Goal: Task Accomplishment & Management: Complete application form

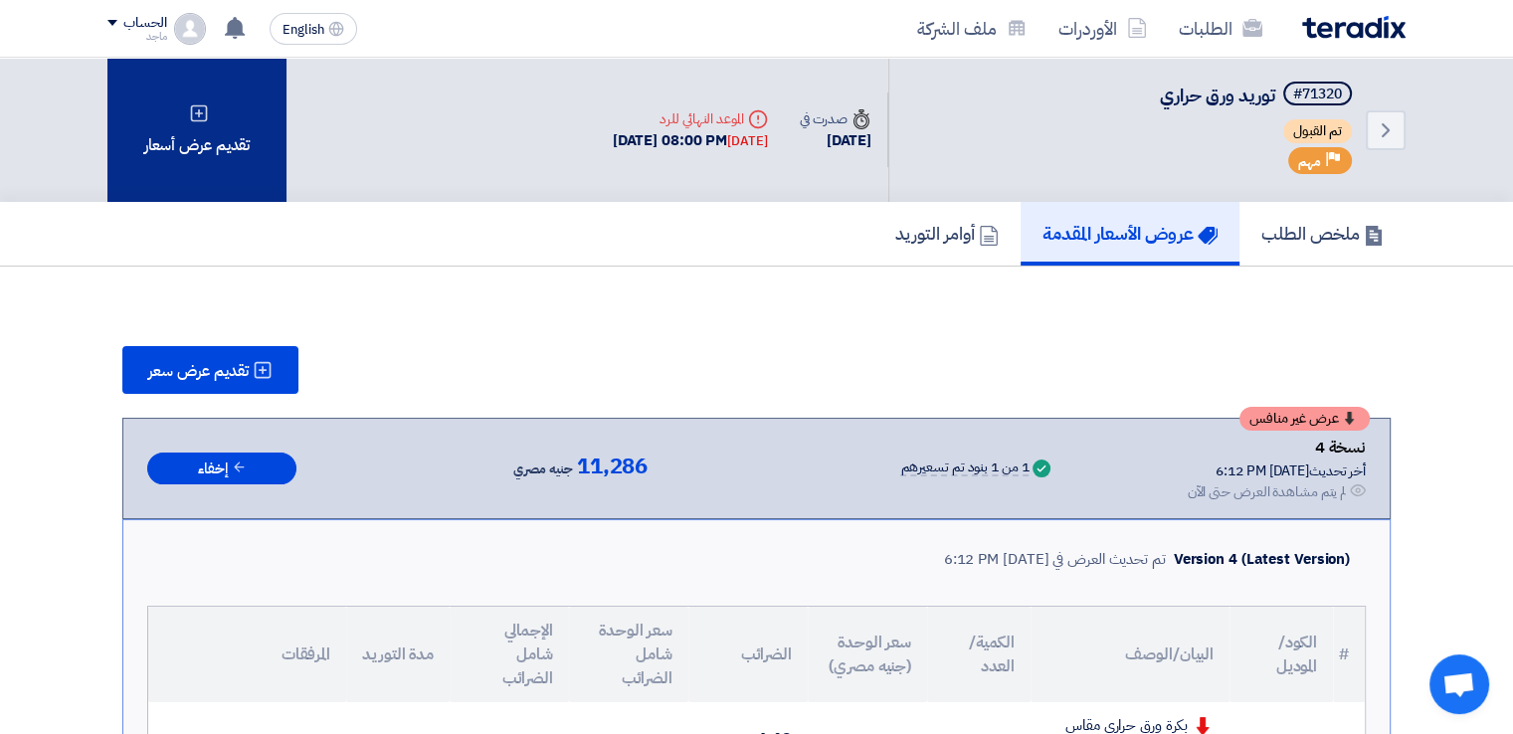
click at [214, 152] on div "تقديم عرض أسعار" at bounding box center [196, 130] width 179 height 144
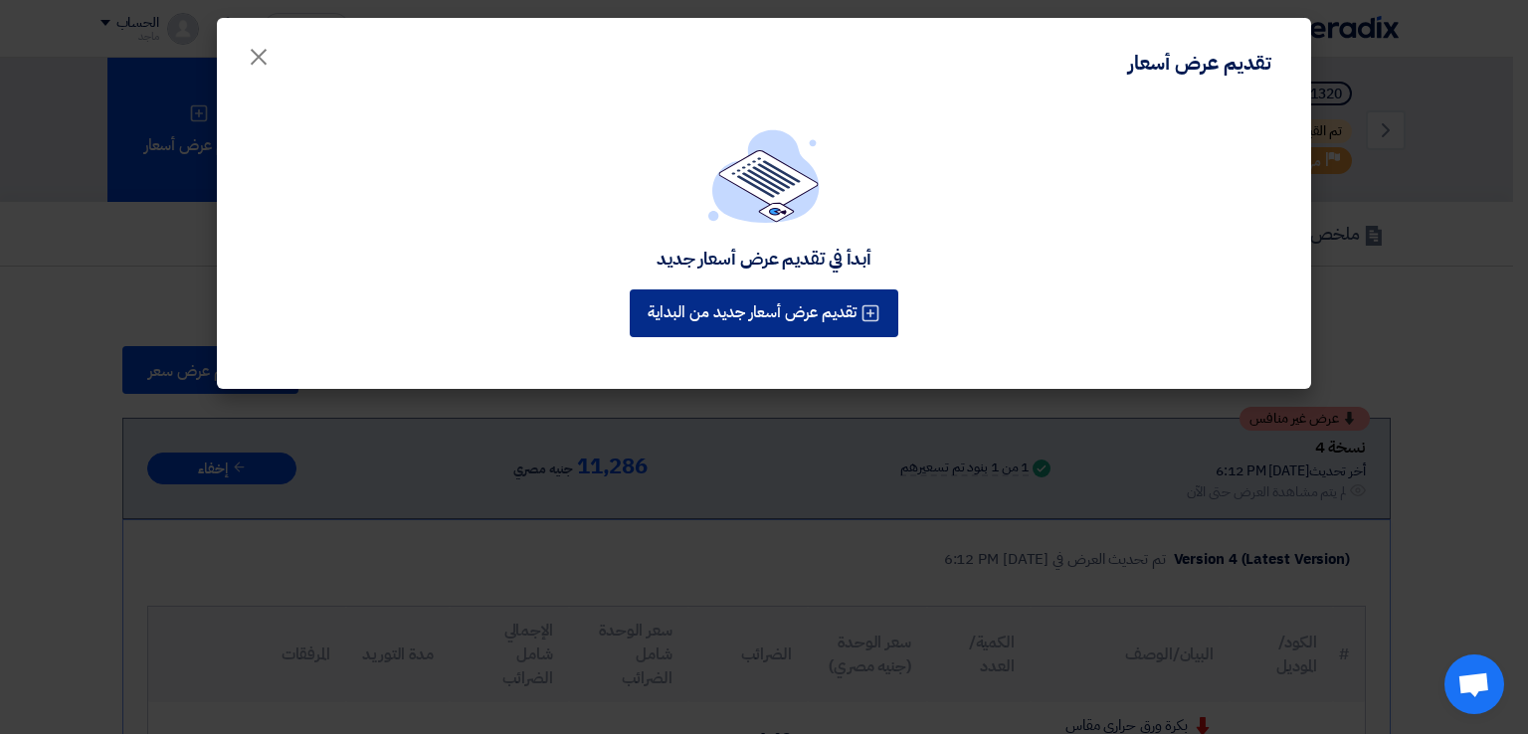
click at [784, 311] on button "تقديم عرض أسعار جديد من البداية" at bounding box center [764, 314] width 269 height 48
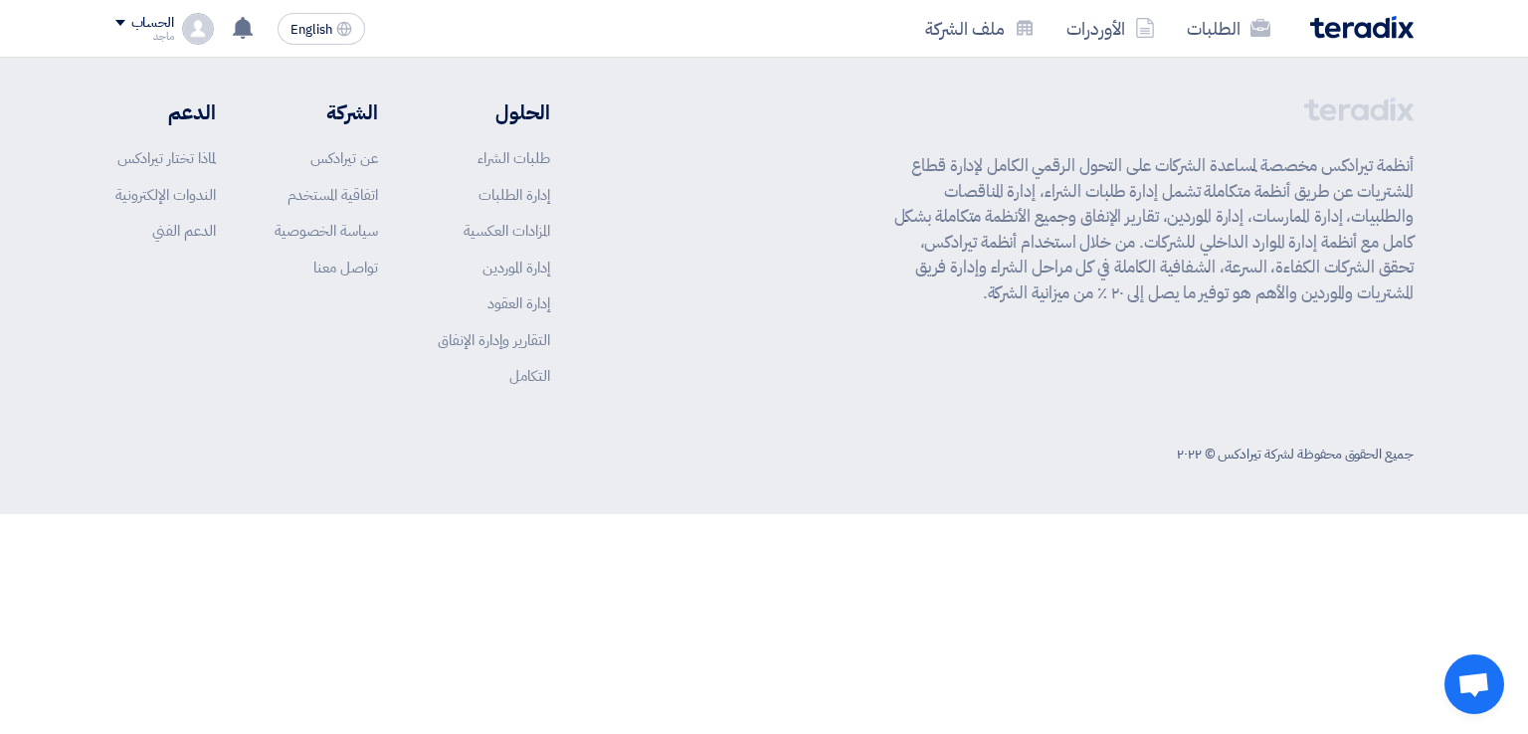
click at [794, 384] on div "أنظمة تيرادكس مخصصة لمساعدة الشركات على التحول الرقمي الكامل لإدارة قطاع المشتر…" at bounding box center [764, 258] width 1298 height 320
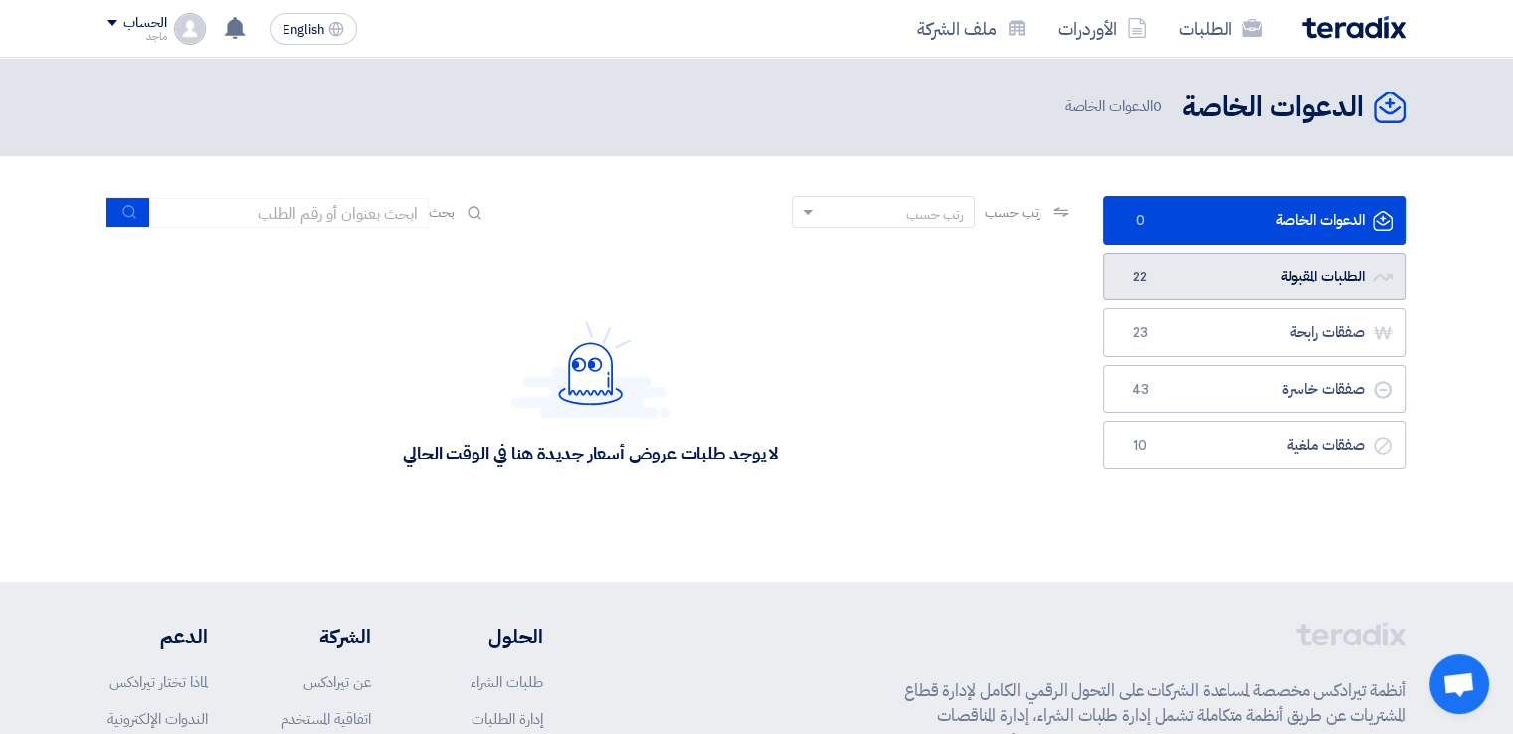
click at [1228, 268] on link "الطلبات المقبولة الطلبات المقبولة 22" at bounding box center [1254, 277] width 302 height 49
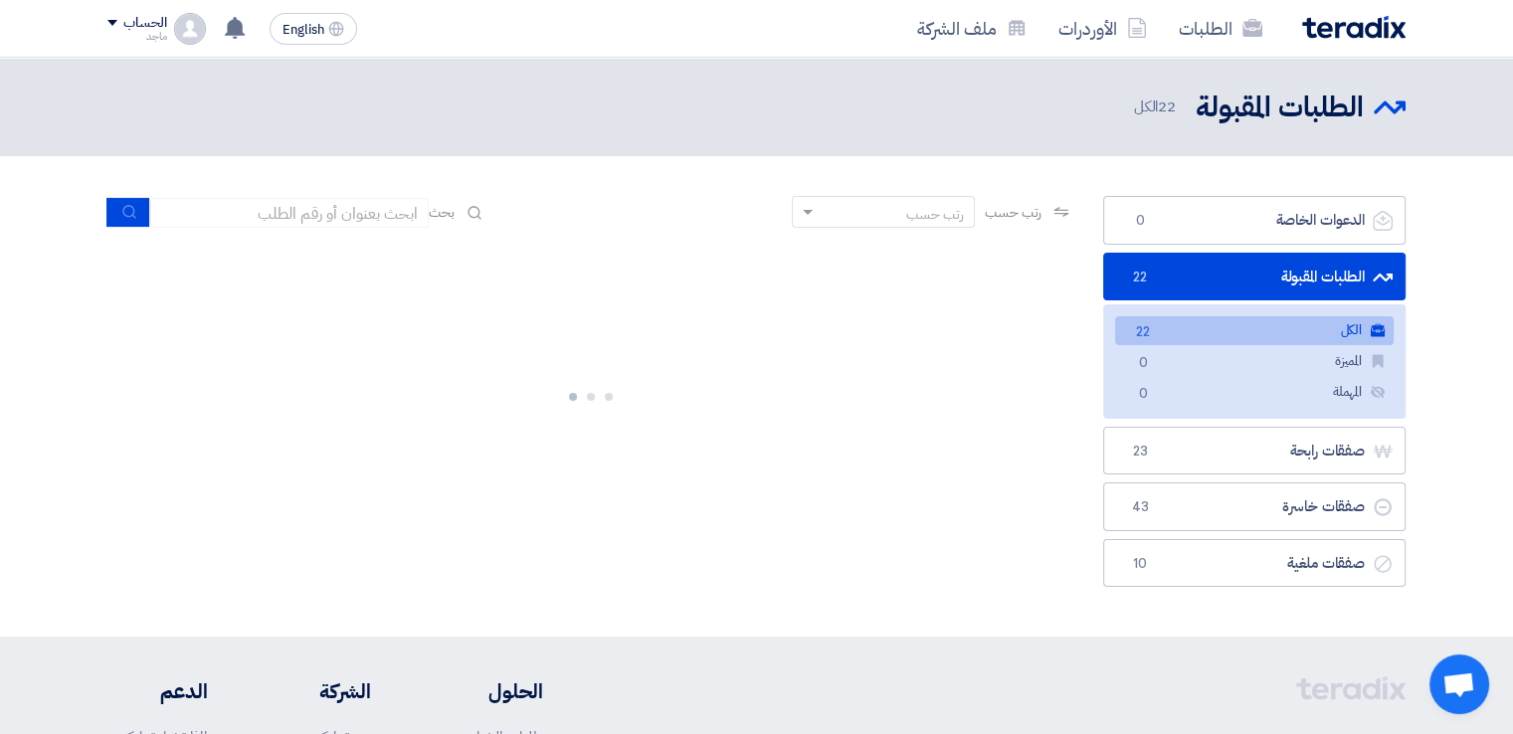
click at [1291, 323] on link "الكل الكل 22" at bounding box center [1254, 330] width 279 height 29
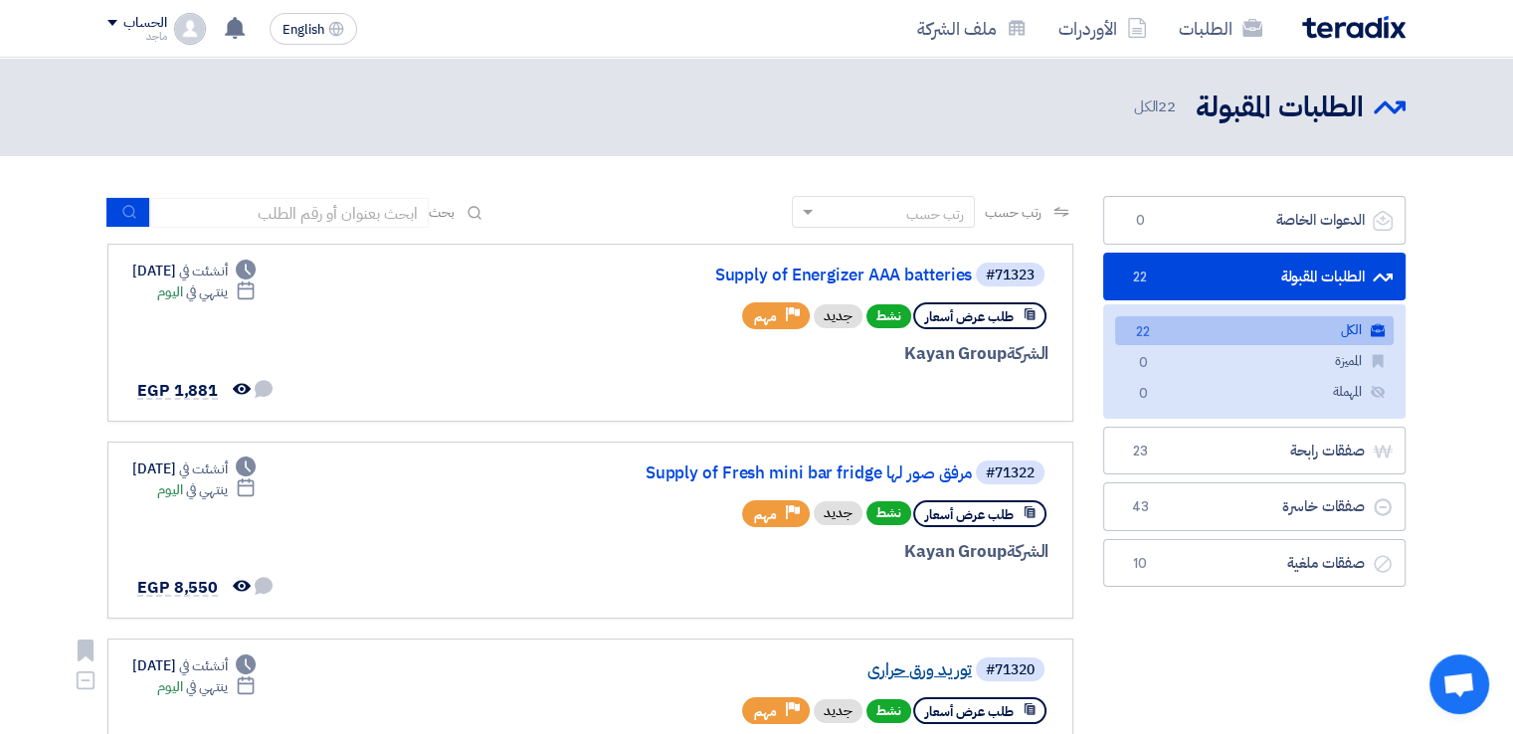
click at [941, 666] on link "توريد ورق حراري" at bounding box center [773, 671] width 398 height 18
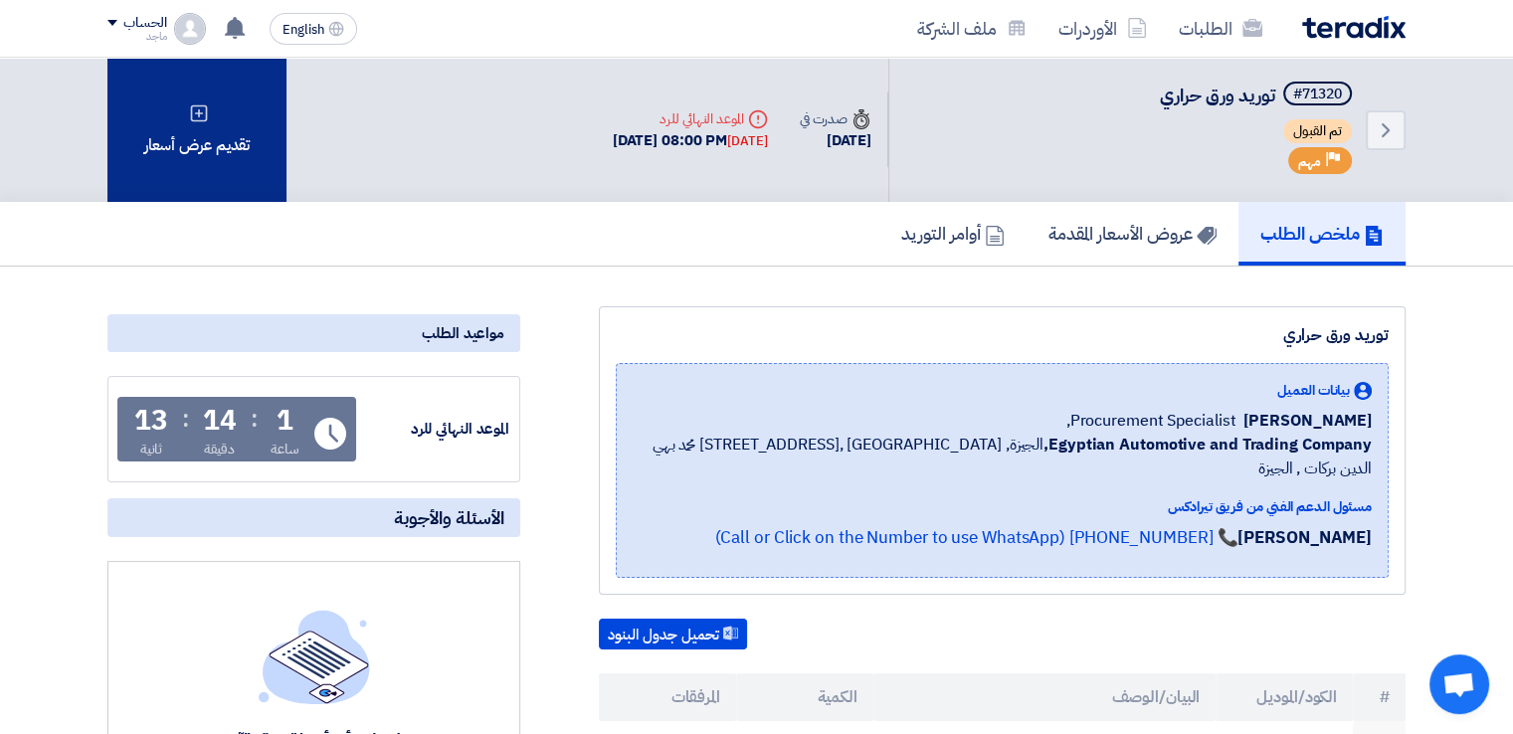
click at [224, 140] on div "تقديم عرض أسعار" at bounding box center [196, 130] width 179 height 144
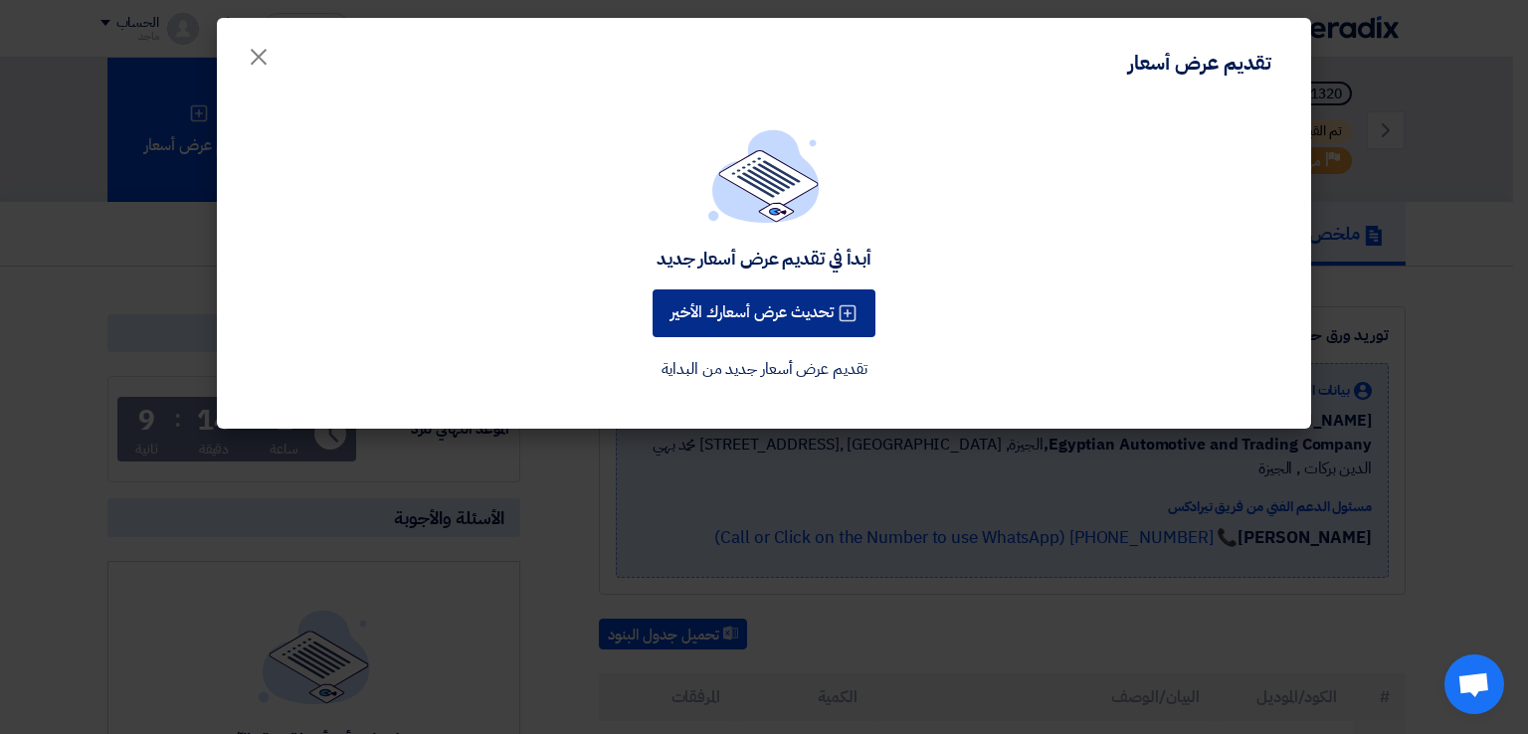
click at [715, 306] on button "تحديث عرض أسعارك الأخير" at bounding box center [764, 314] width 223 height 48
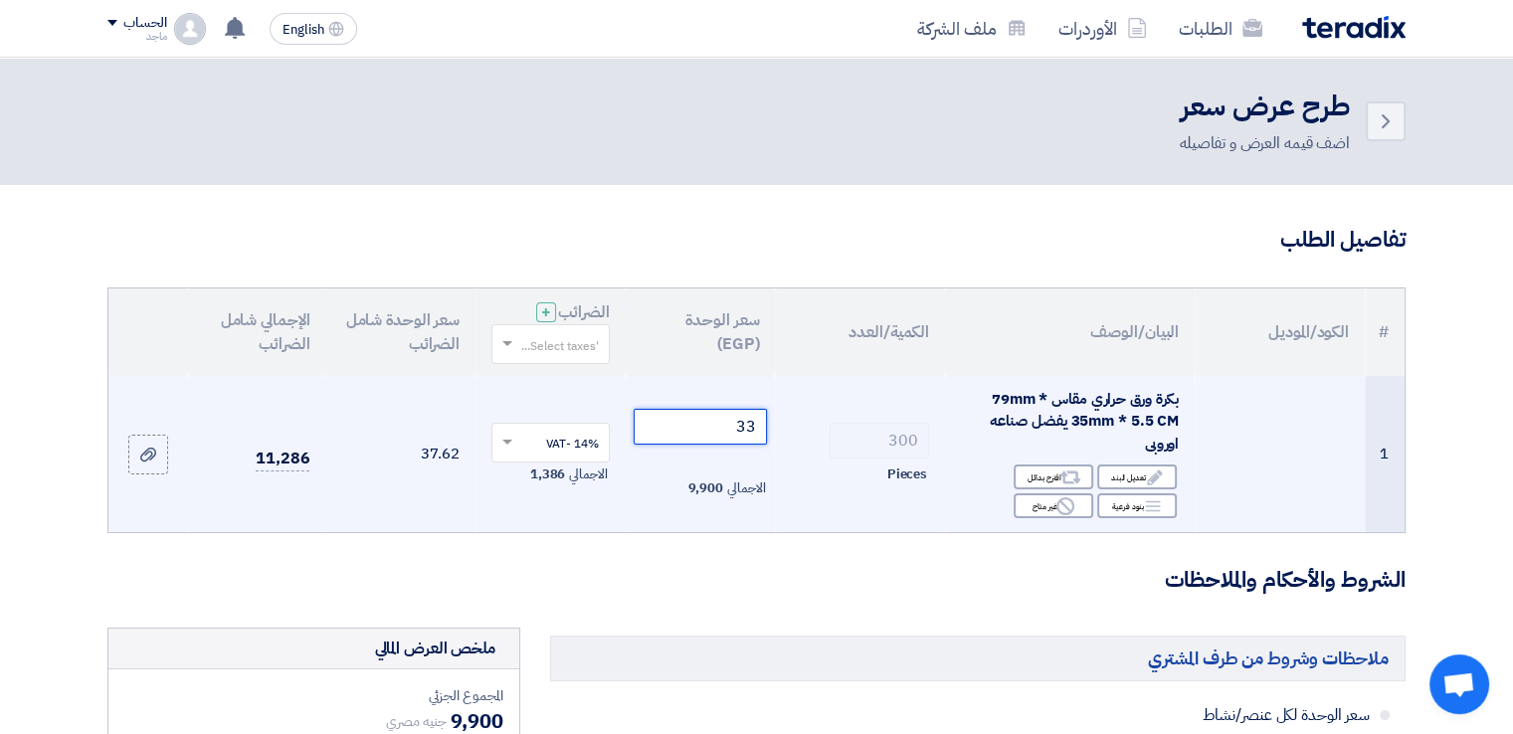
click at [686, 435] on input "33" at bounding box center [701, 427] width 134 height 36
type input "3"
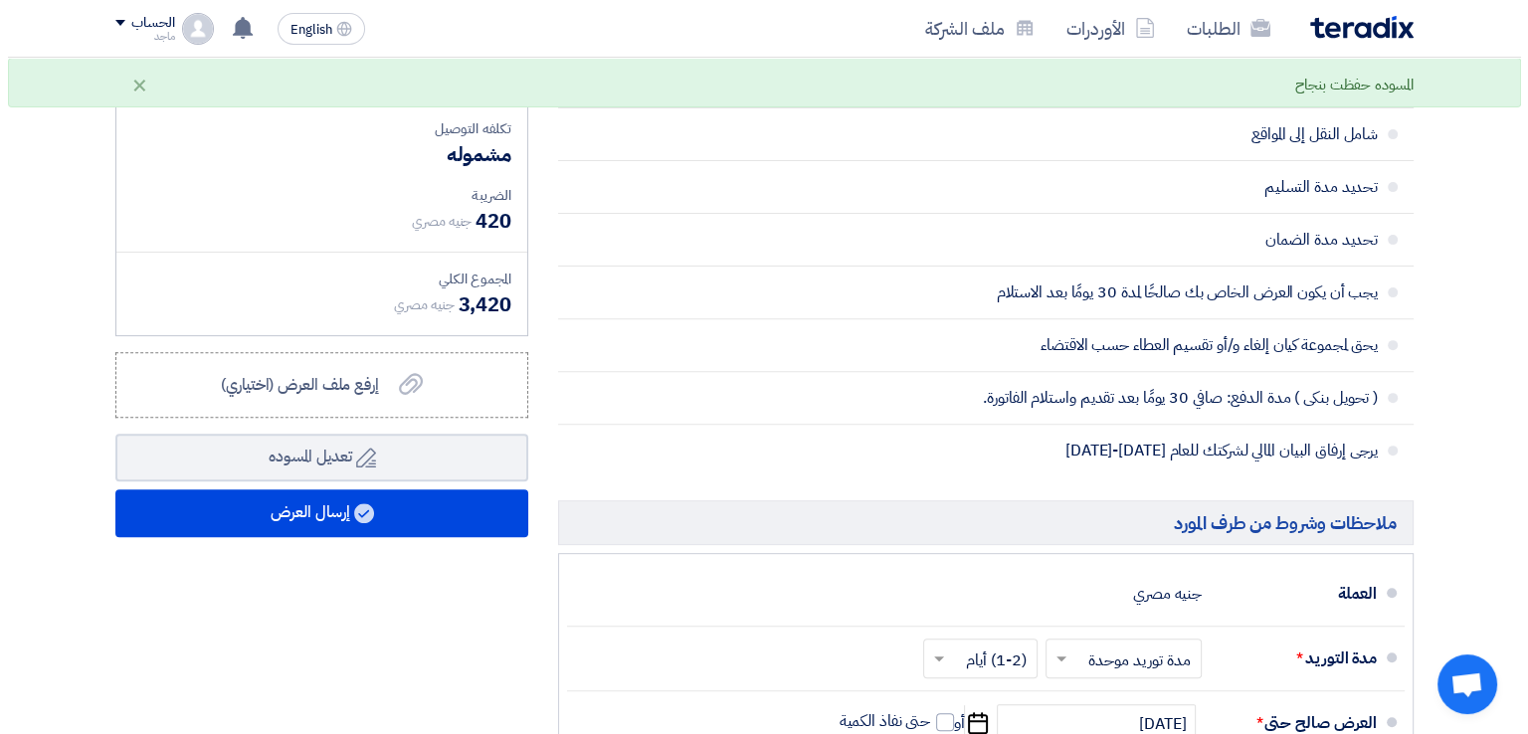
scroll to position [665, 0]
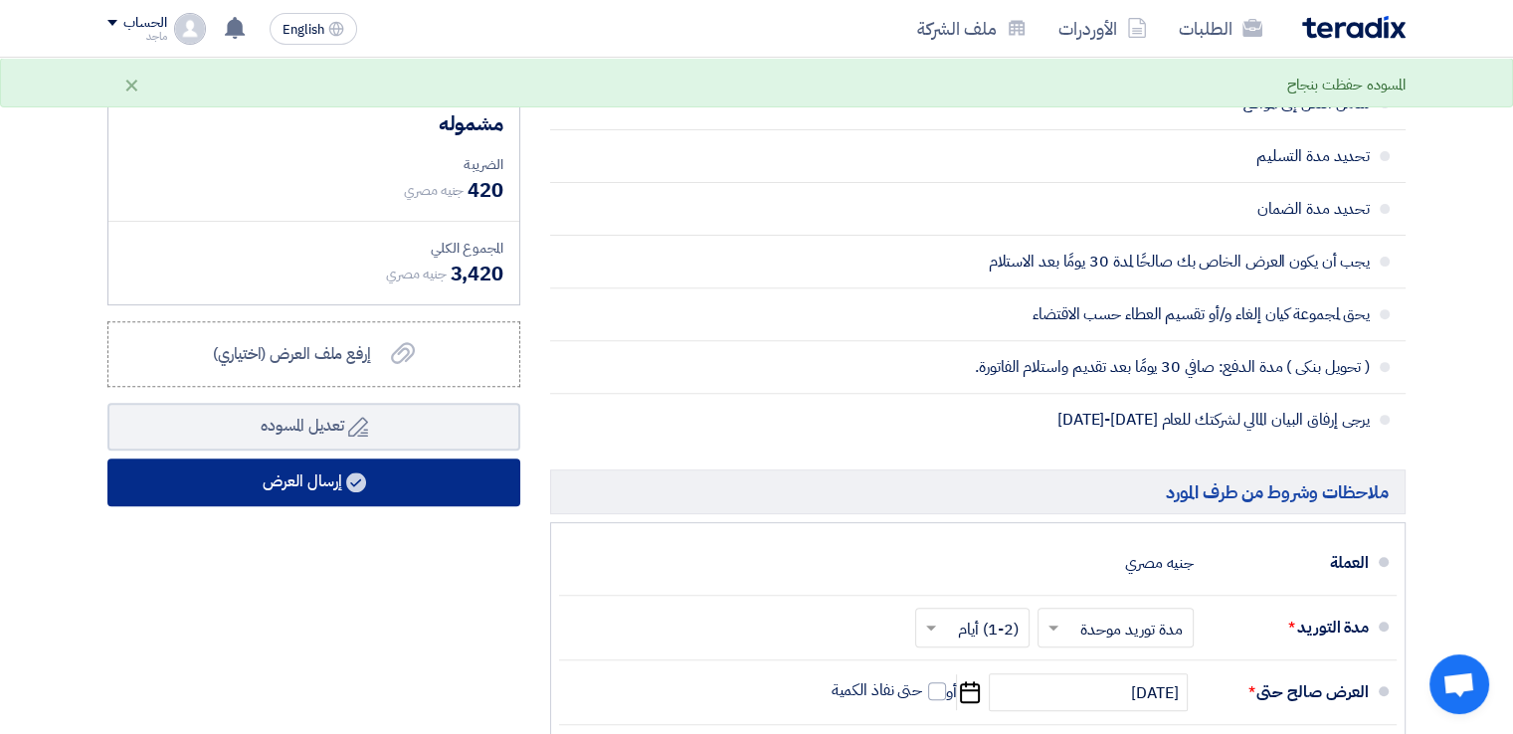
type input "10"
click at [462, 471] on button "إرسال العرض" at bounding box center [313, 483] width 413 height 48
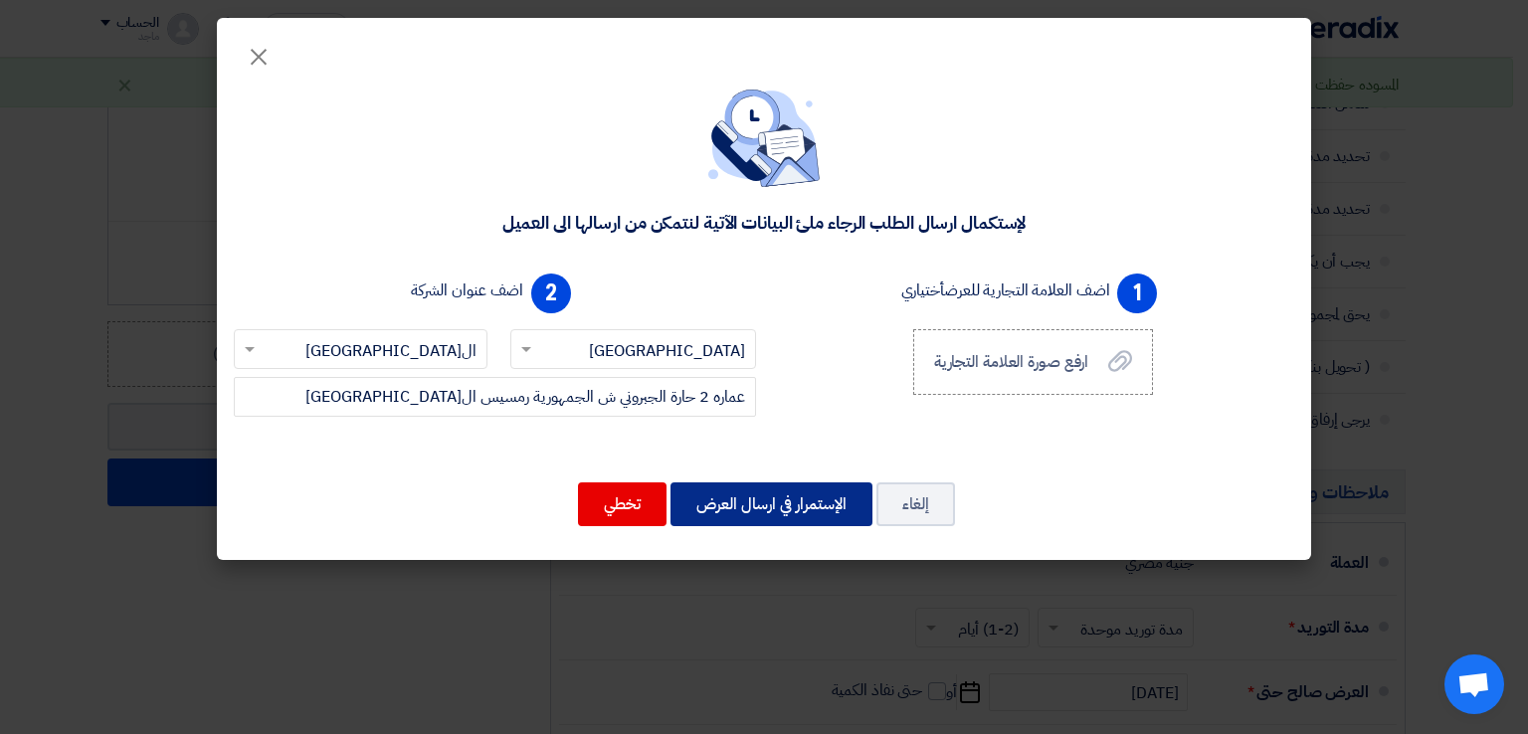
click at [768, 498] on button "الإستمرار في ارسال العرض" at bounding box center [772, 505] width 202 height 44
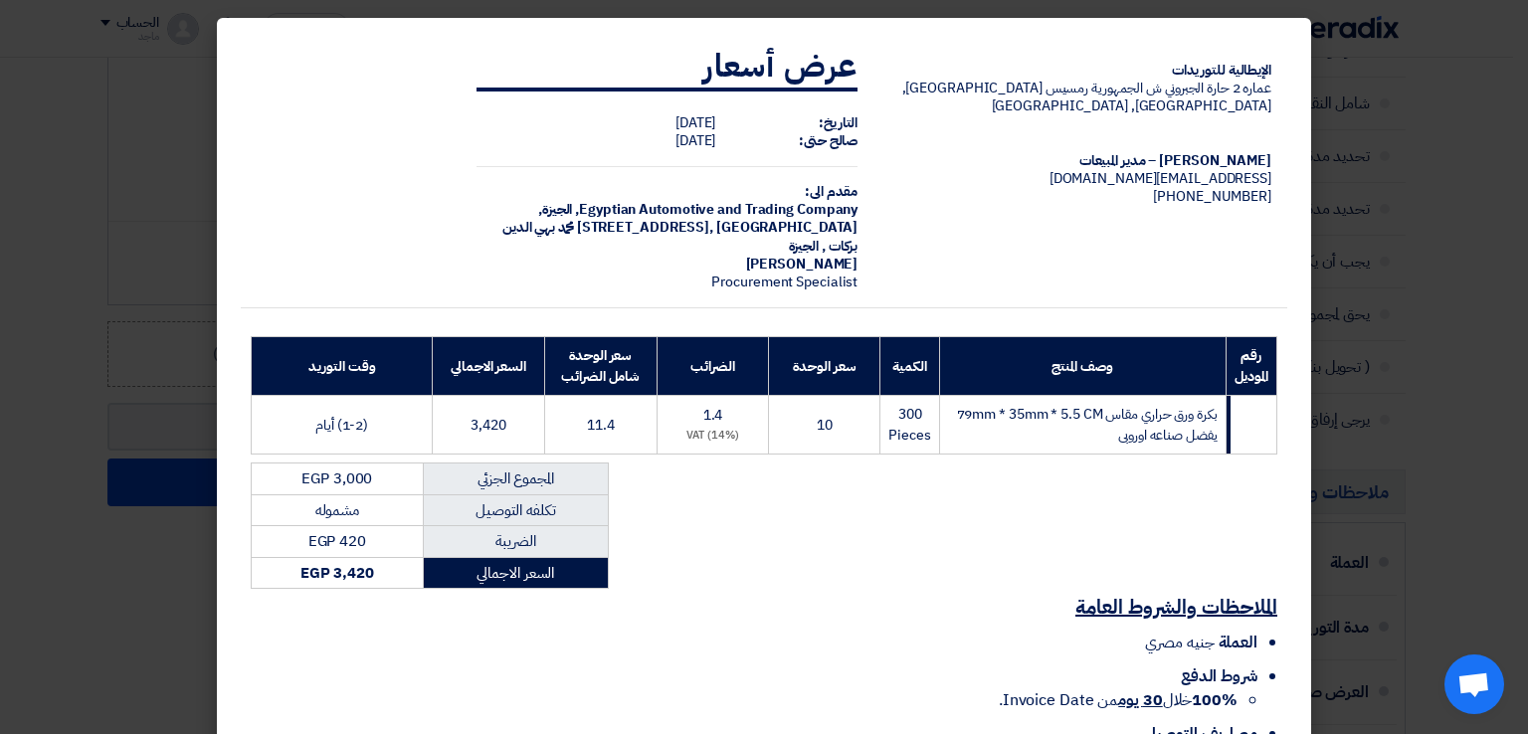
scroll to position [142, 0]
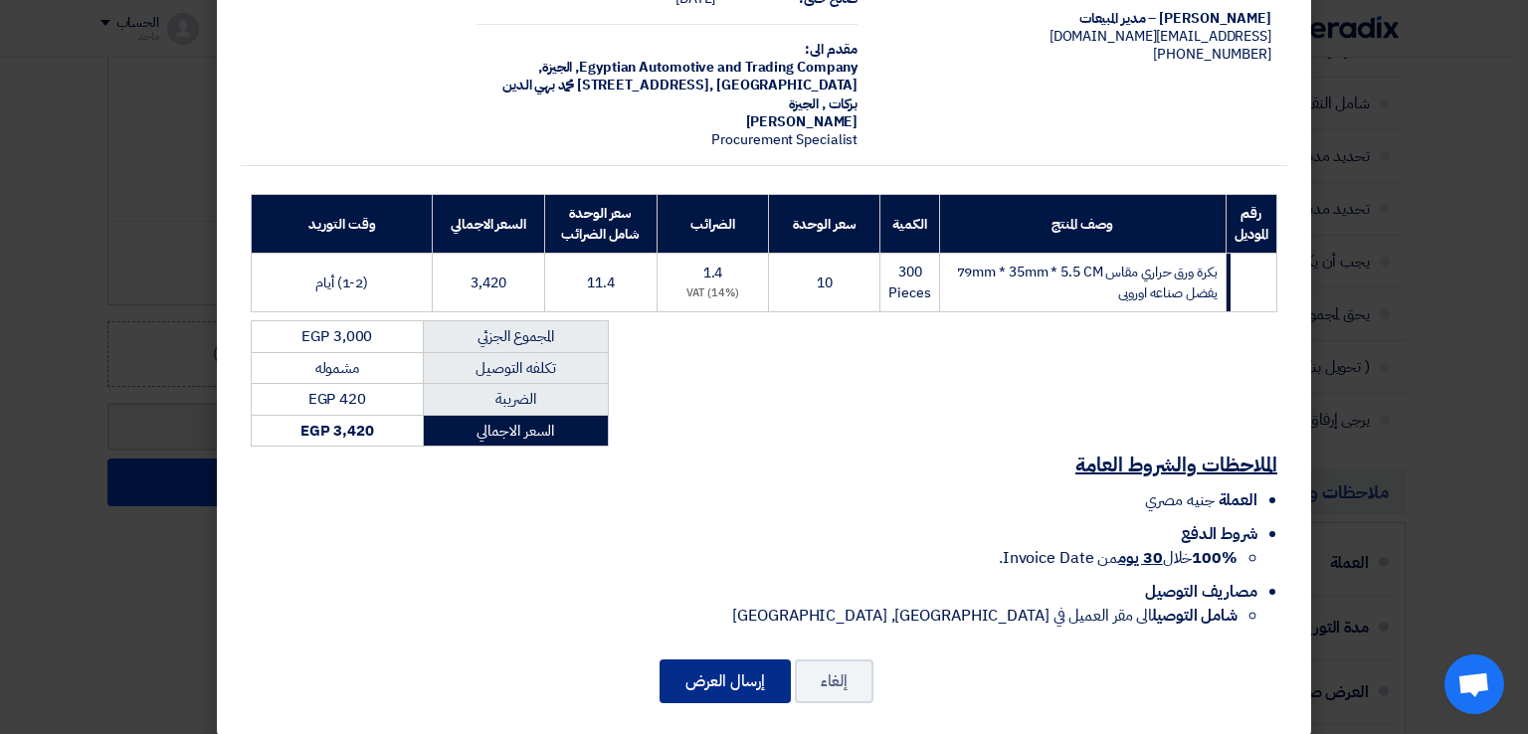
click at [726, 668] on button "إرسال العرض" at bounding box center [725, 682] width 131 height 44
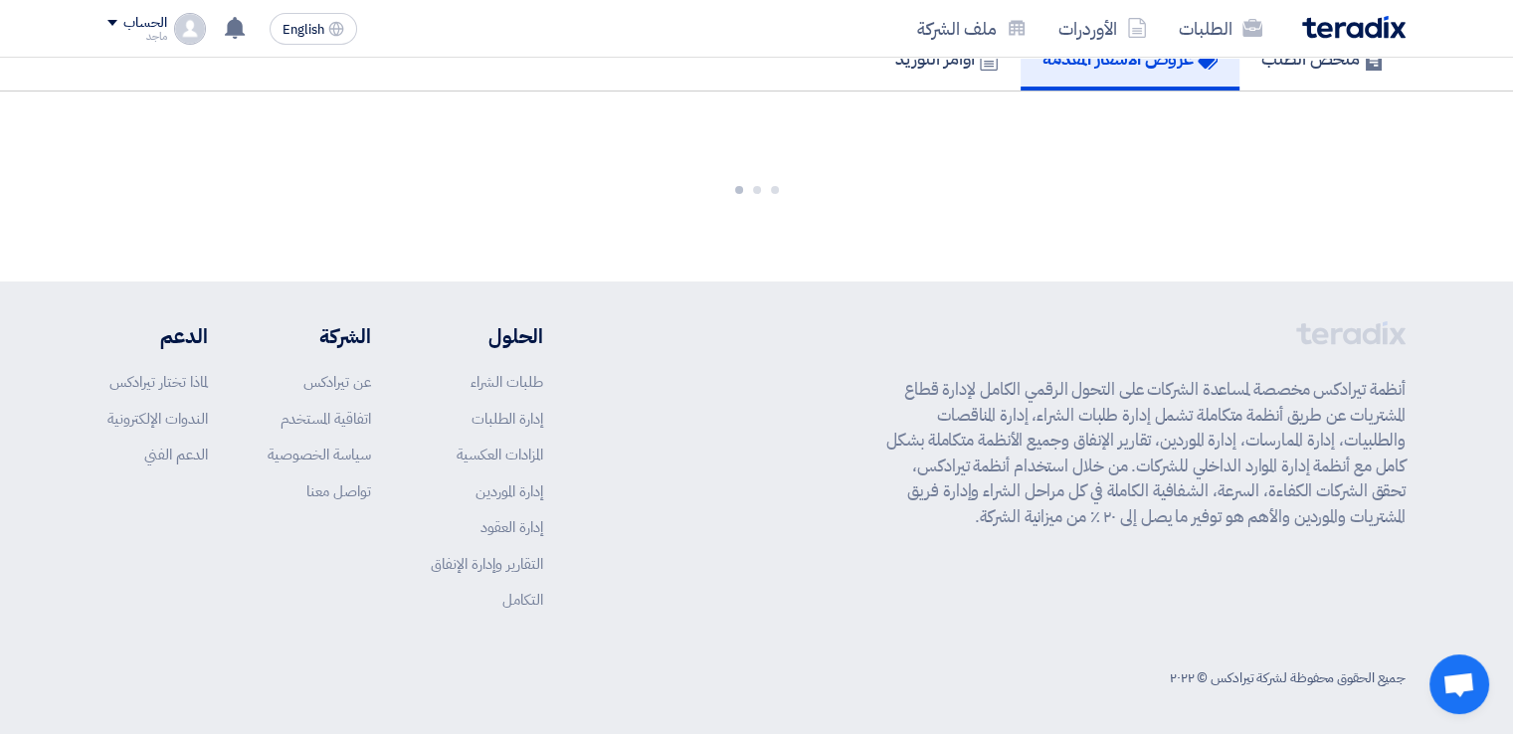
scroll to position [1547, 0]
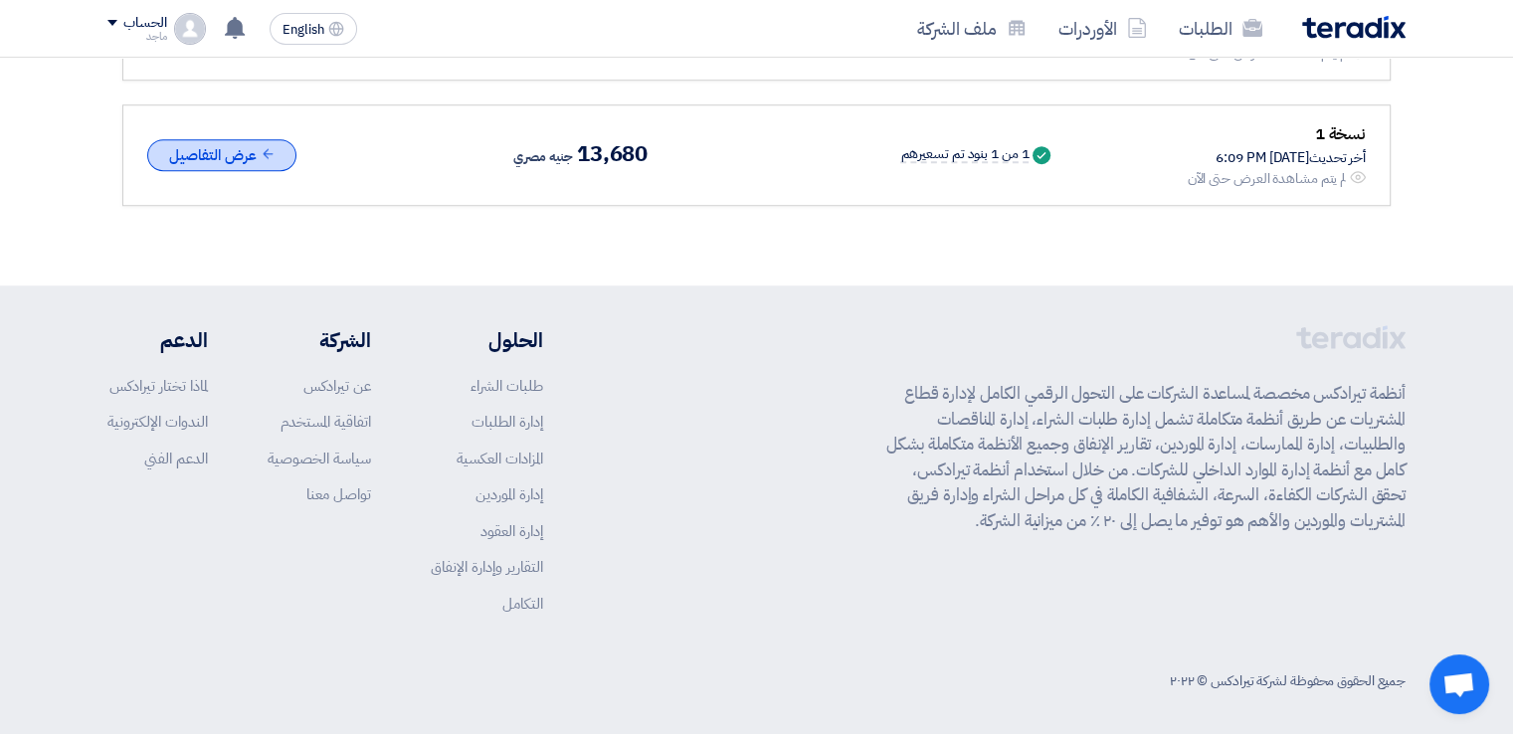
click at [263, 146] on icon at bounding box center [268, 153] width 15 height 15
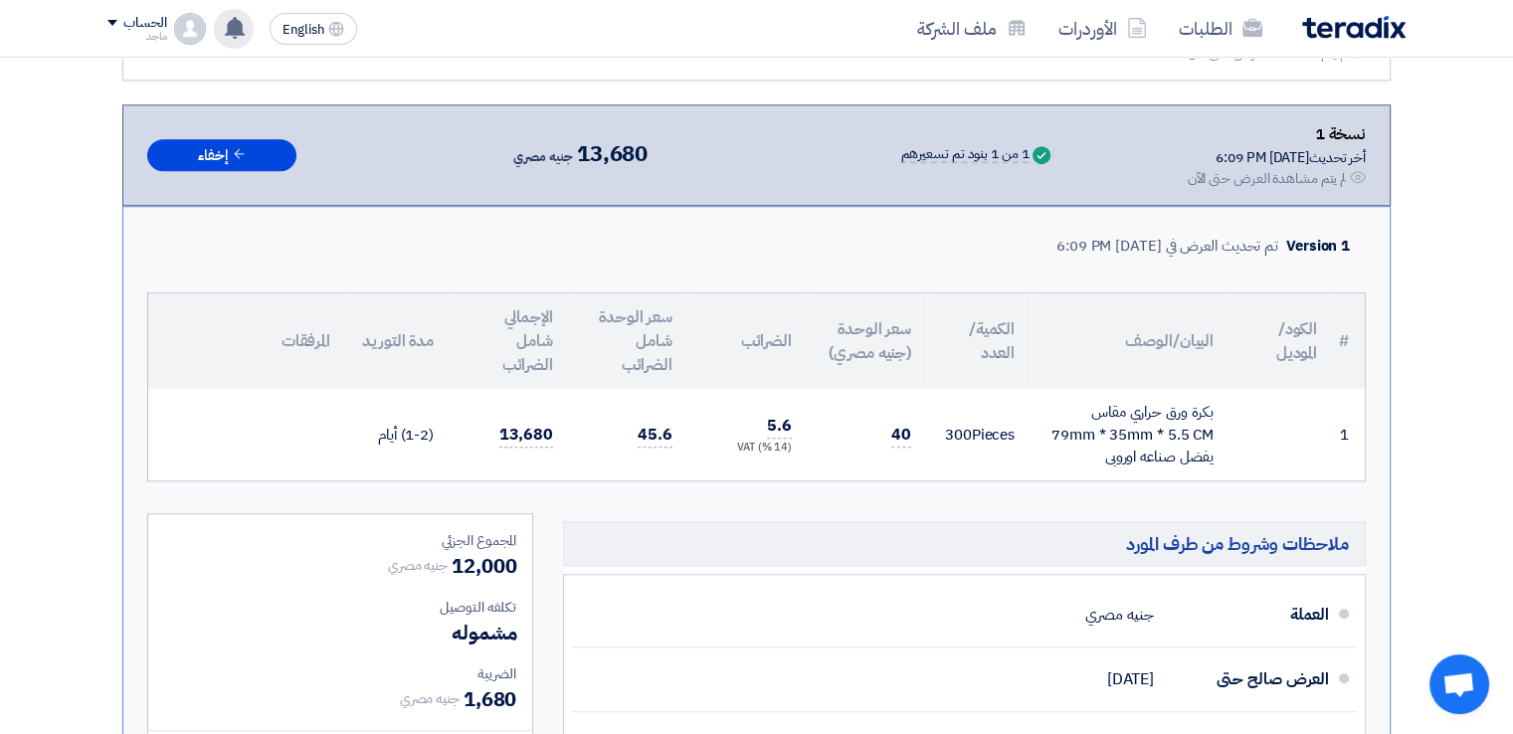
click at [235, 36] on icon at bounding box center [235, 28] width 22 height 22
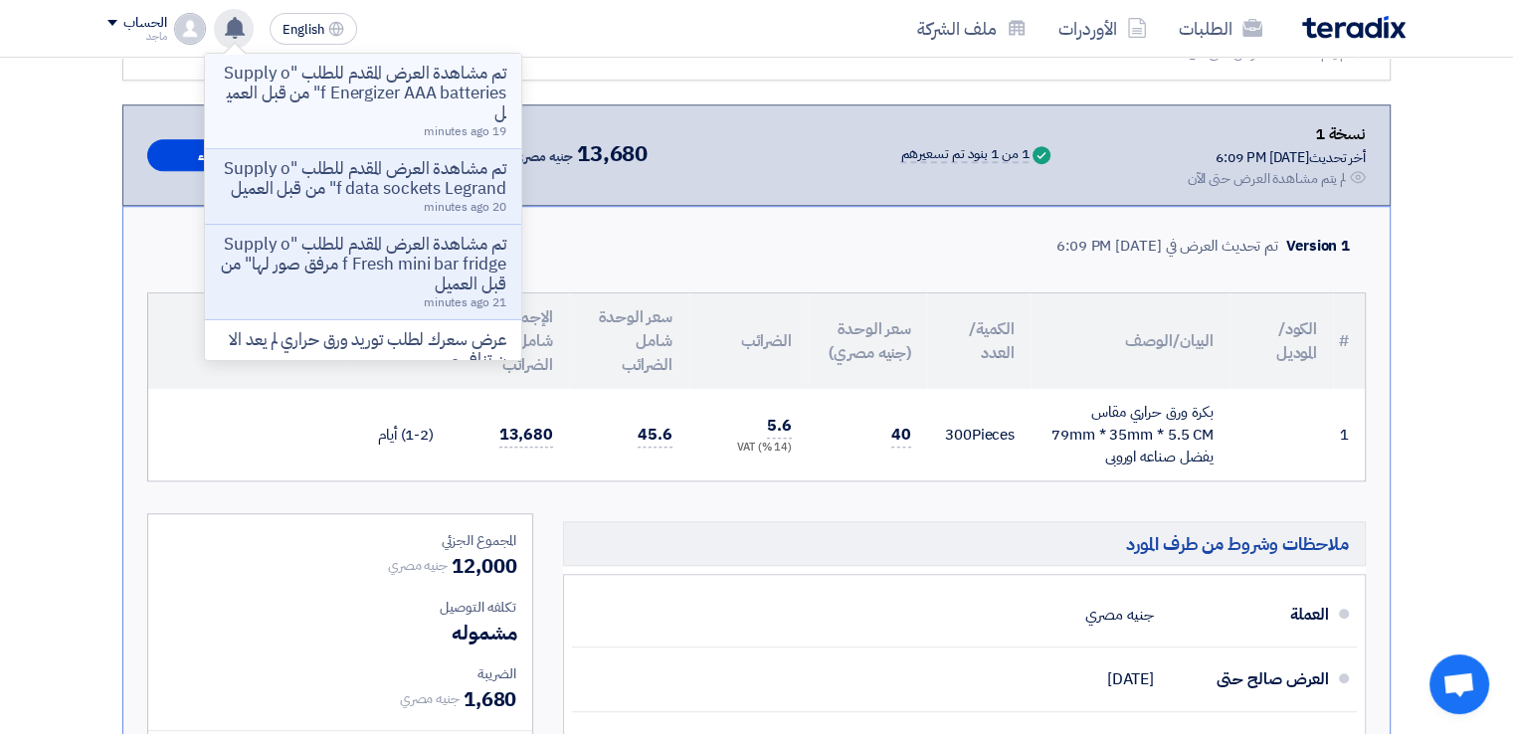
click at [311, 102] on p "تم مشاهدة العرض المقدم للطلب "Supply of Energizer AAA batteries" من قبل العميل" at bounding box center [363, 94] width 285 height 60
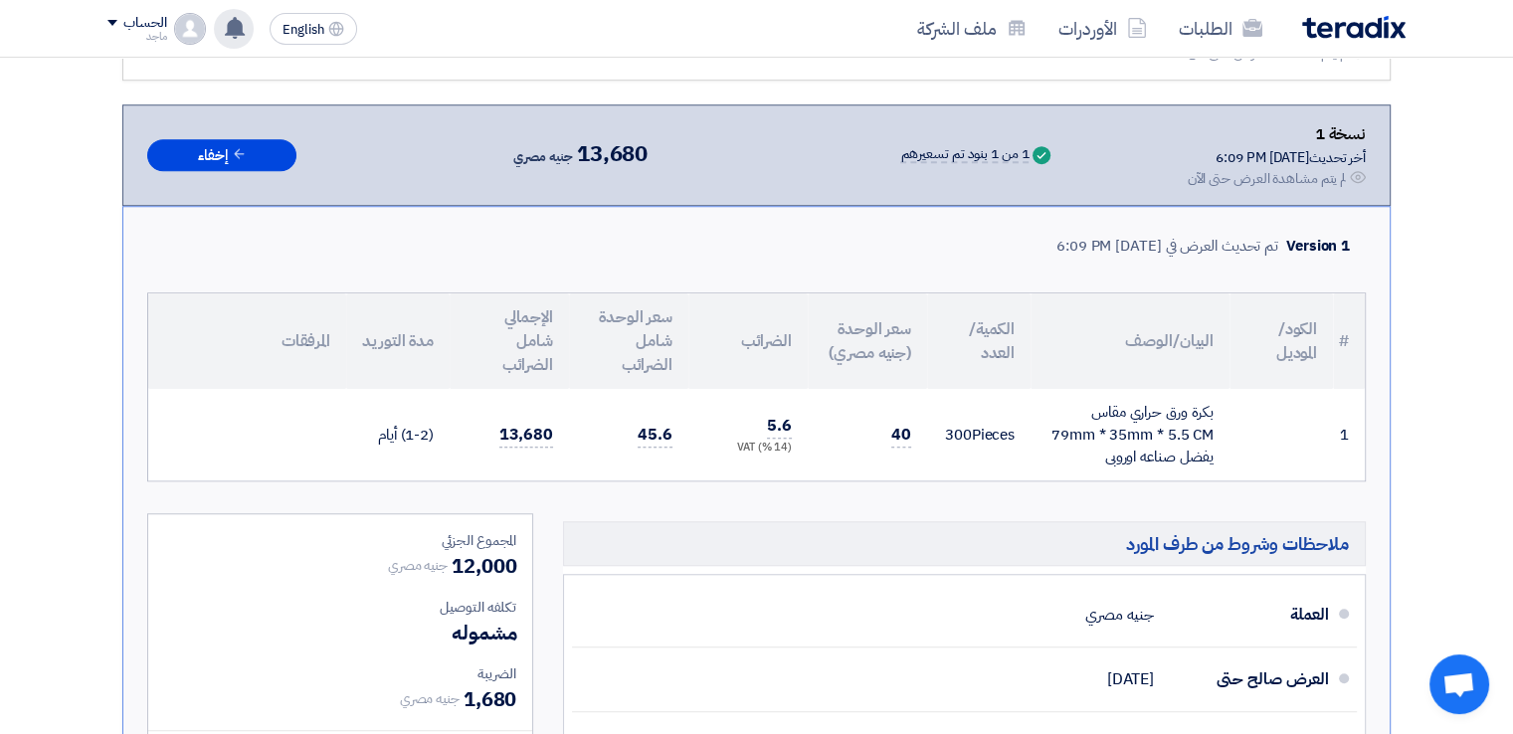
scroll to position [1289, 0]
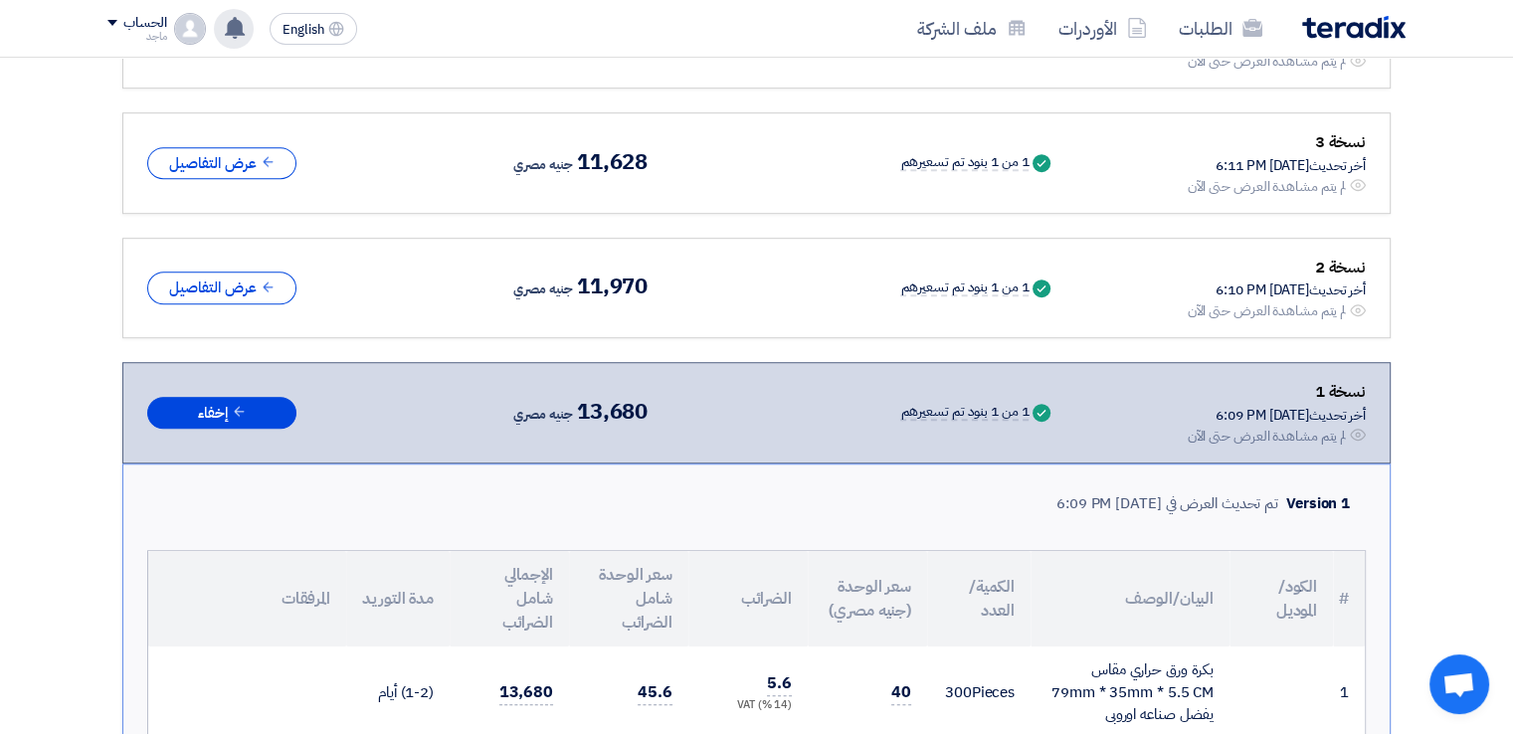
drag, startPoint x: 1511, startPoint y: 367, endPoint x: 1508, endPoint y: 353, distance: 14.2
click at [1508, 353] on section "تقديم عرض سعر عرض منافس نسخة 5 أخر تحديث [DATE] 6:46 PM Offer is Seen لم يتم مش…" at bounding box center [756, 142] width 1513 height 2331
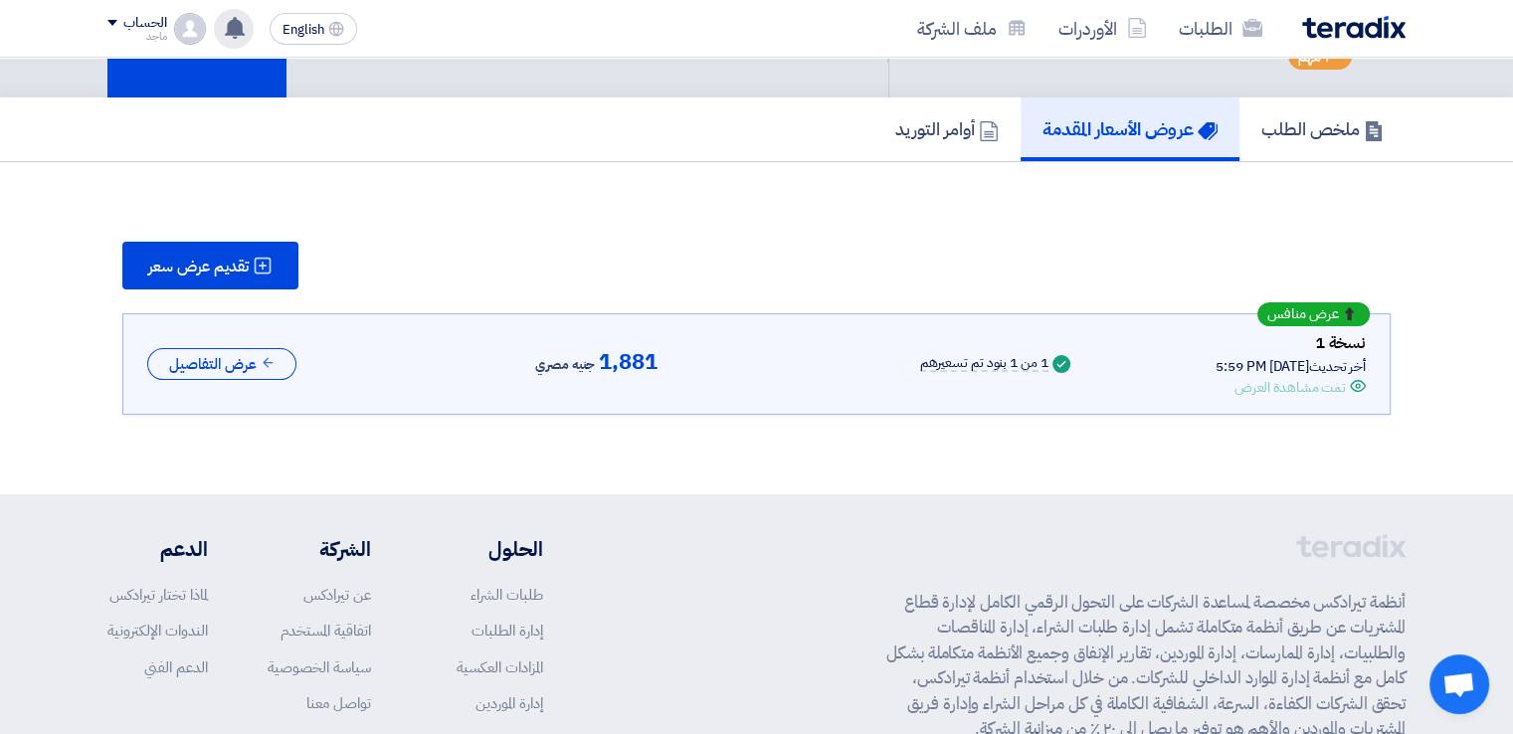
scroll to position [98, 0]
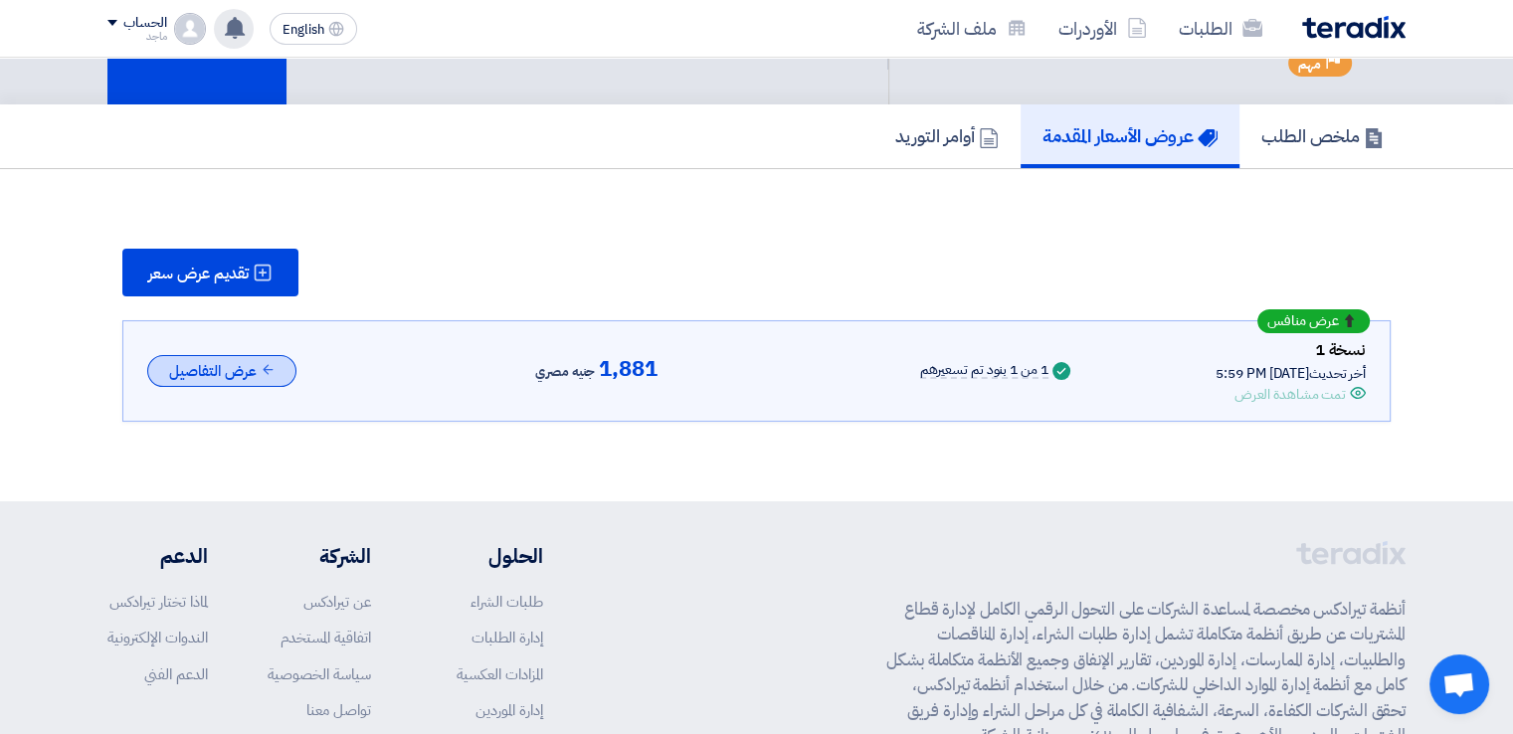
click at [256, 361] on button "عرض التفاصيل" at bounding box center [221, 371] width 149 height 33
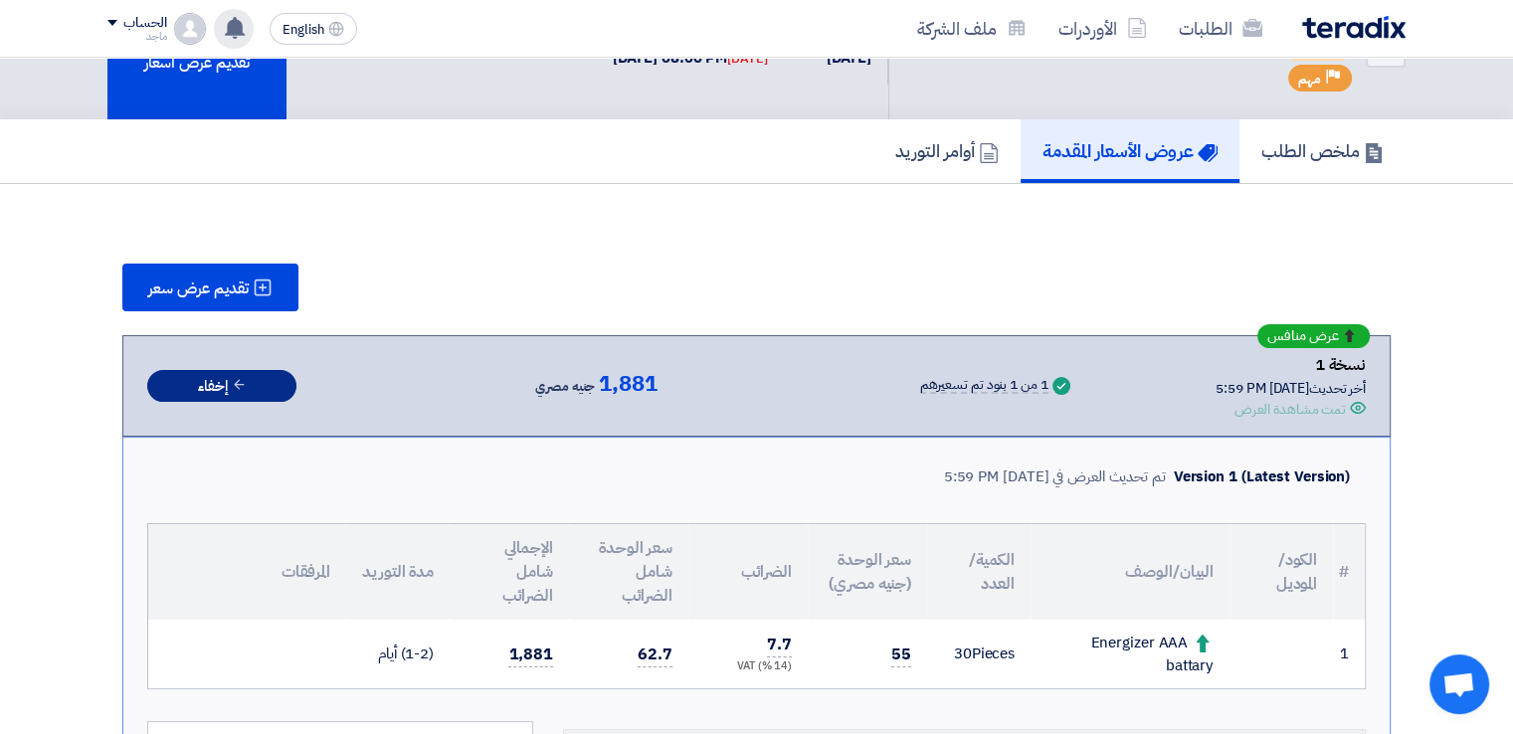
scroll to position [0, 0]
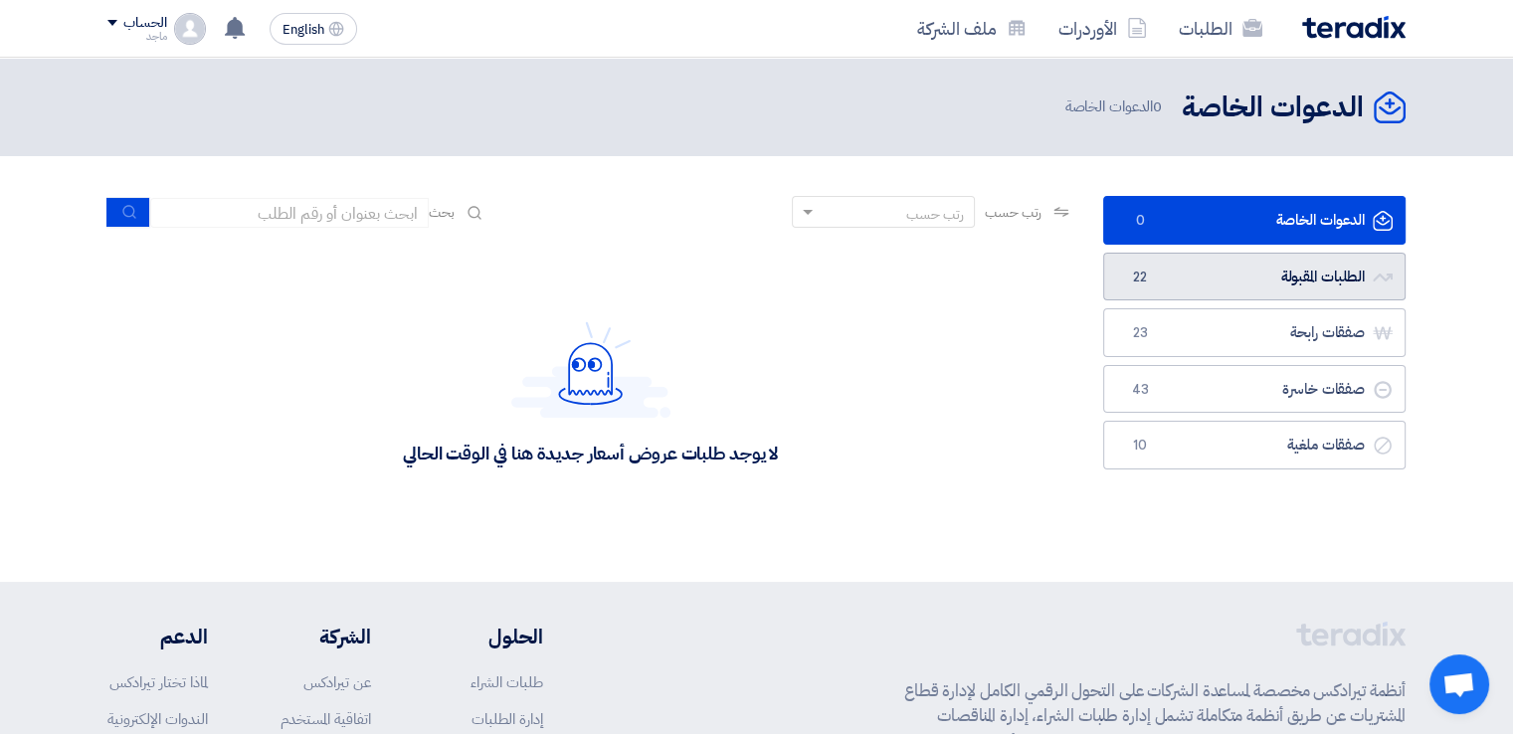
click at [1262, 270] on link "الطلبات المقبولة الطلبات المقبولة 22" at bounding box center [1254, 277] width 302 height 49
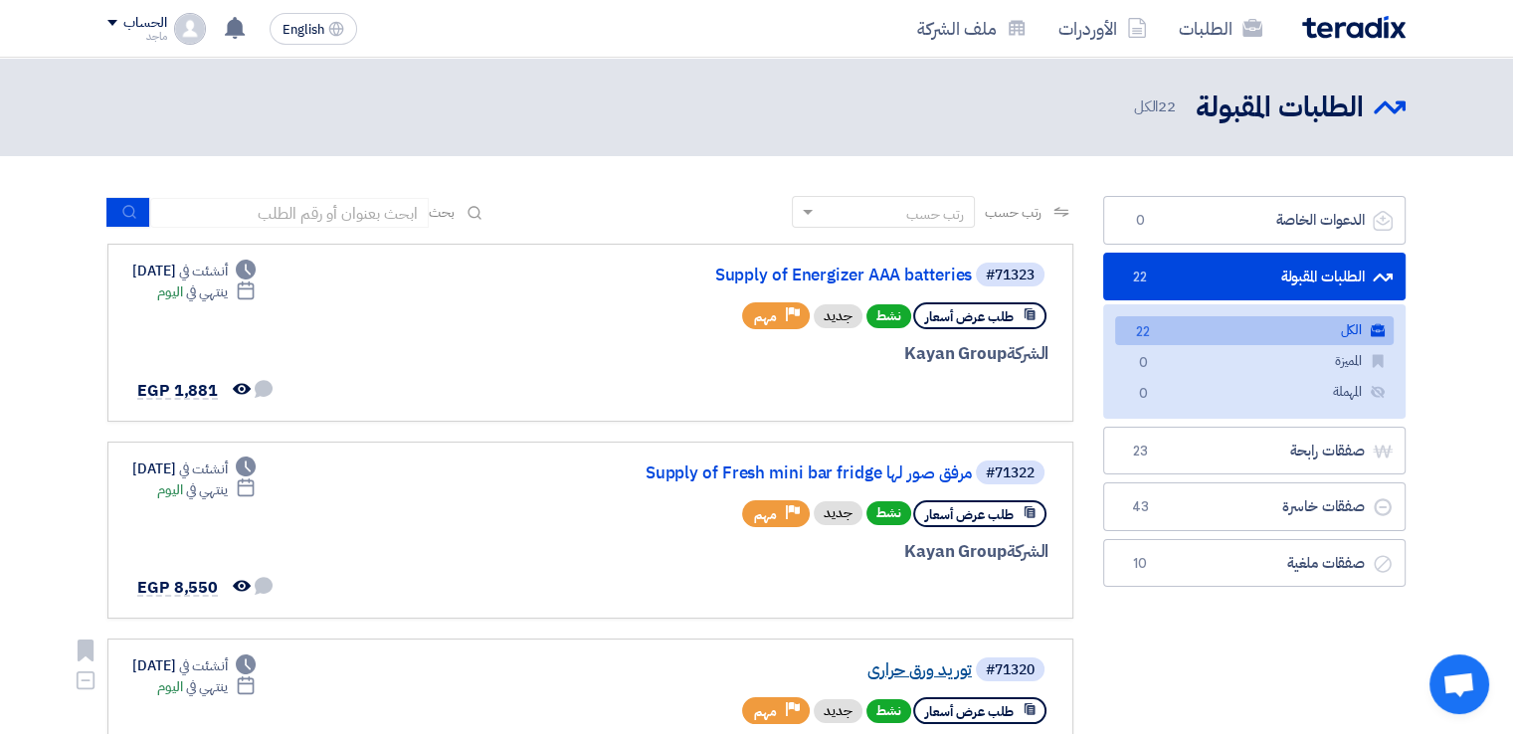
click at [918, 671] on link "توريد ورق حراري" at bounding box center [773, 671] width 398 height 18
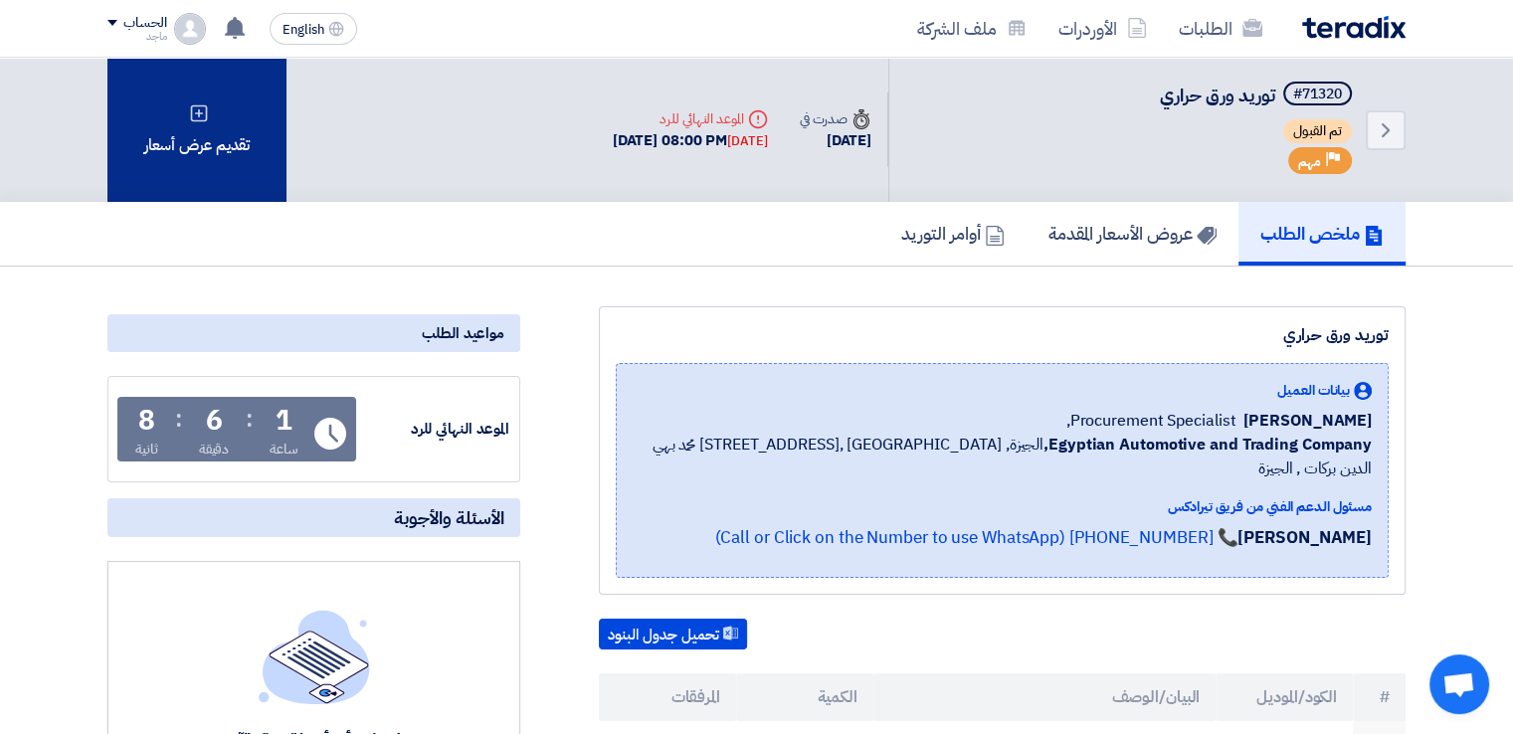
click at [130, 168] on div "تقديم عرض أسعار" at bounding box center [196, 130] width 179 height 144
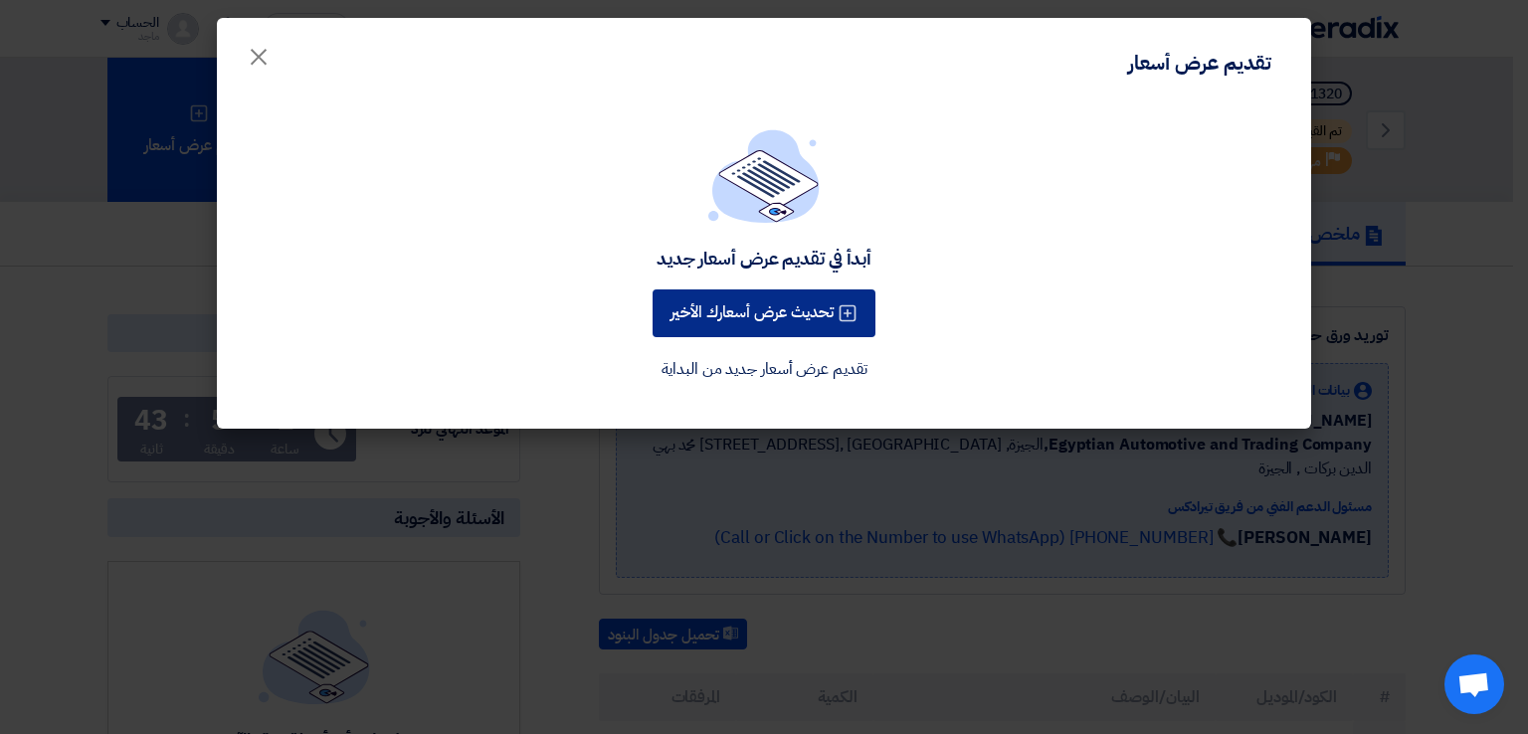
click at [781, 310] on button "تحديث عرض أسعارك الأخير" at bounding box center [764, 314] width 223 height 48
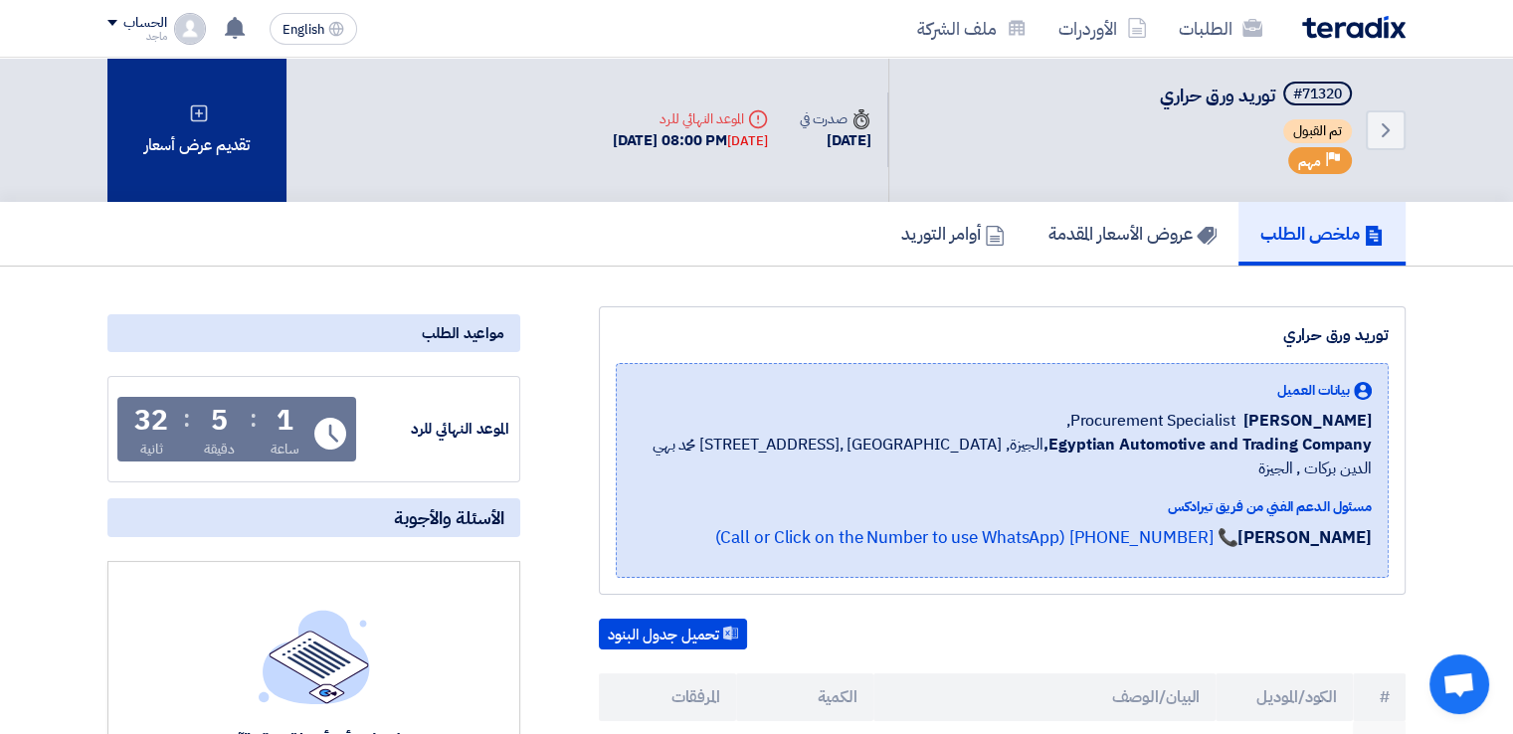
click at [213, 148] on div "تقديم عرض أسعار" at bounding box center [196, 130] width 179 height 144
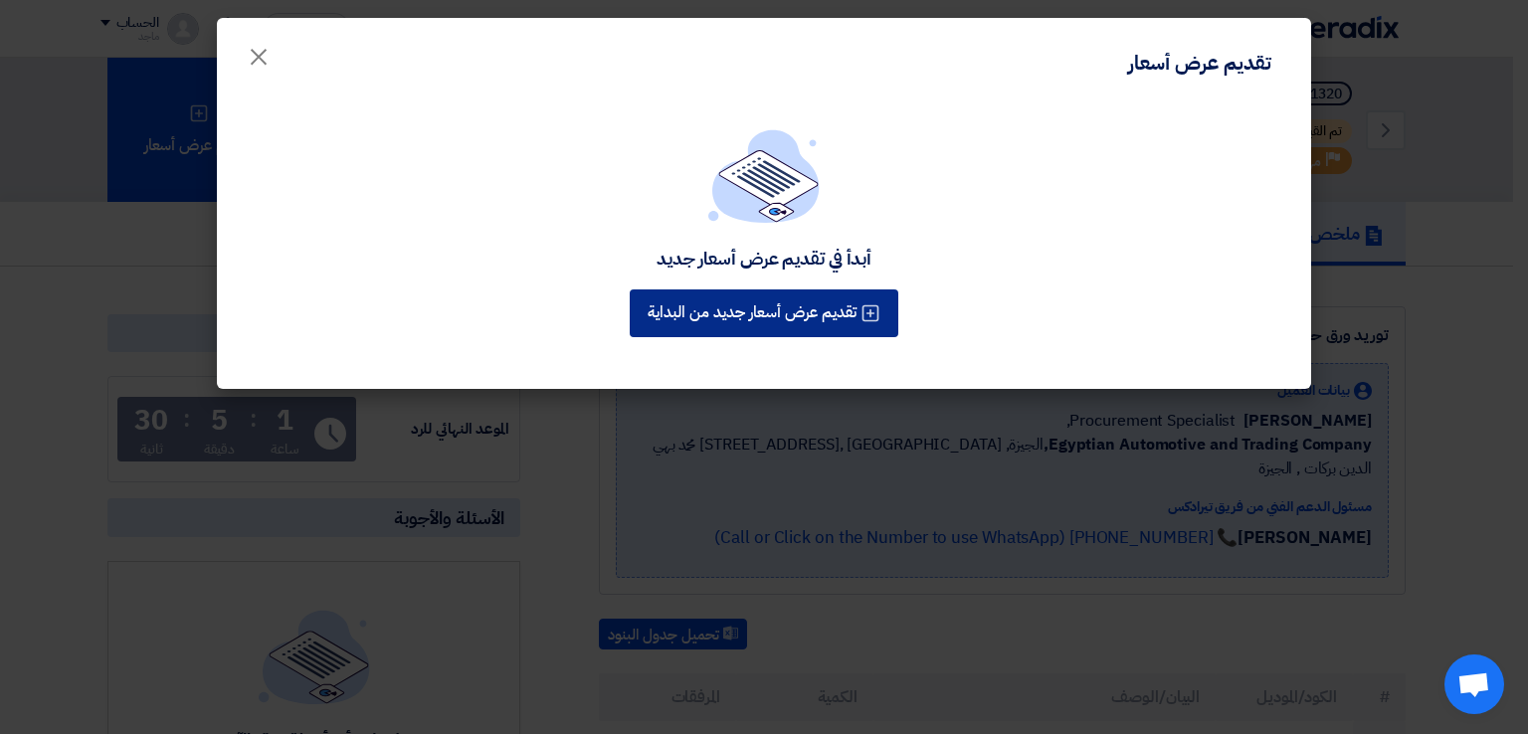
click at [830, 313] on button "تقديم عرض أسعار جديد من البداية" at bounding box center [764, 314] width 269 height 48
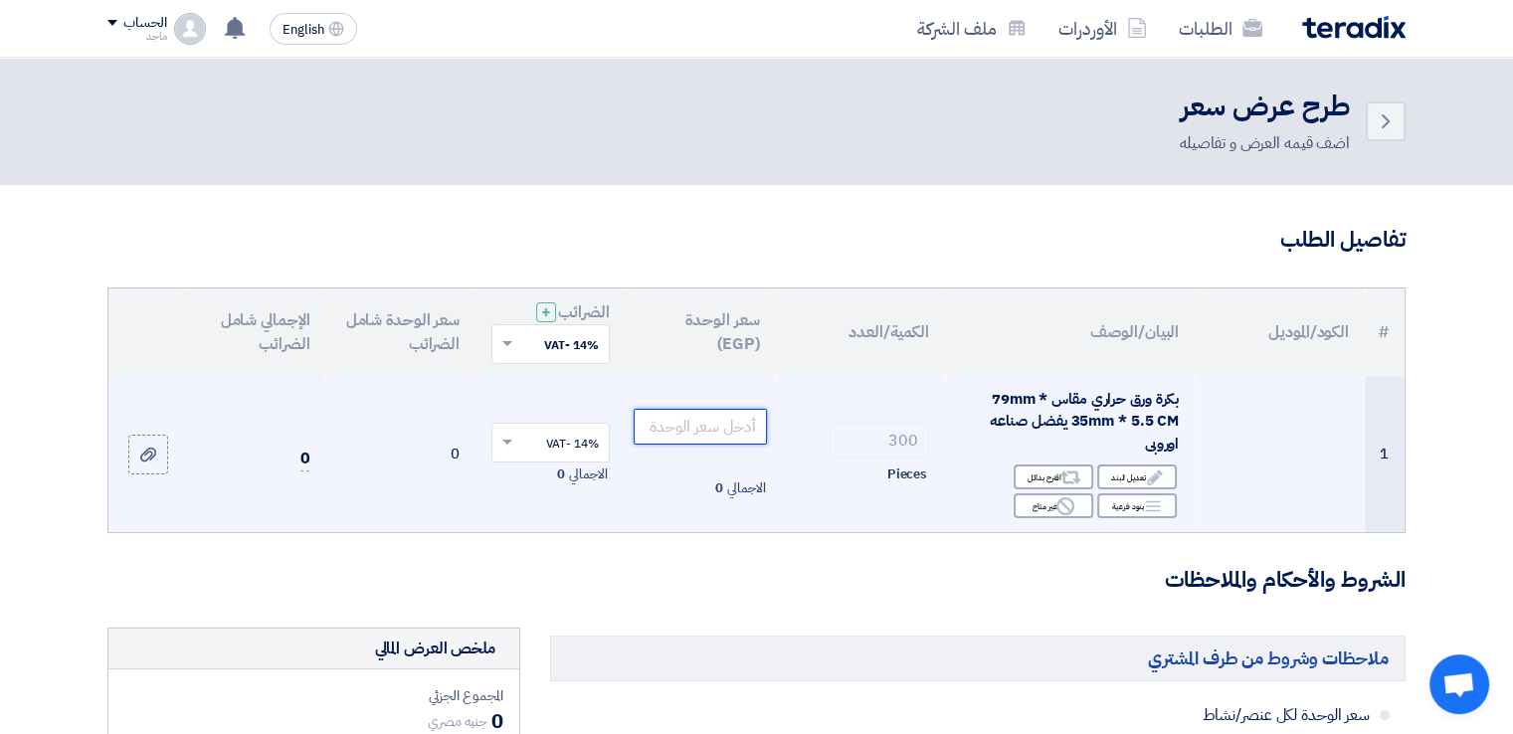
click at [662, 430] on input "number" at bounding box center [701, 427] width 134 height 36
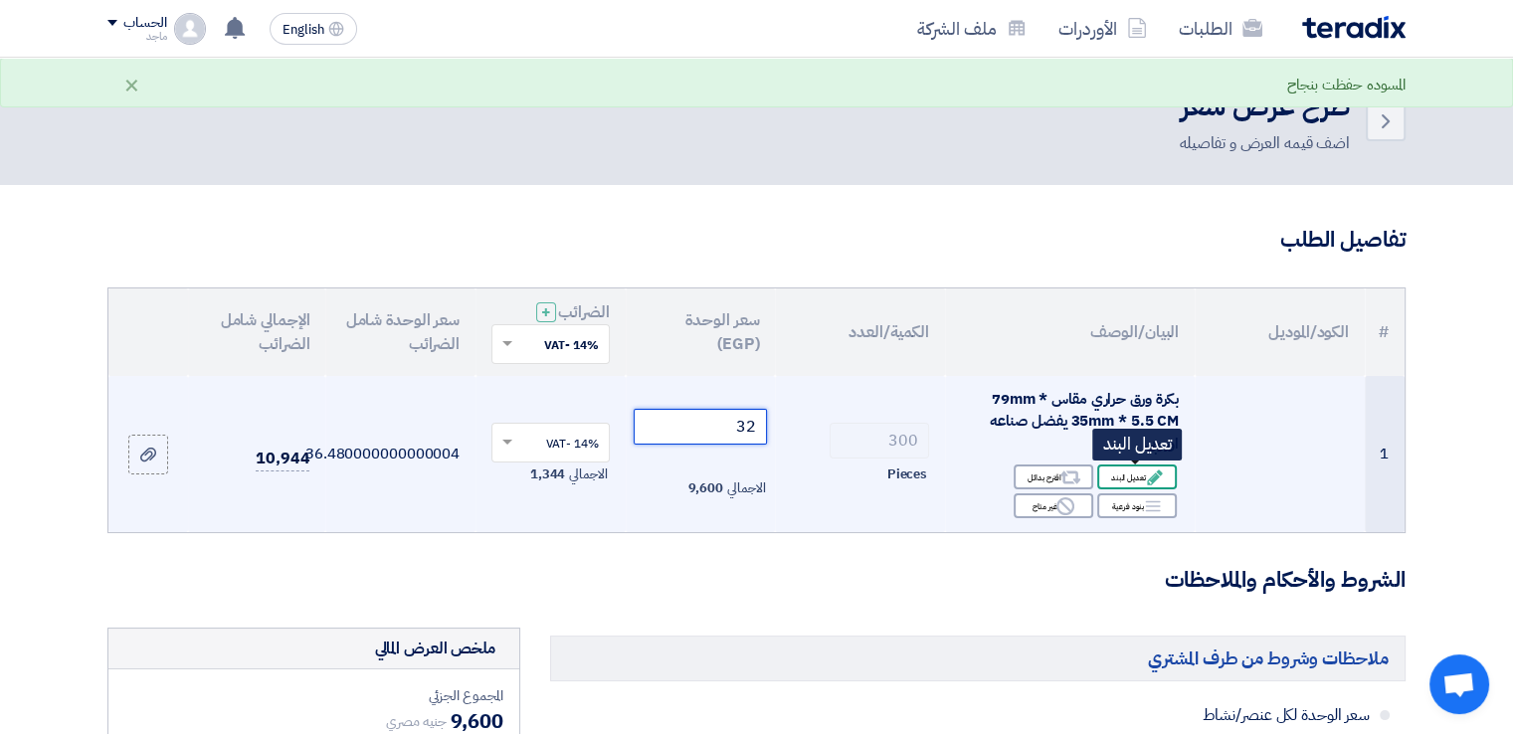
type input "32"
click at [1158, 476] on use at bounding box center [1154, 477] width 15 height 15
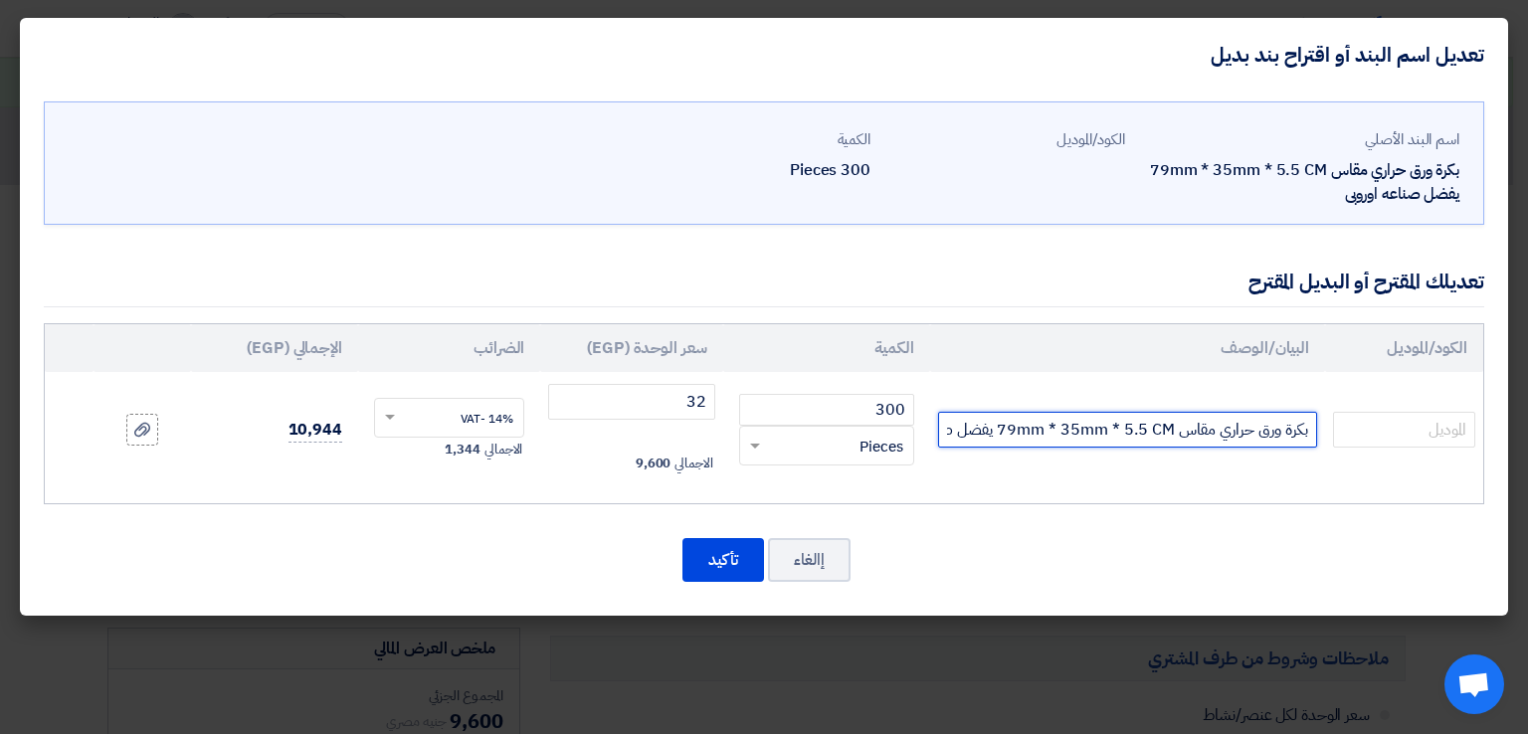
click at [954, 422] on input "بكرة ورق حراري مقاس 79mm * 35mm * 5.5 CM يفضل صناعه اوروبى" at bounding box center [1127, 430] width 379 height 36
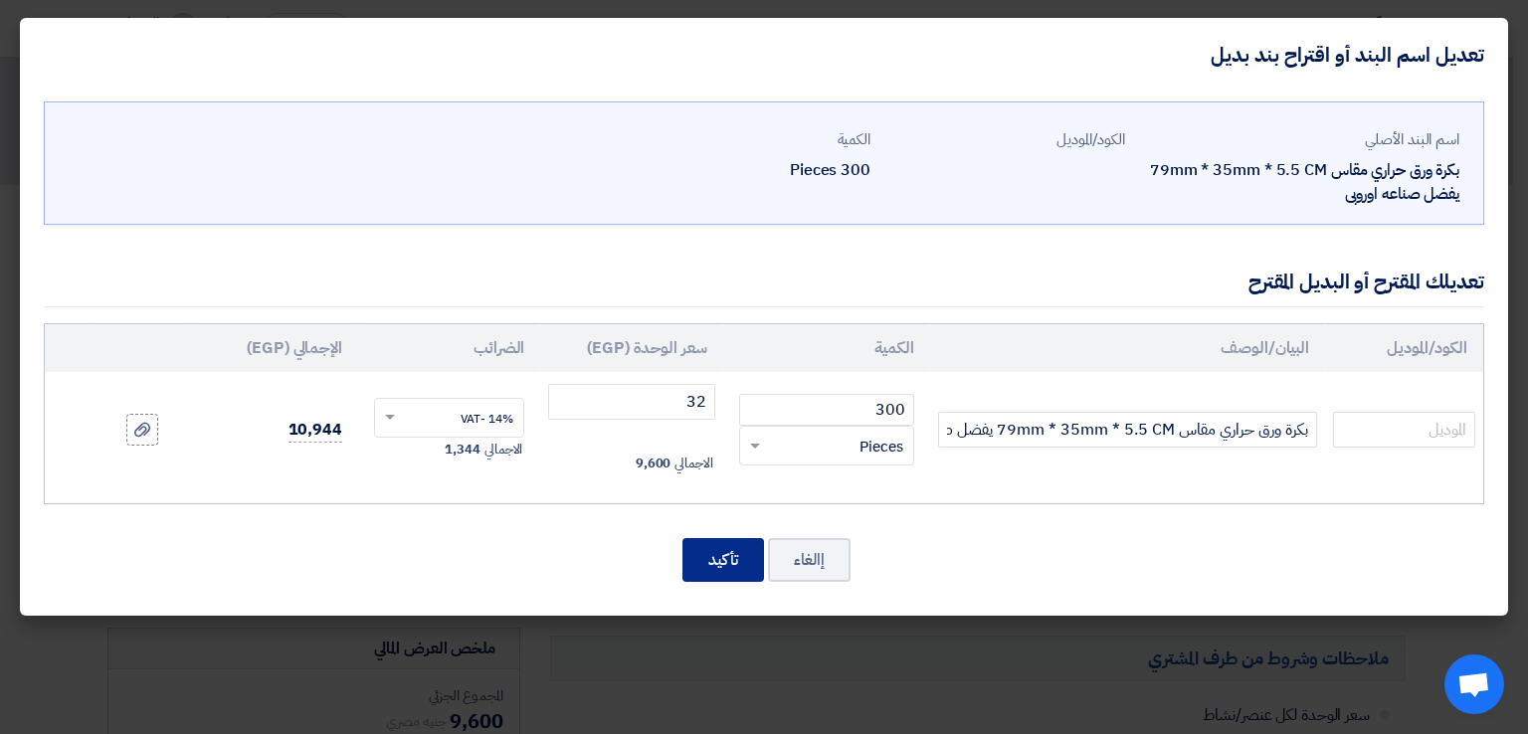
click at [730, 551] on button "تأكيد" at bounding box center [724, 560] width 82 height 44
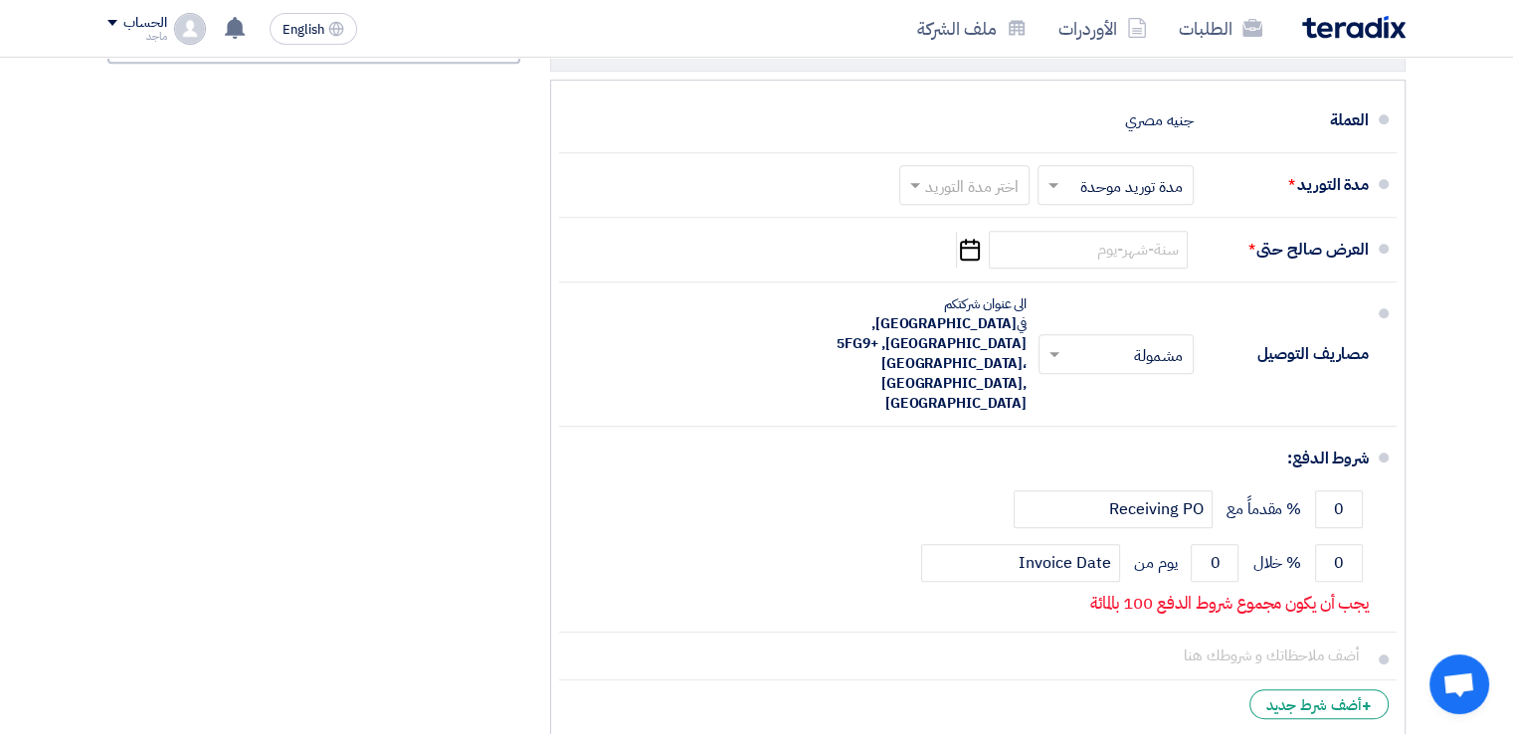
scroll to position [1132, 0]
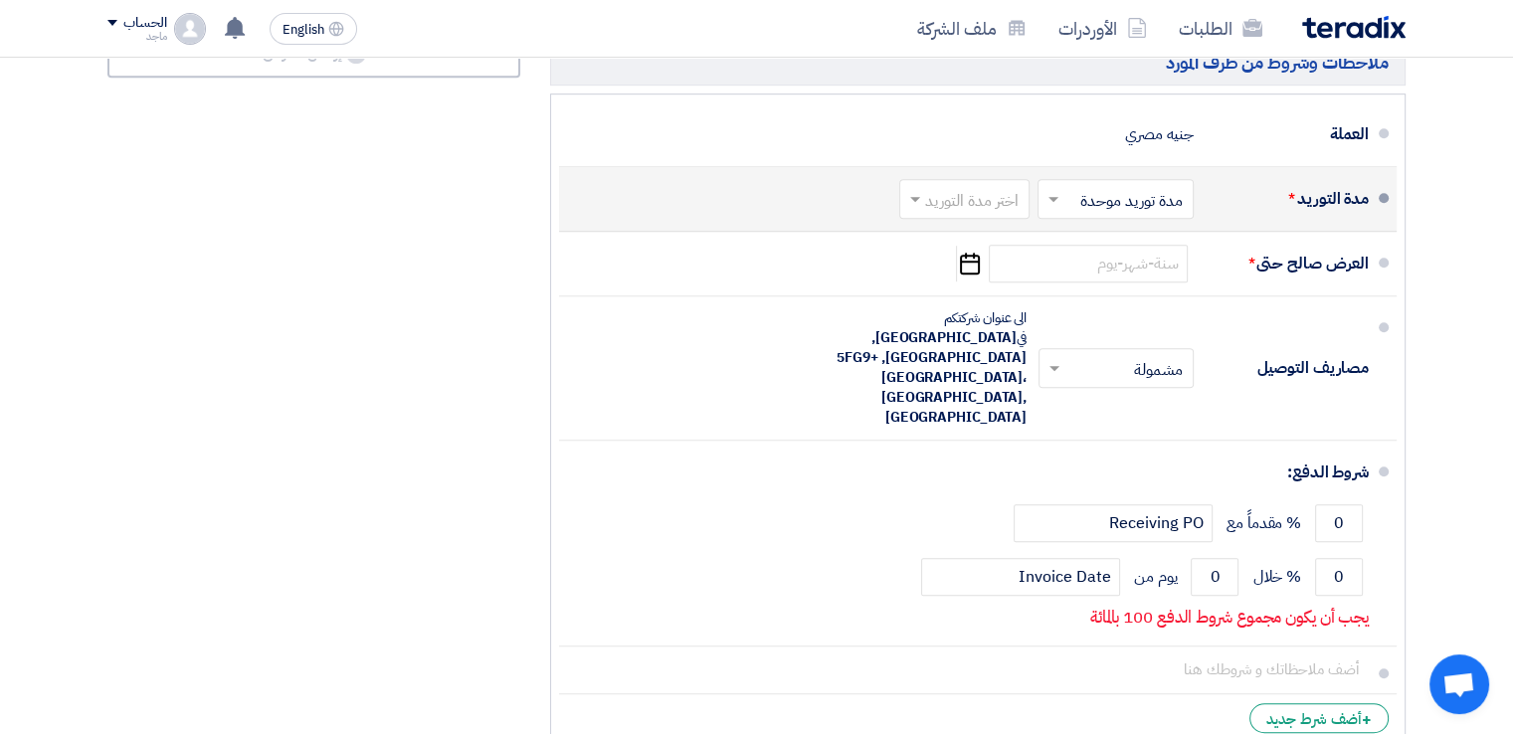
click at [971, 192] on input "text" at bounding box center [960, 200] width 120 height 29
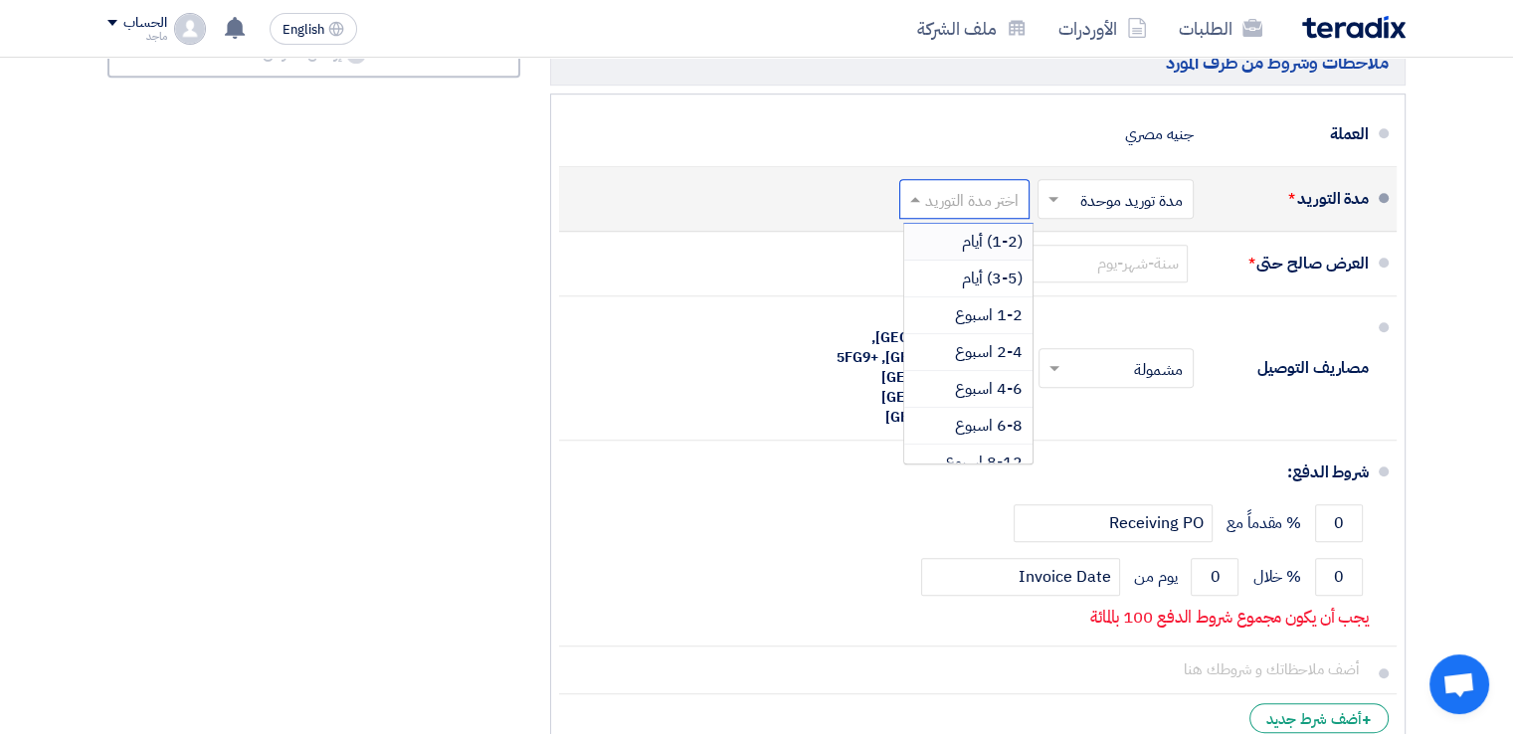
click at [979, 231] on span "(1-2) أيام" at bounding box center [992, 242] width 61 height 24
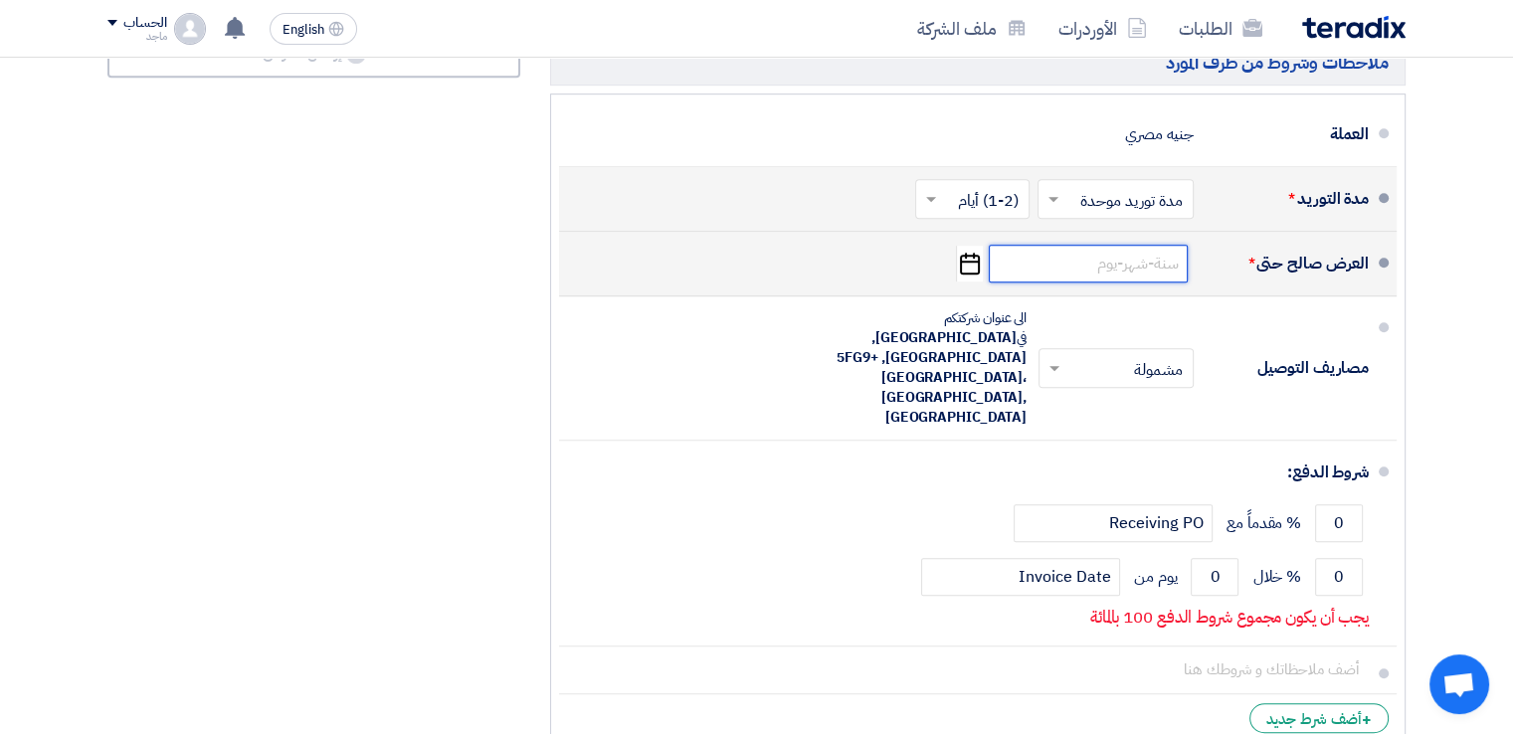
click at [1064, 248] on input at bounding box center [1088, 264] width 199 height 38
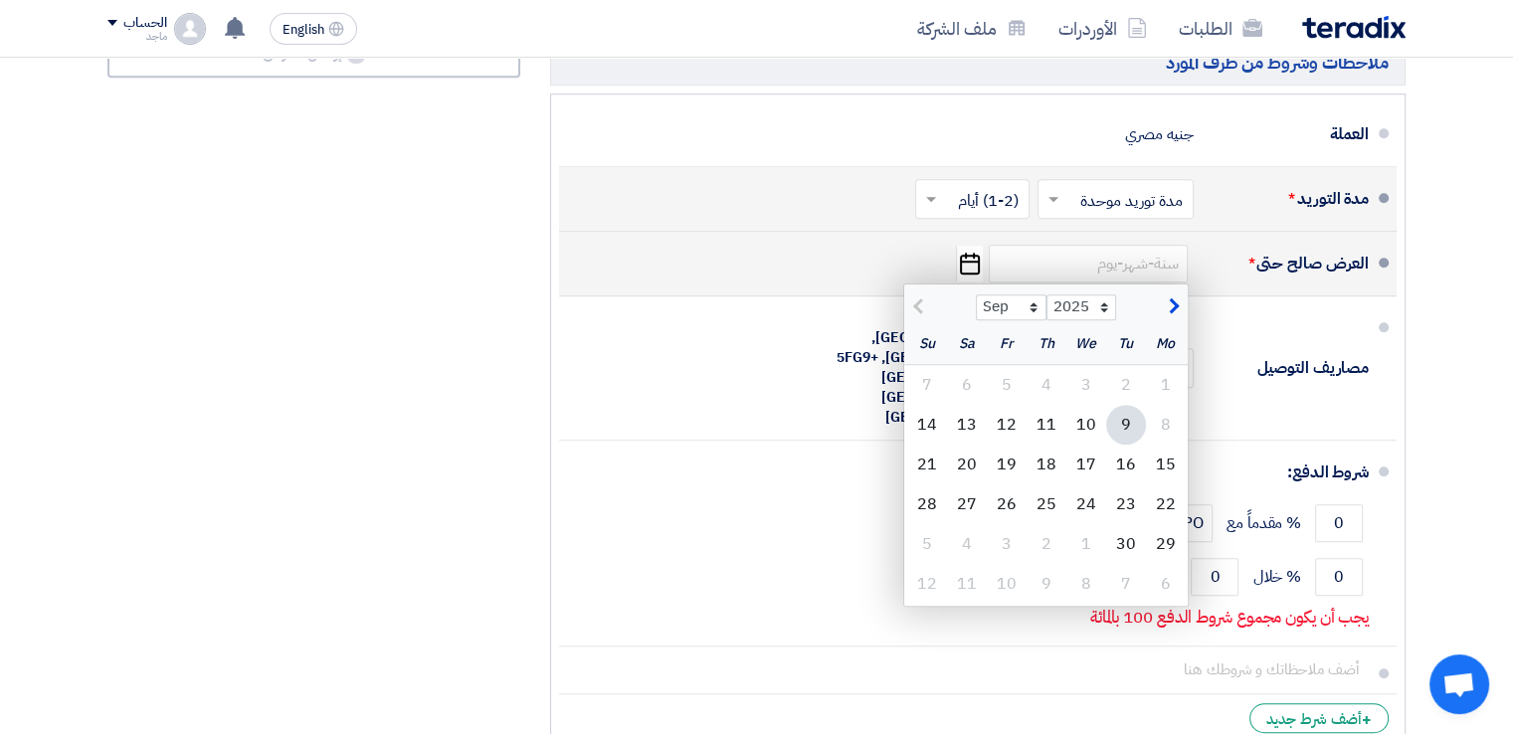
click at [1131, 420] on div "9" at bounding box center [1126, 425] width 40 height 40
type input "[DATE]"
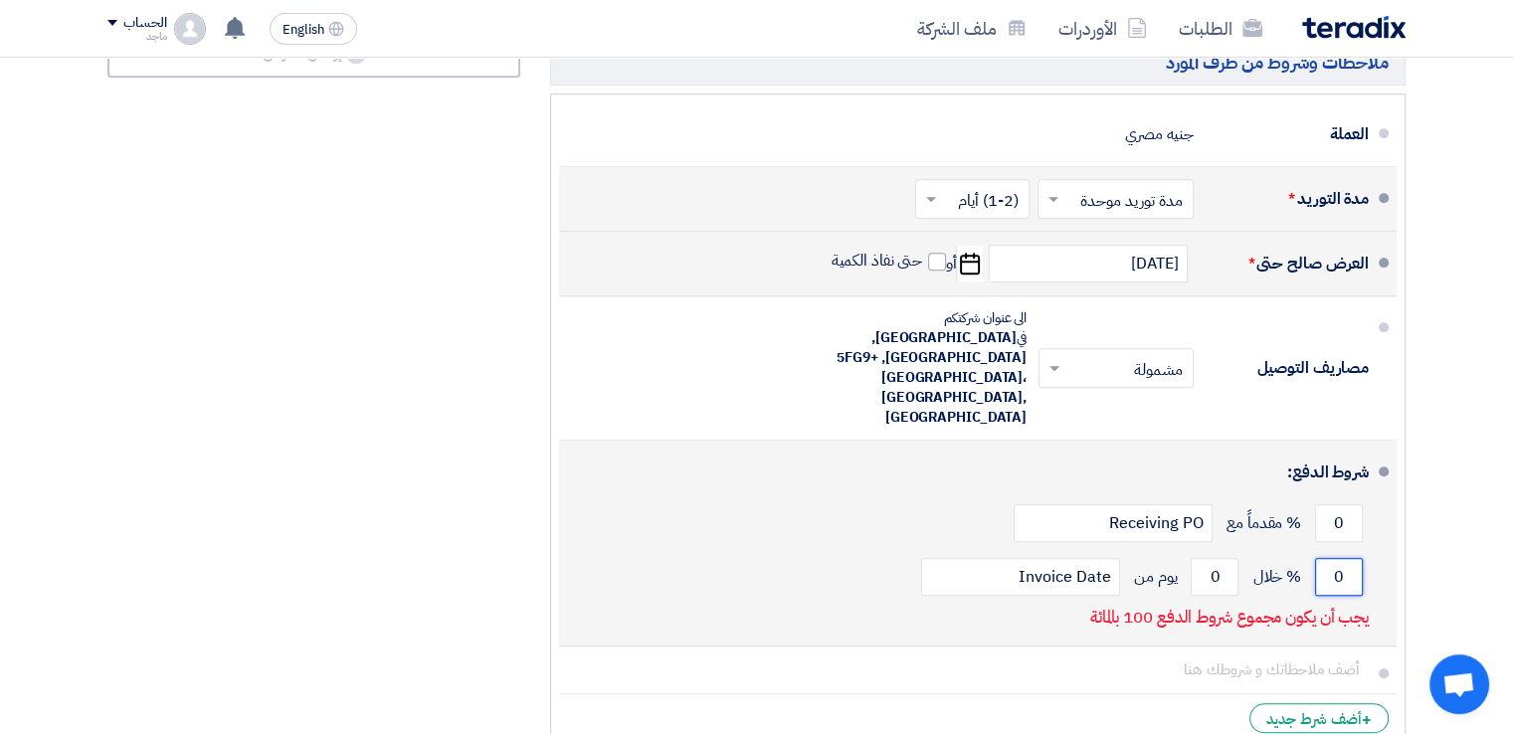
click at [1329, 558] on input "0" at bounding box center [1339, 577] width 48 height 38
type input "100"
click at [1200, 558] on input "0" at bounding box center [1215, 577] width 48 height 38
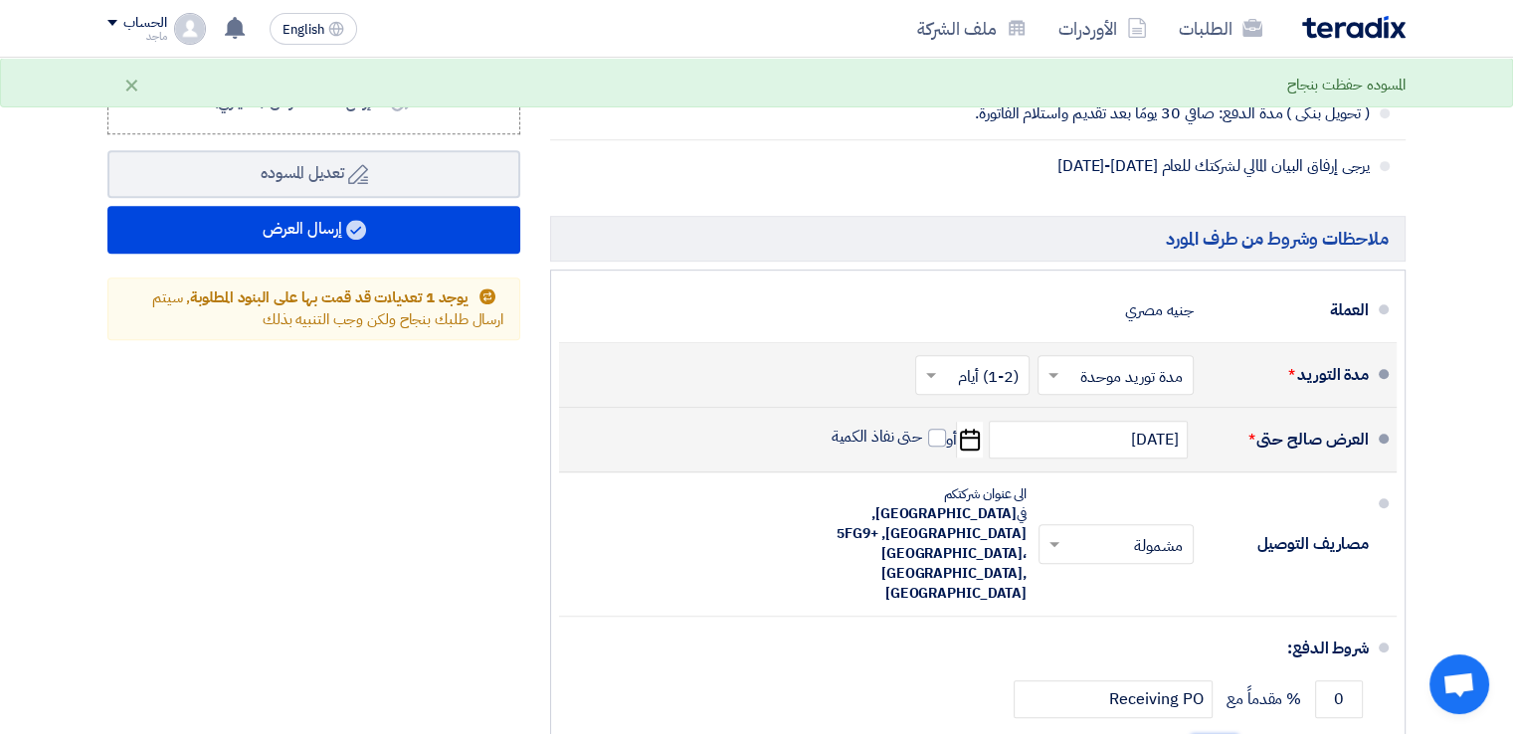
scroll to position [933, 0]
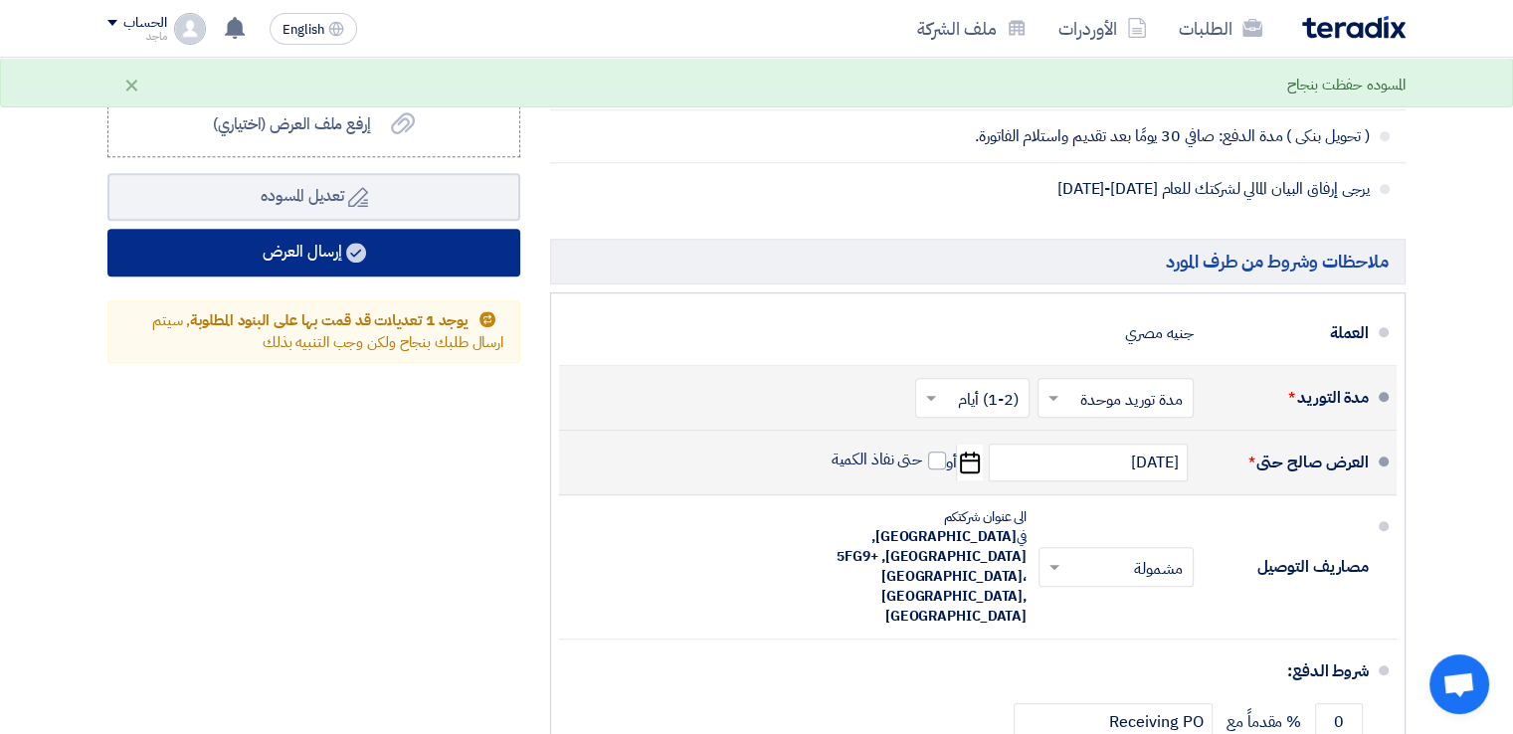
type input "30"
click at [418, 249] on button "إرسال العرض" at bounding box center [313, 253] width 413 height 48
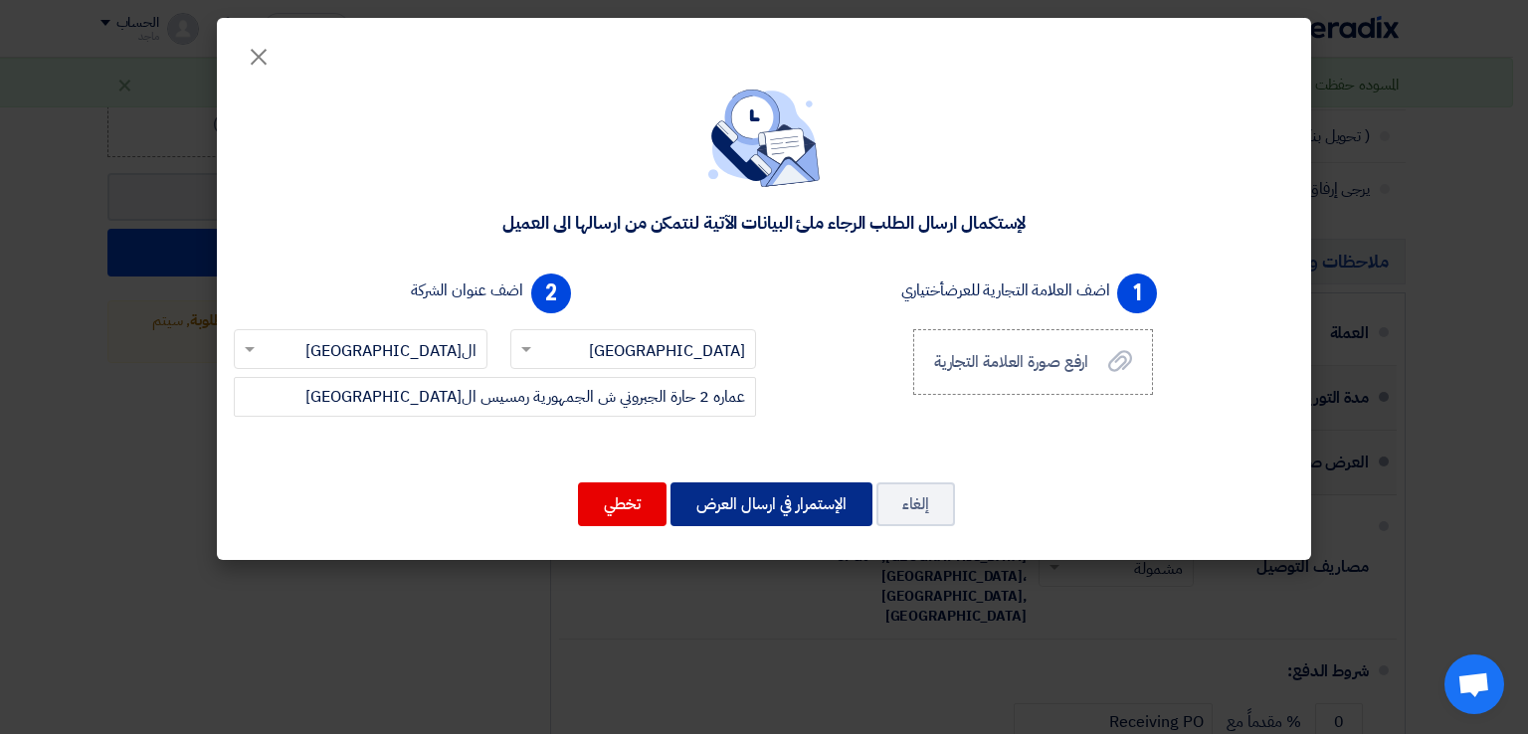
click at [845, 515] on button "الإستمرار في ارسال العرض" at bounding box center [772, 505] width 202 height 44
click at [794, 502] on button "الإستمرار في ارسال العرض" at bounding box center [772, 505] width 202 height 44
click at [56, 502] on modal-container "× لإستكمال ارسال الطلب الرجاء ملئ البيانات الآتية لنتمكن من ارسالها الى العميل …" at bounding box center [764, 367] width 1528 height 734
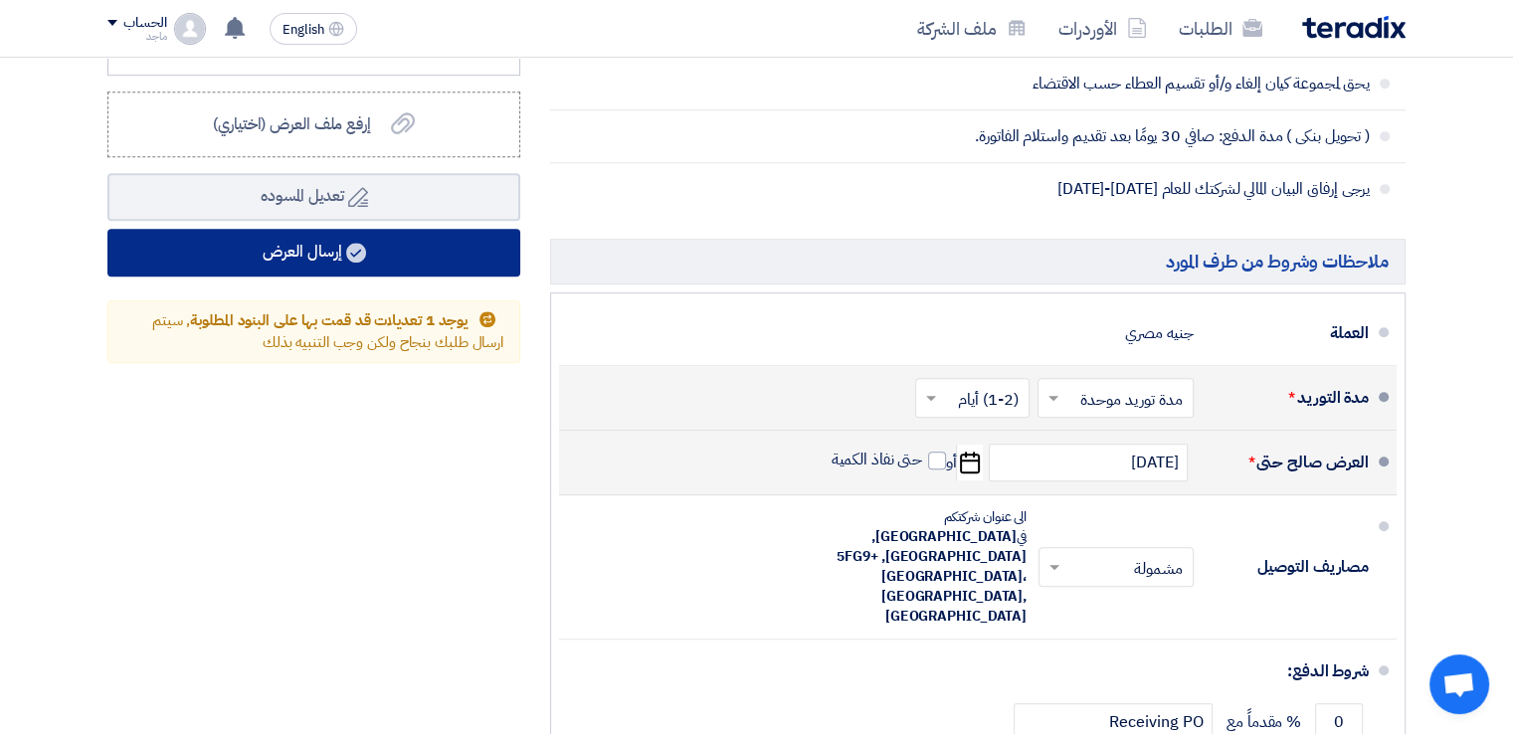
click at [290, 254] on button "إرسال العرض" at bounding box center [313, 253] width 413 height 48
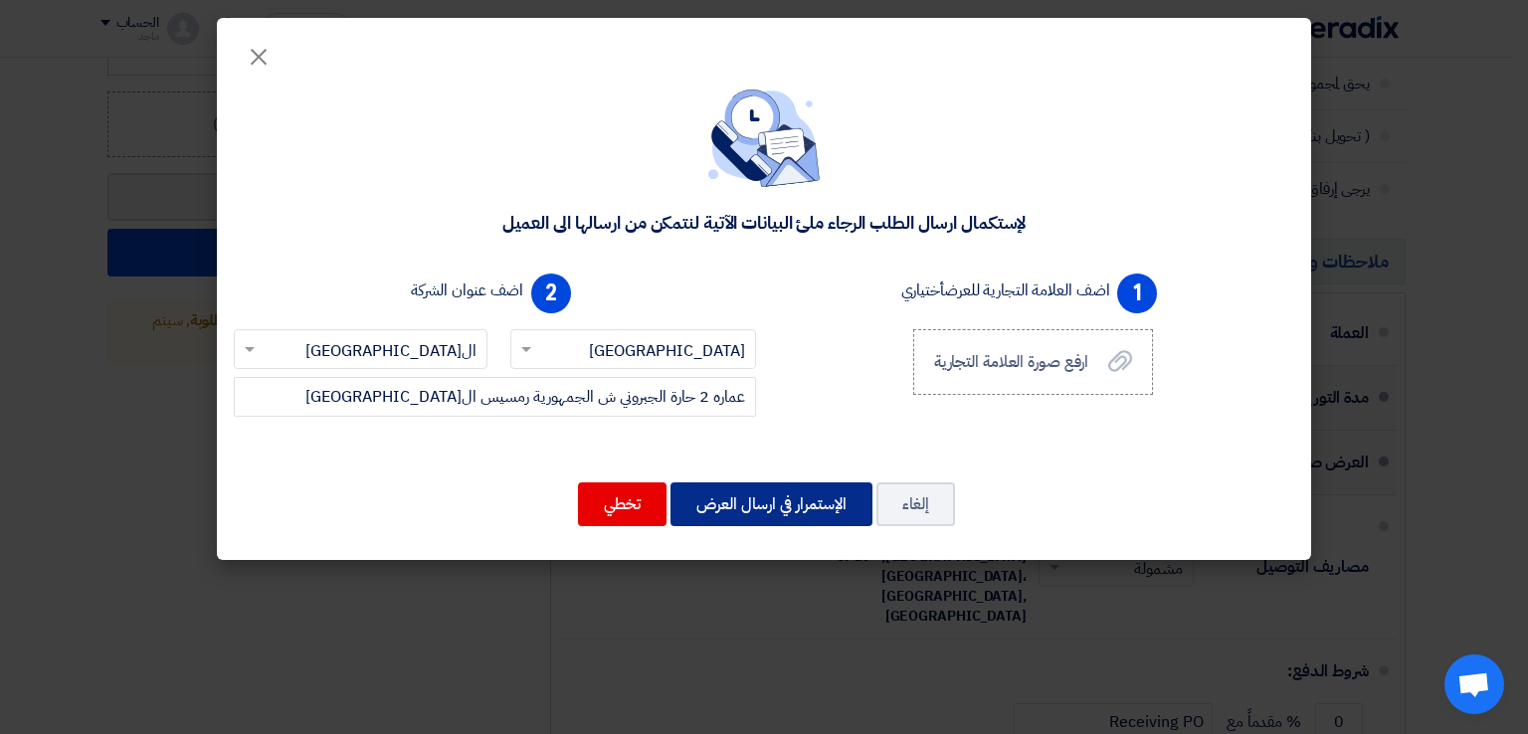
click at [737, 510] on button "الإستمرار في ارسال العرض" at bounding box center [772, 505] width 202 height 44
click at [784, 511] on button "الإستمرار في ارسال العرض" at bounding box center [772, 505] width 202 height 44
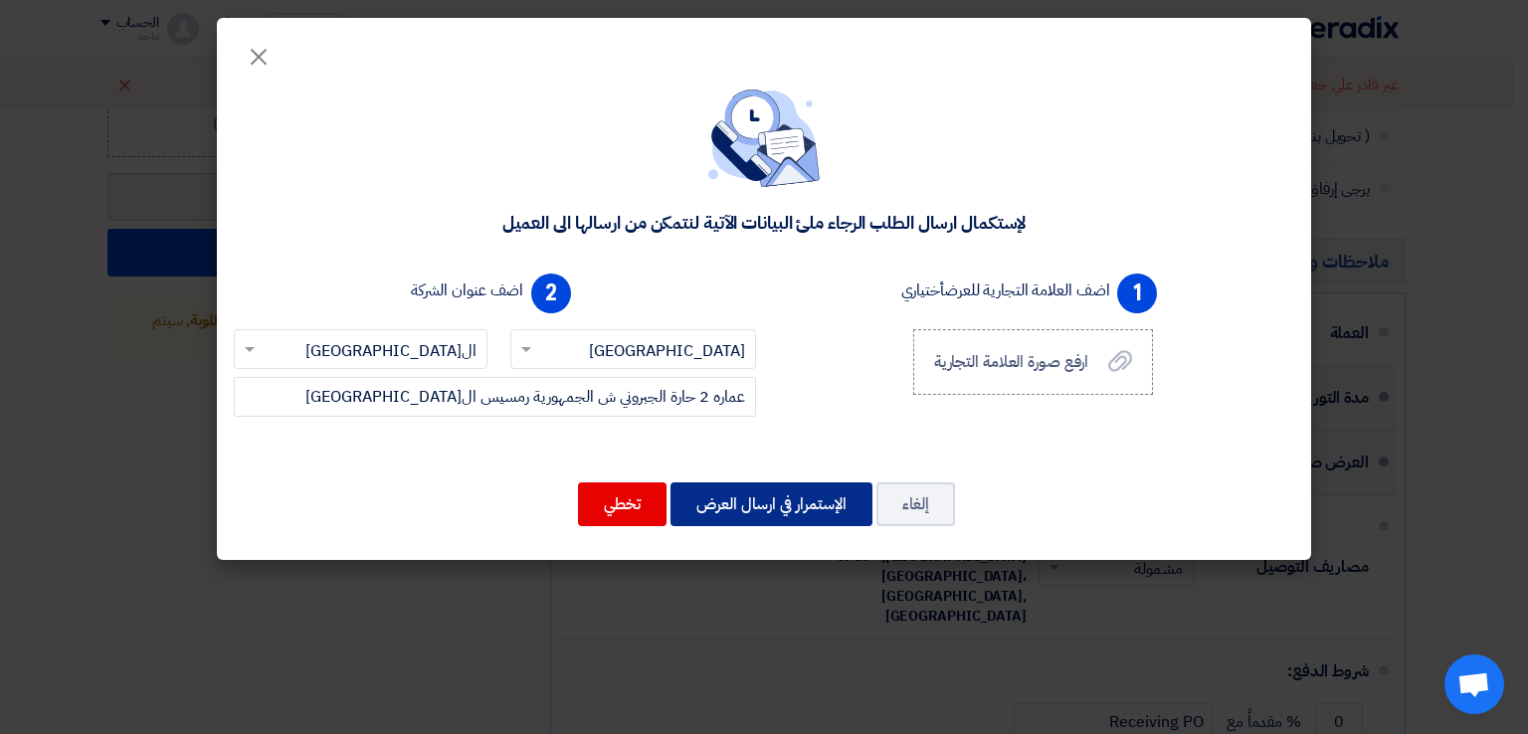
click at [789, 502] on button "الإستمرار في ارسال العرض" at bounding box center [772, 505] width 202 height 44
click at [261, 57] on span "×" at bounding box center [259, 56] width 24 height 60
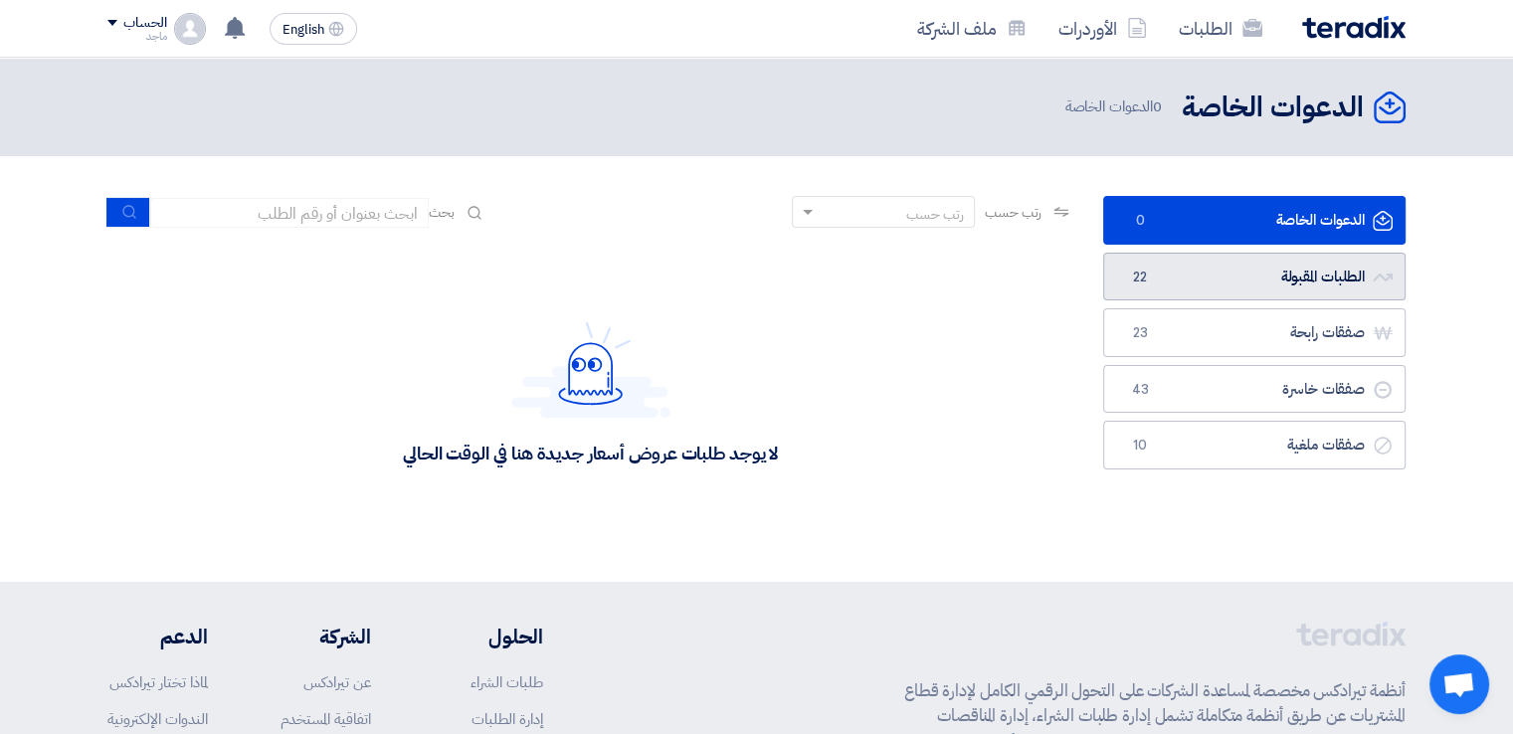
click at [1264, 271] on link "الطلبات المقبولة الطلبات المقبولة 22" at bounding box center [1254, 277] width 302 height 49
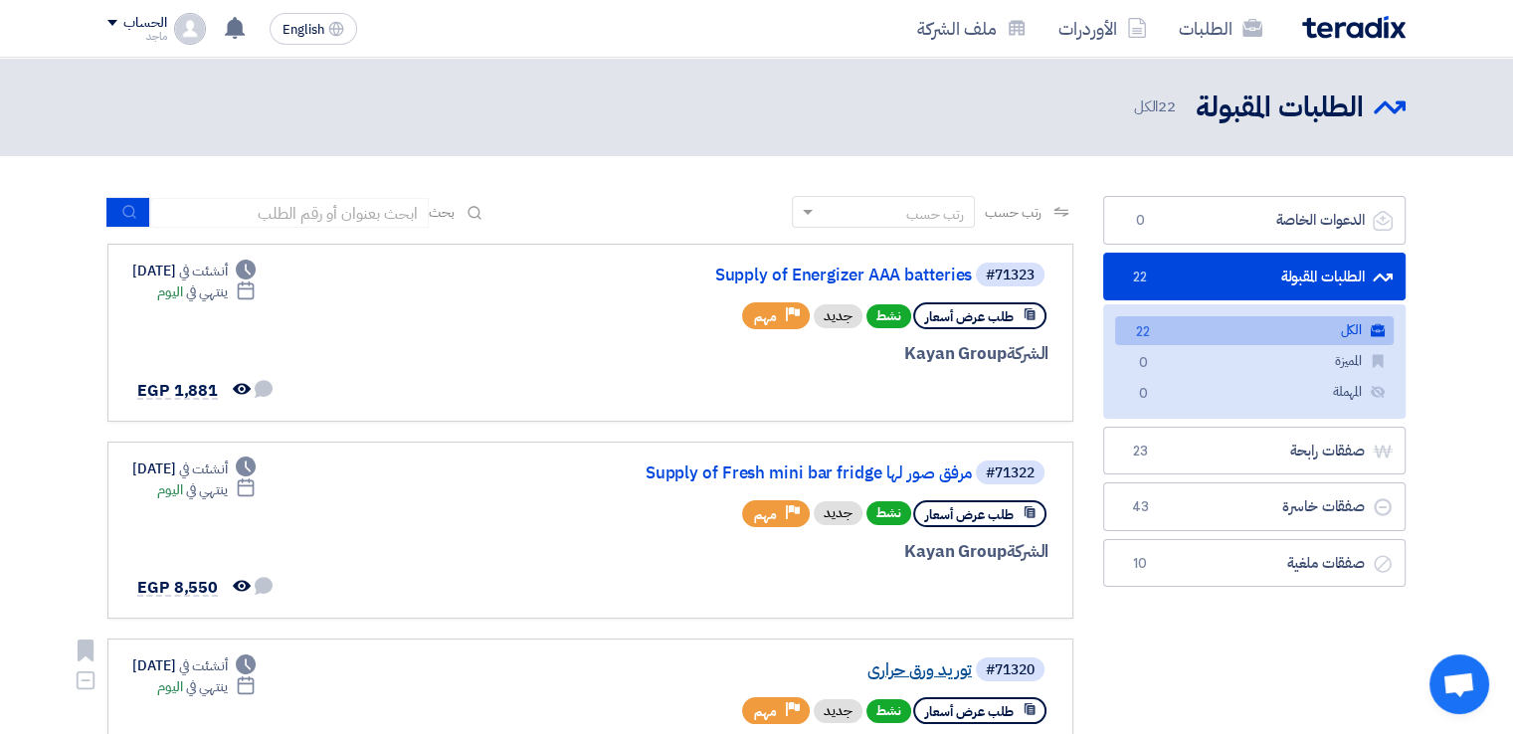
click at [931, 666] on link "توريد ورق حراري" at bounding box center [773, 671] width 398 height 18
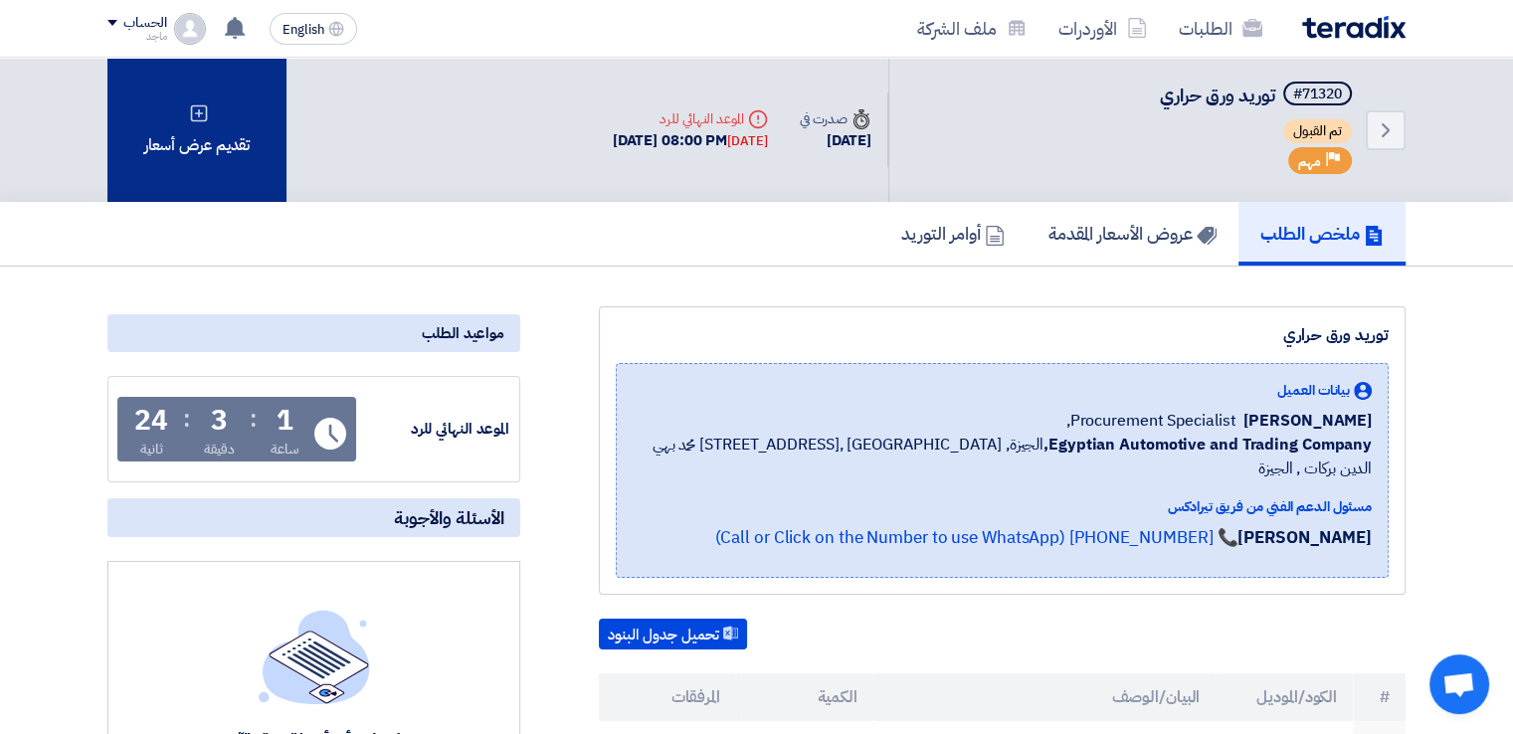
click at [206, 164] on div "تقديم عرض أسعار" at bounding box center [196, 130] width 179 height 144
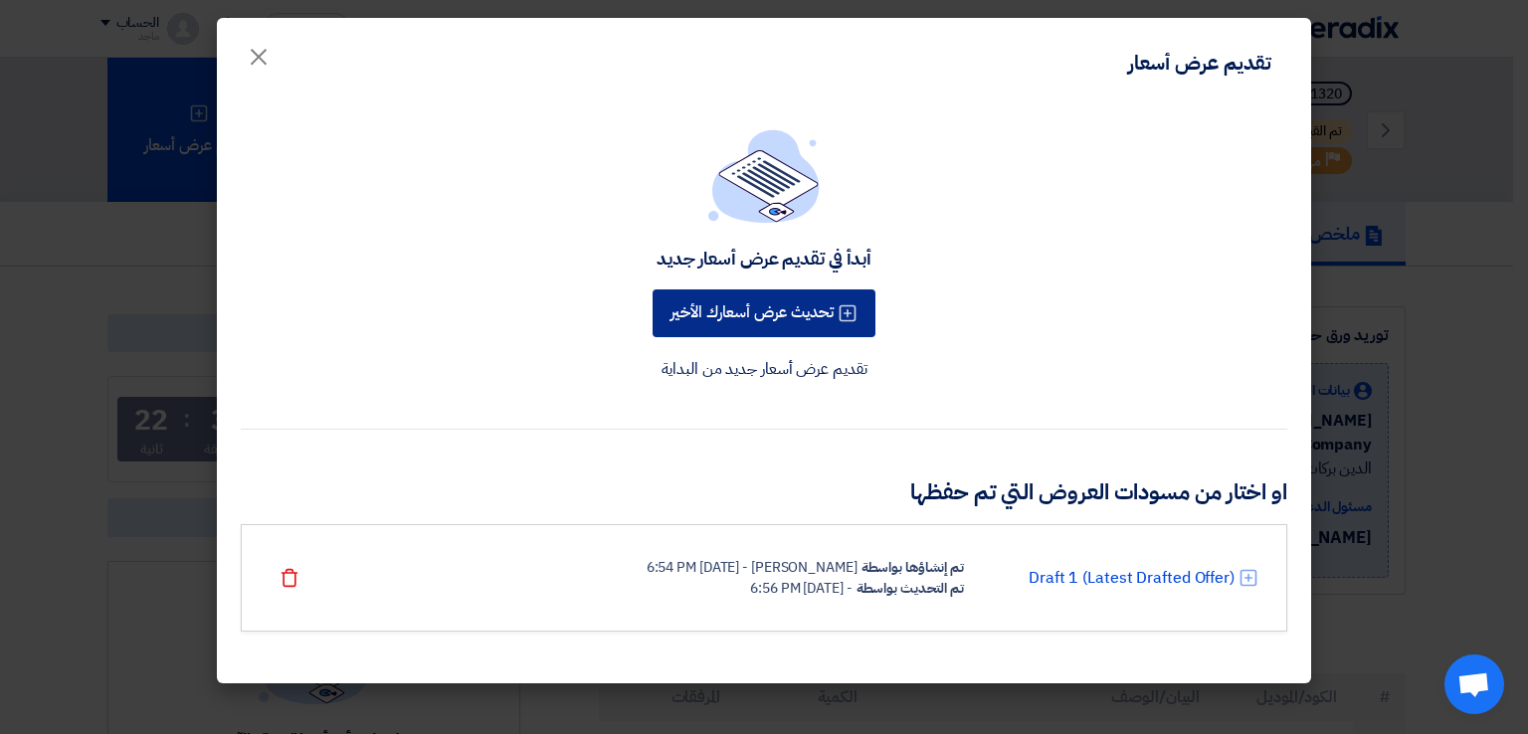
click at [746, 311] on button "تحديث عرض أسعارك الأخير" at bounding box center [764, 314] width 223 height 48
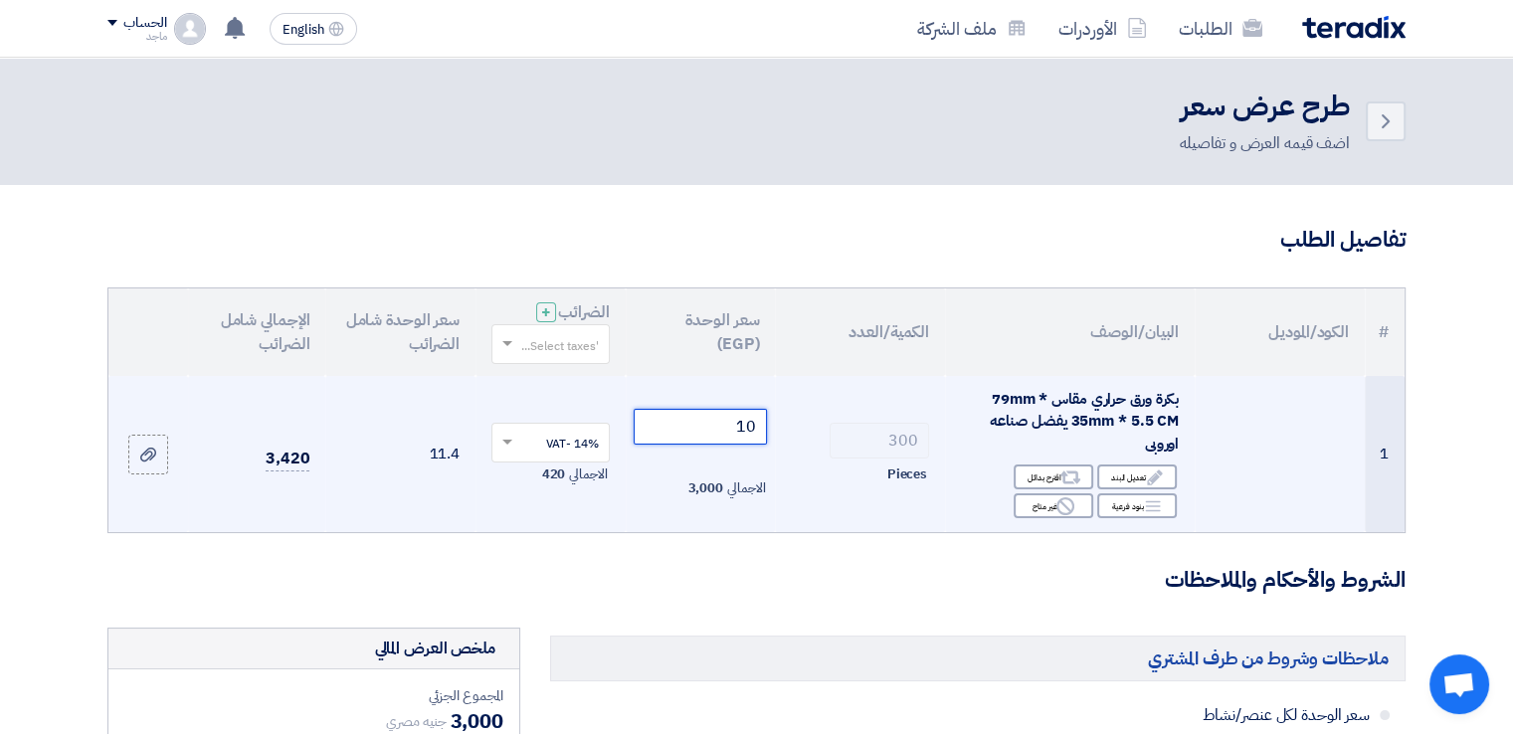
click at [668, 439] on input "10" at bounding box center [701, 427] width 134 height 36
type input "1"
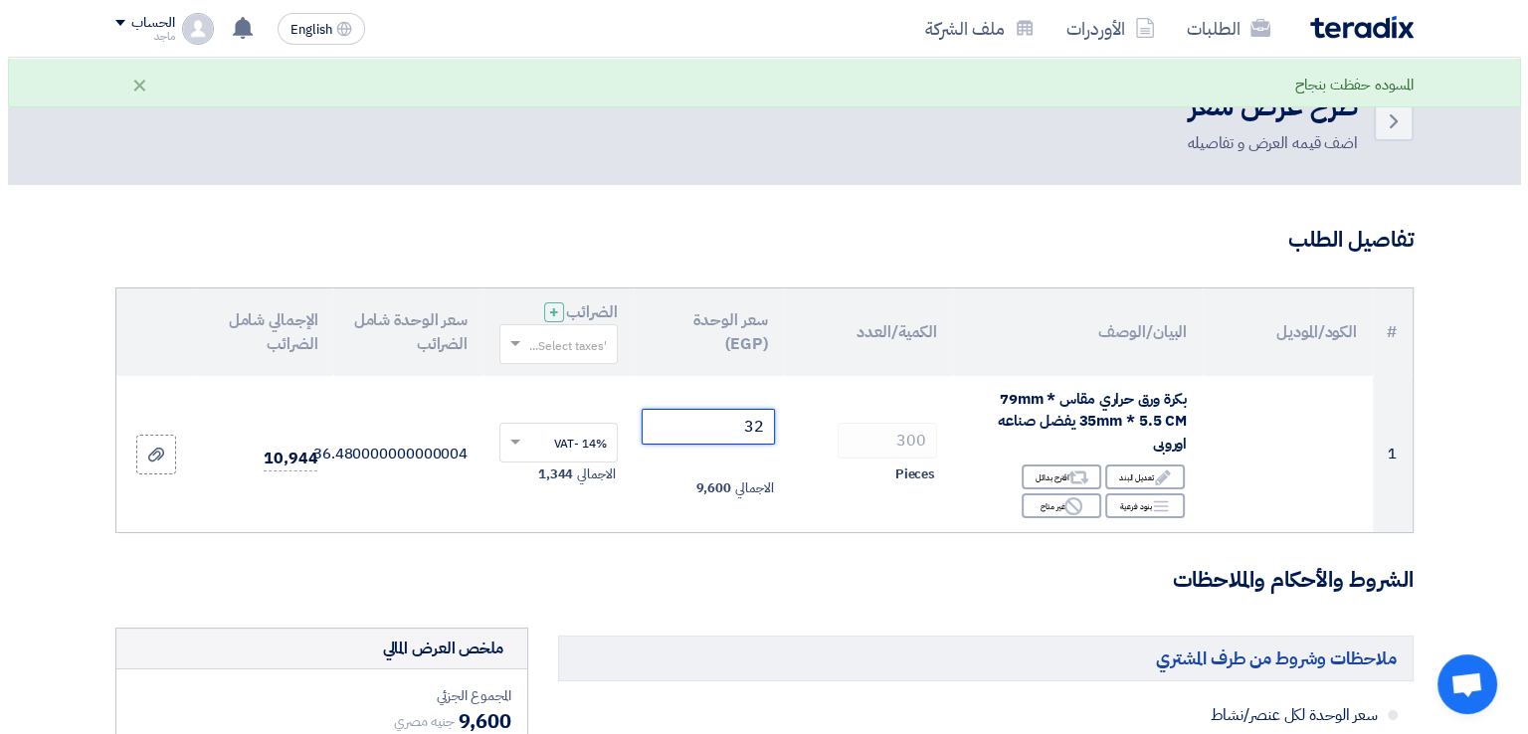
scroll to position [621, 0]
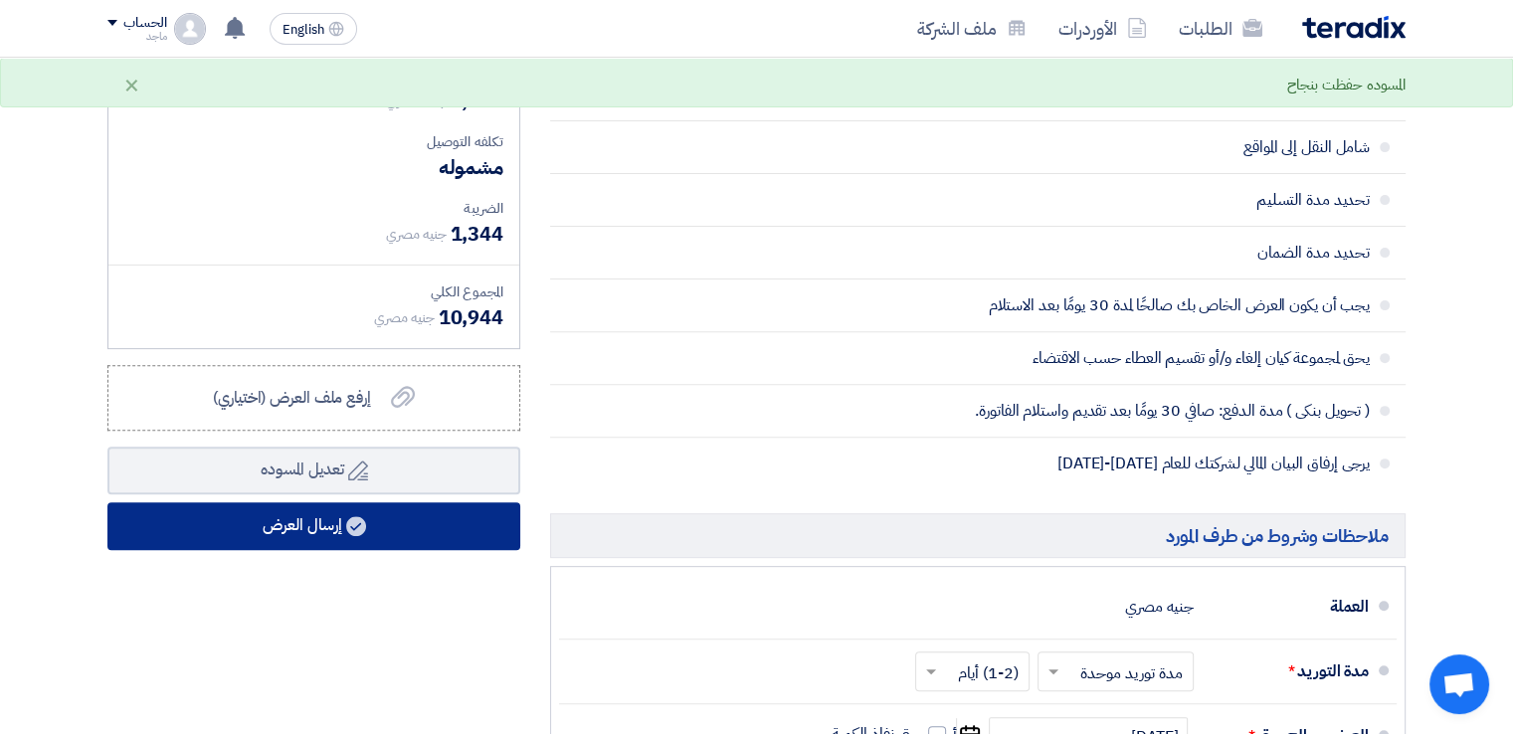
type input "32"
click at [502, 510] on button "إرسال العرض" at bounding box center [313, 526] width 413 height 48
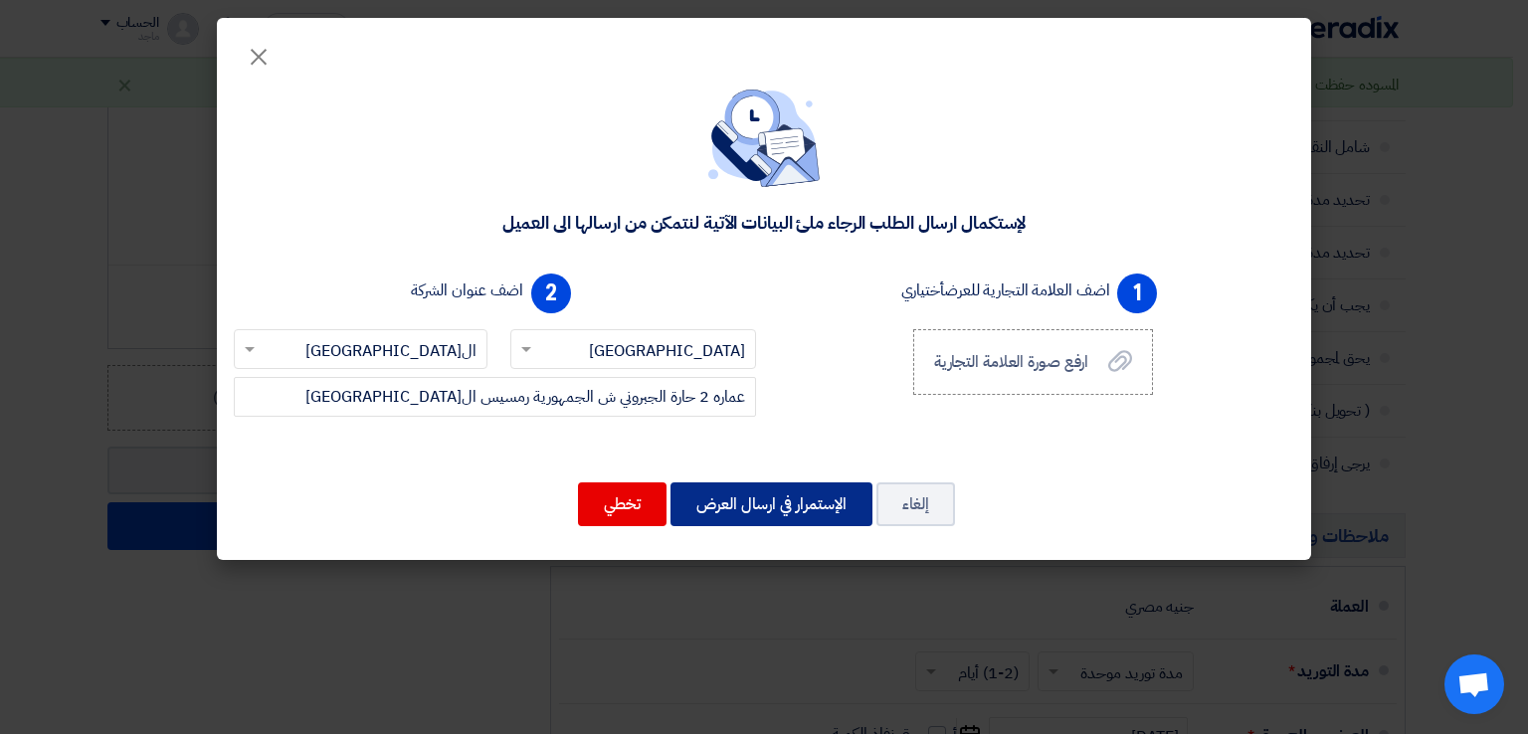
click at [740, 506] on button "الإستمرار في ارسال العرض" at bounding box center [772, 505] width 202 height 44
click at [832, 496] on button "الإستمرار في ارسال العرض" at bounding box center [772, 505] width 202 height 44
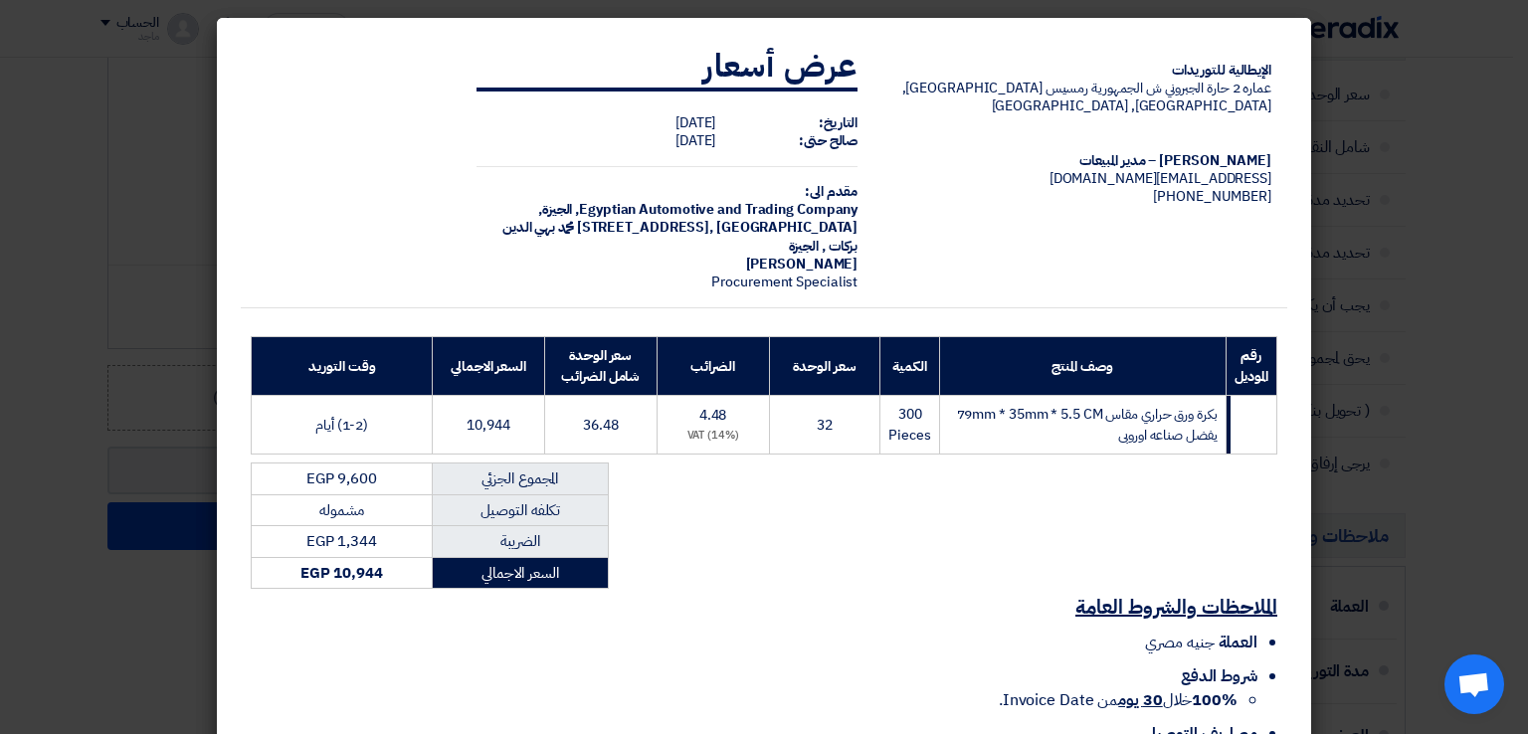
scroll to position [142, 0]
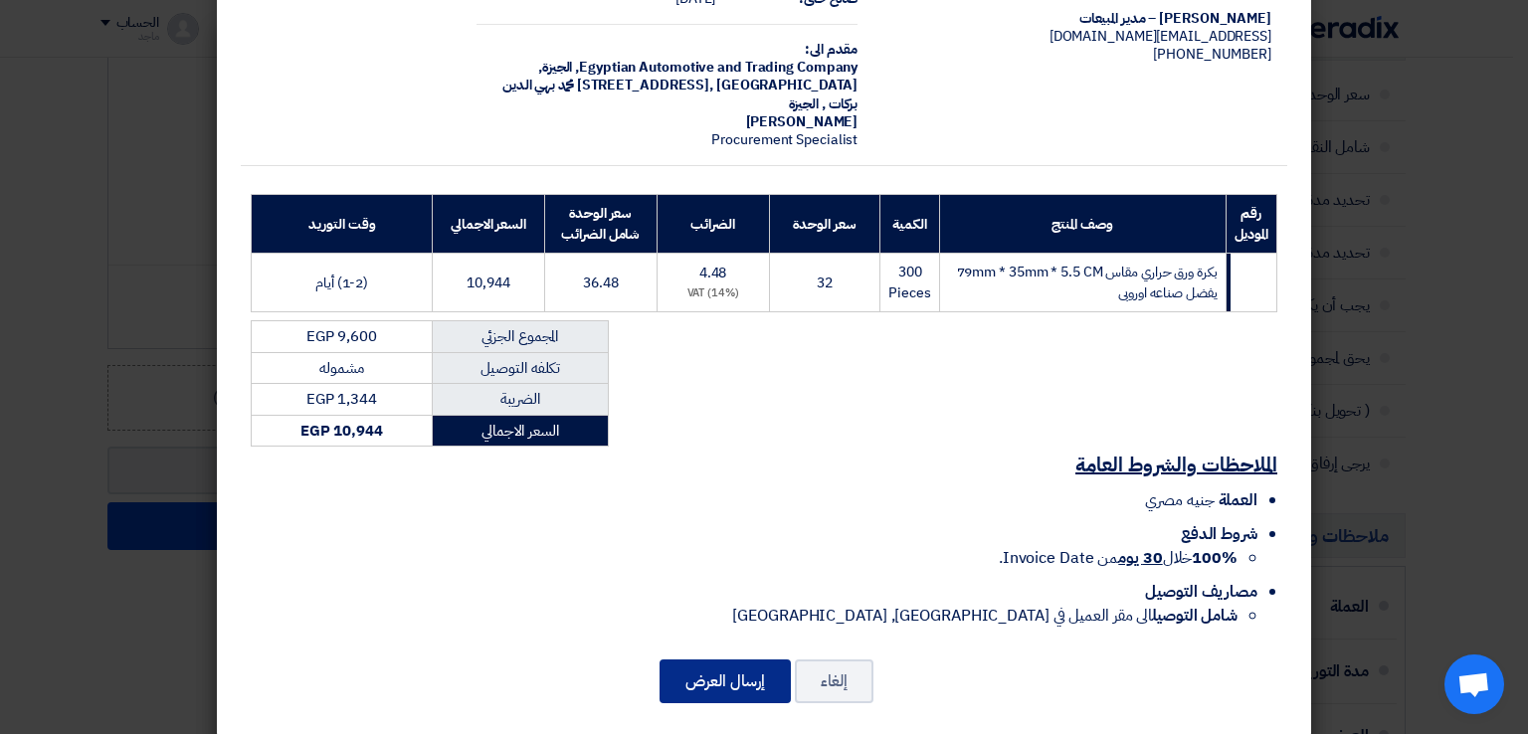
click at [754, 660] on button "إرسال العرض" at bounding box center [725, 682] width 131 height 44
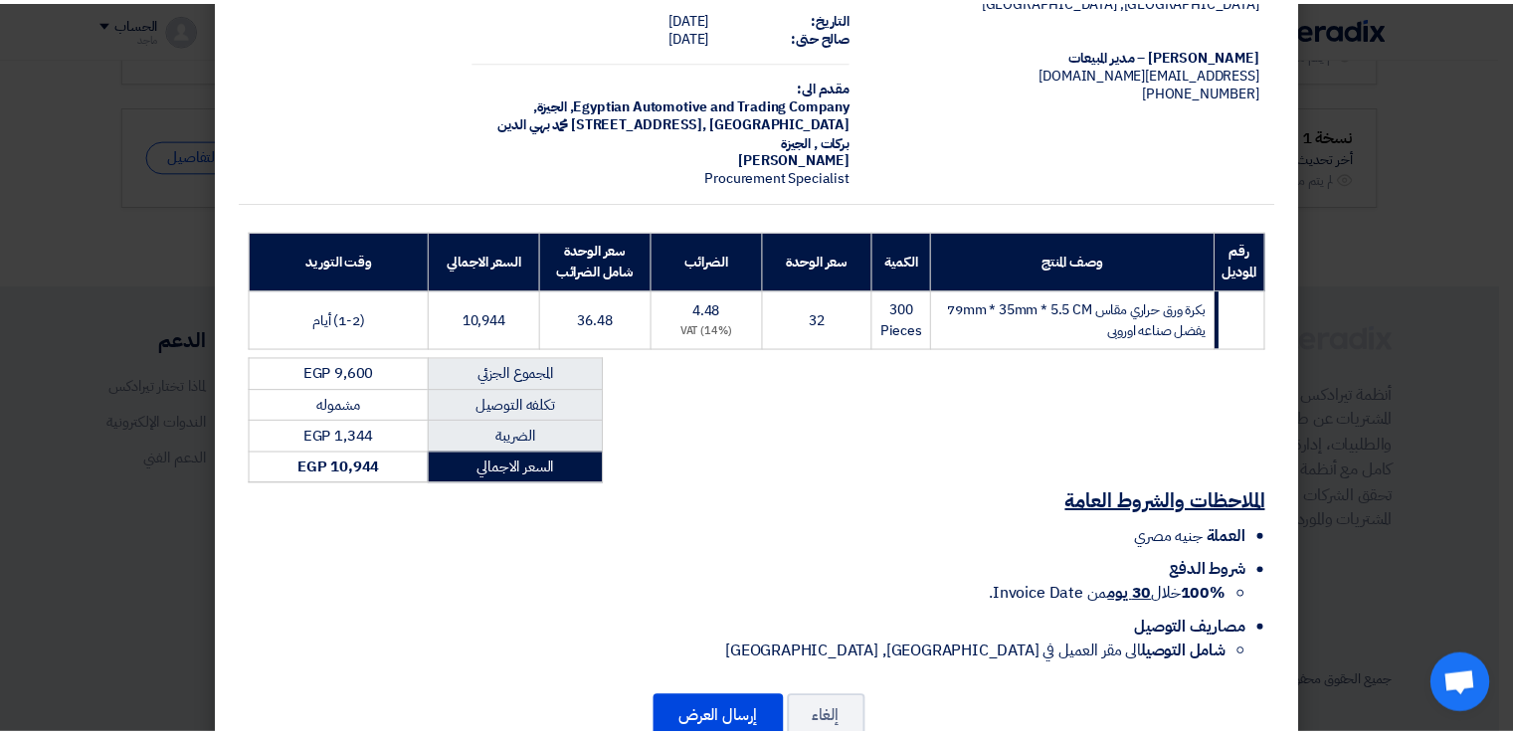
scroll to position [142, 0]
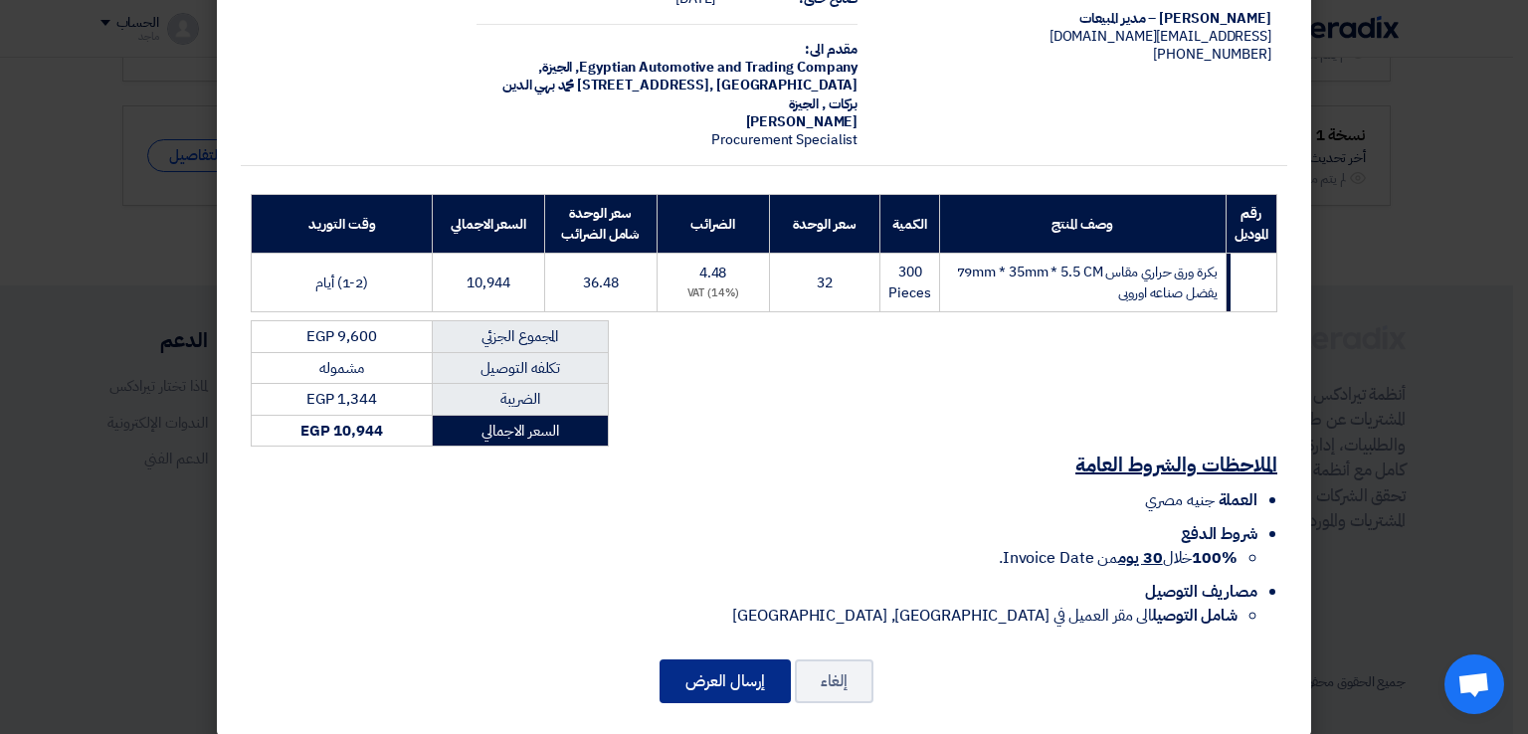
click at [740, 663] on button "إرسال العرض" at bounding box center [725, 682] width 131 height 44
click at [46, 571] on modal-container "الإيطالية للتوريدات عماره 2 حارة الجبروني ش الجمهورية رمسيس القاهرة, القاهرة, E…" at bounding box center [764, 367] width 1528 height 734
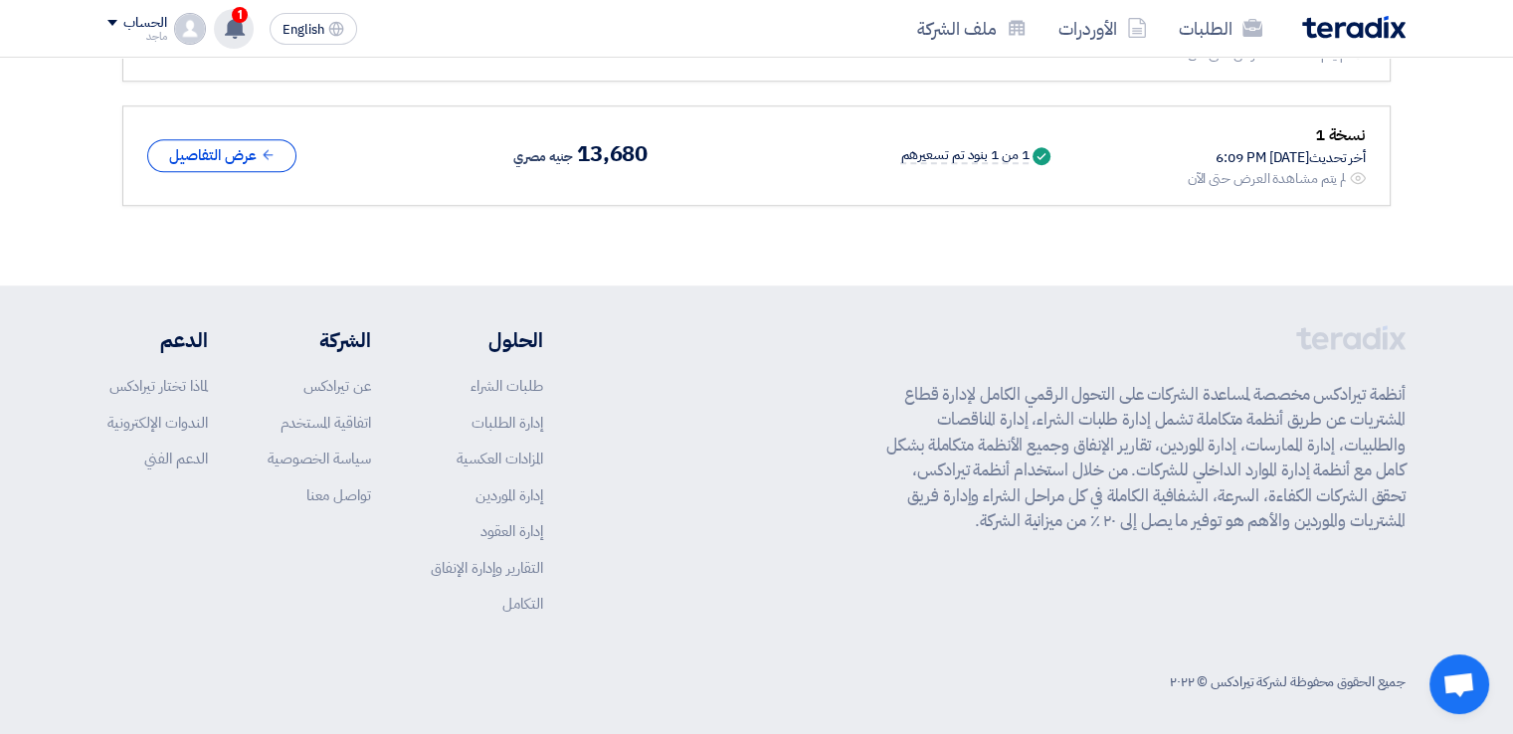
click at [233, 23] on use at bounding box center [235, 28] width 20 height 22
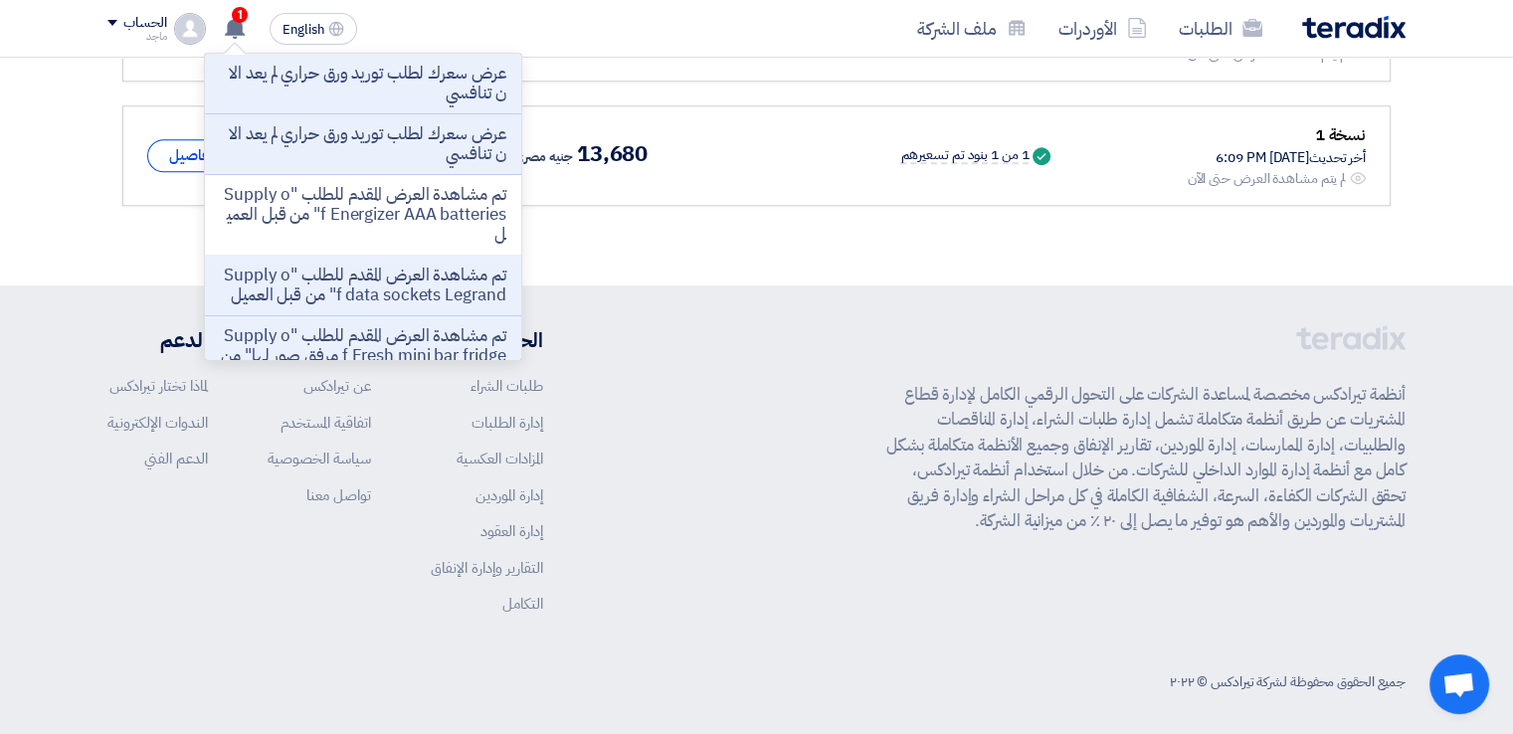
click at [307, 94] on p "عرض سعرك لطلب توريد ورق حراري لم يعد الان تنافسي" at bounding box center [363, 84] width 285 height 40
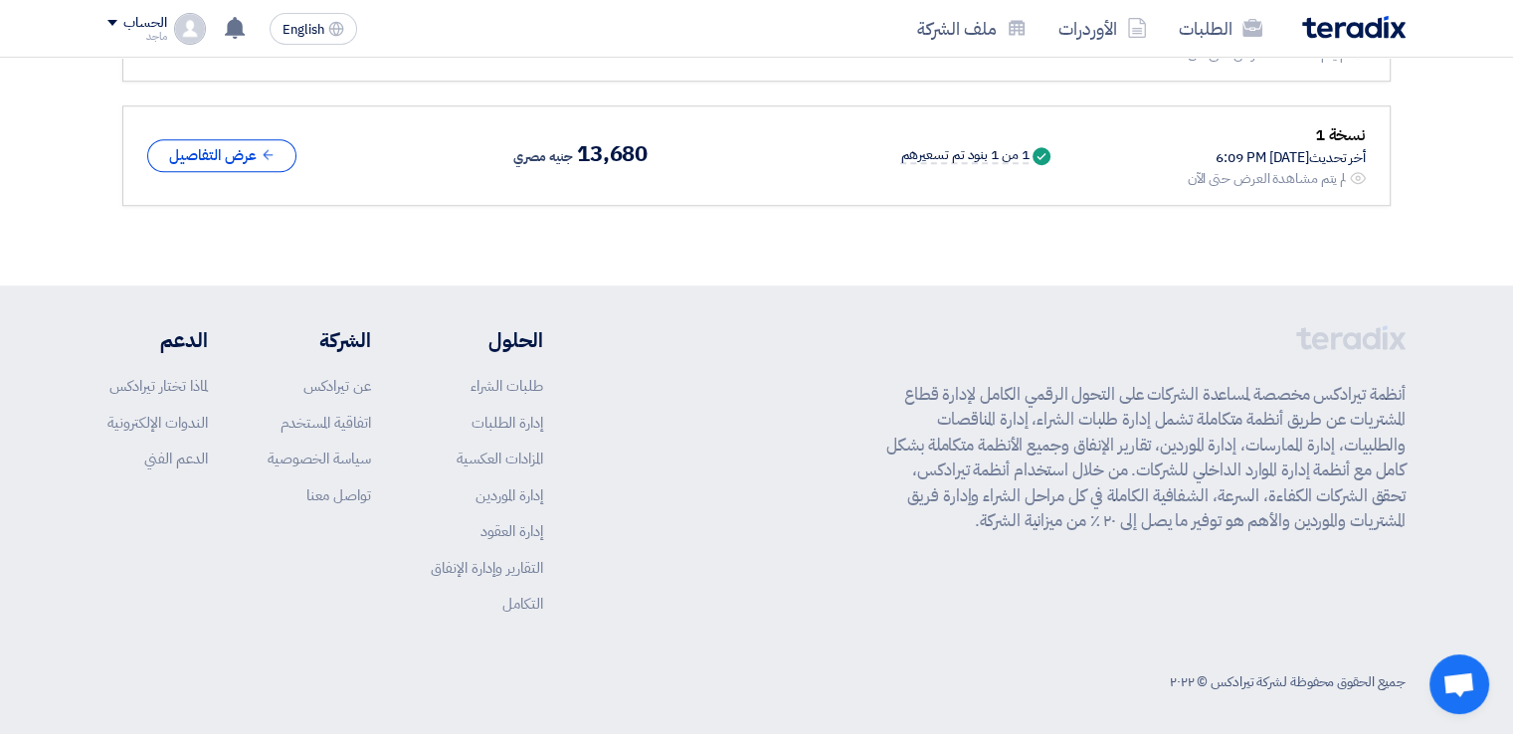
scroll to position [1031, 0]
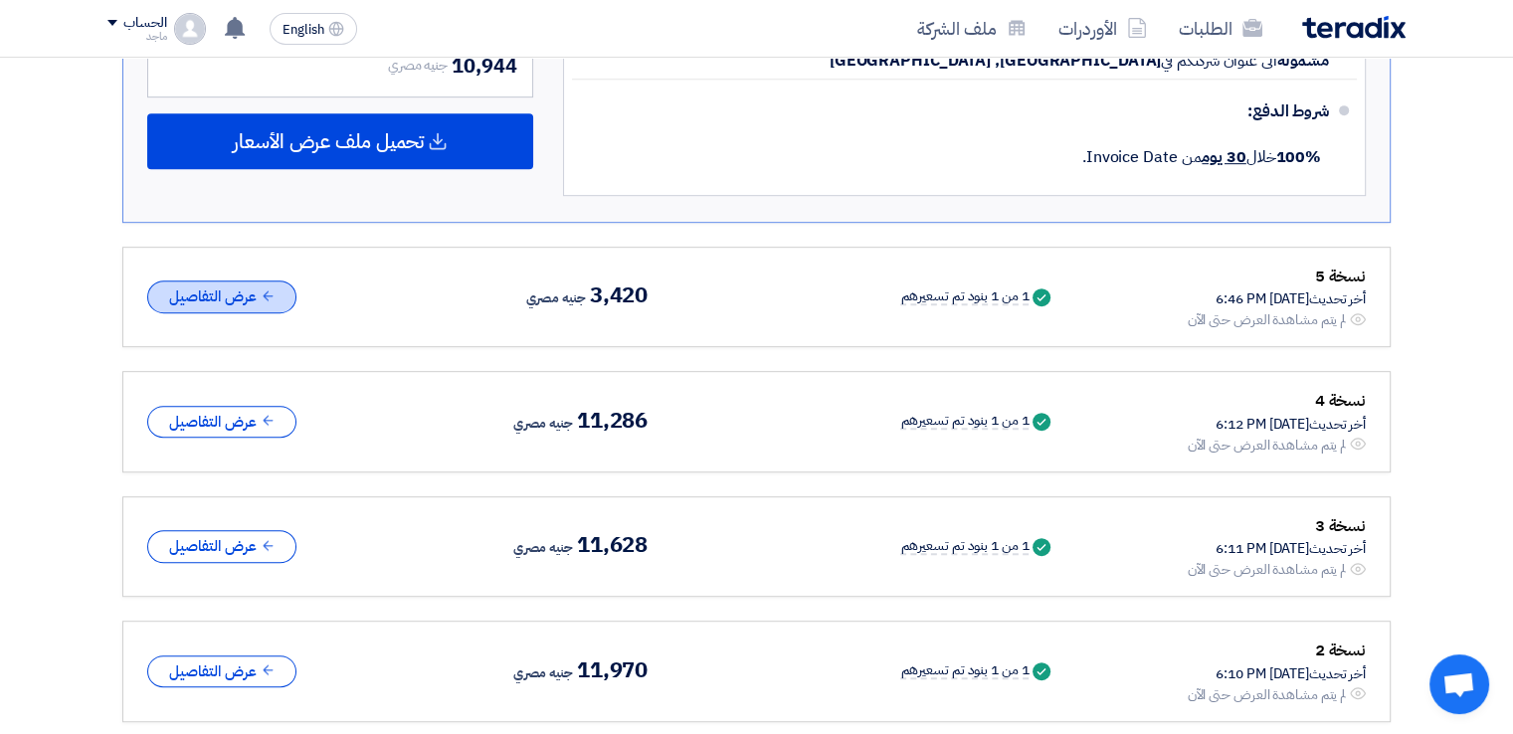
click at [219, 284] on button "عرض التفاصيل" at bounding box center [221, 297] width 149 height 33
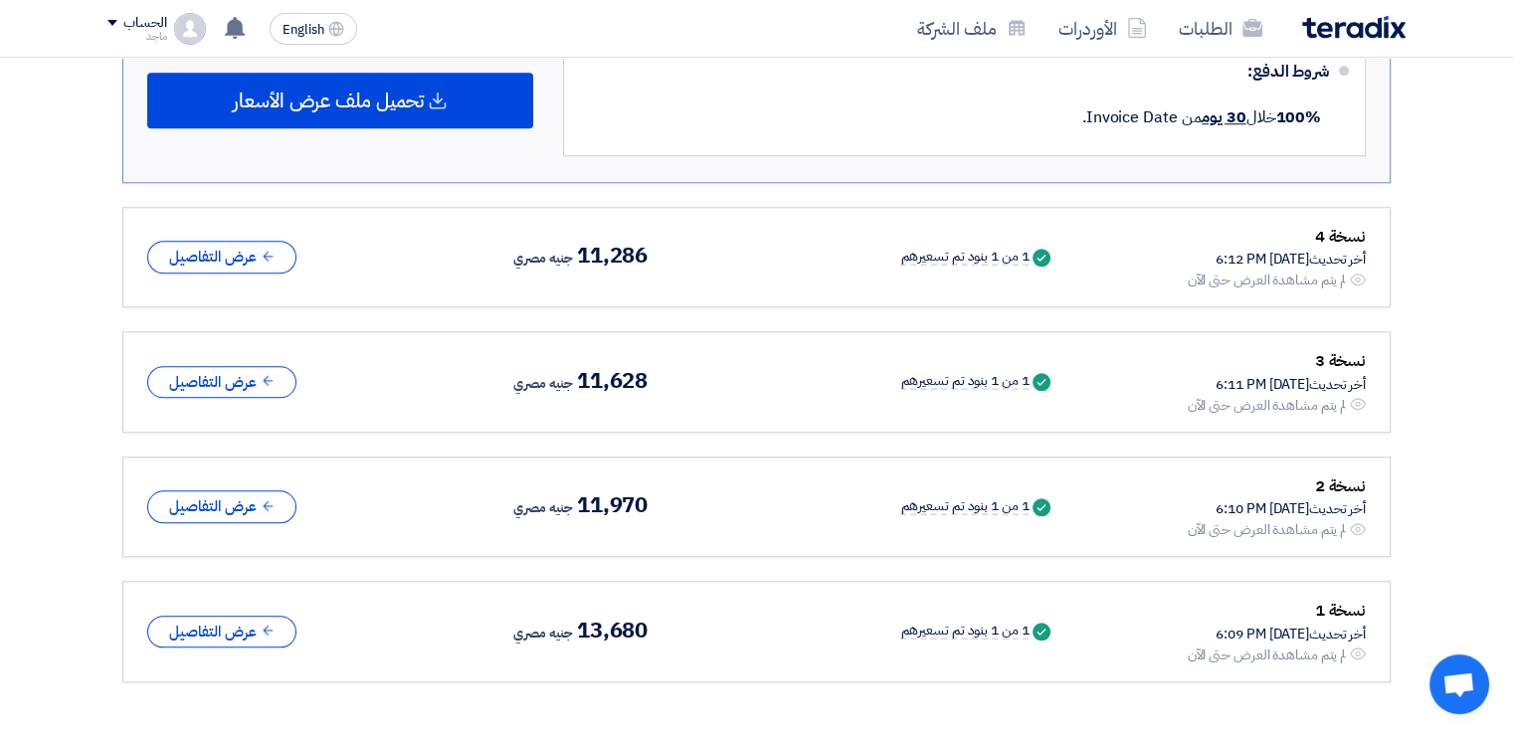
scroll to position [1930, 0]
click at [250, 258] on button "عرض التفاصيل" at bounding box center [221, 257] width 149 height 33
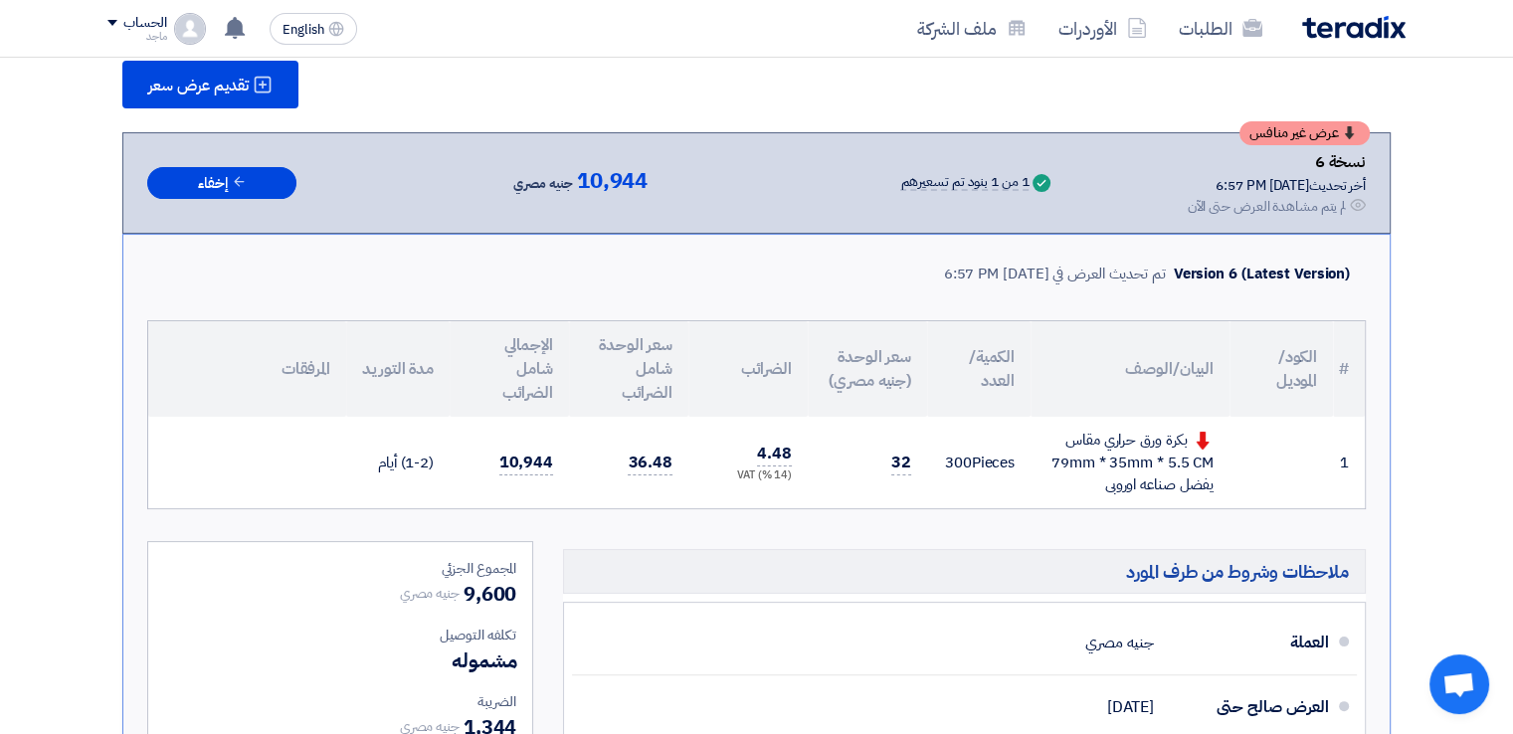
scroll to position [277, 0]
